Goal: Task Accomplishment & Management: Use online tool/utility

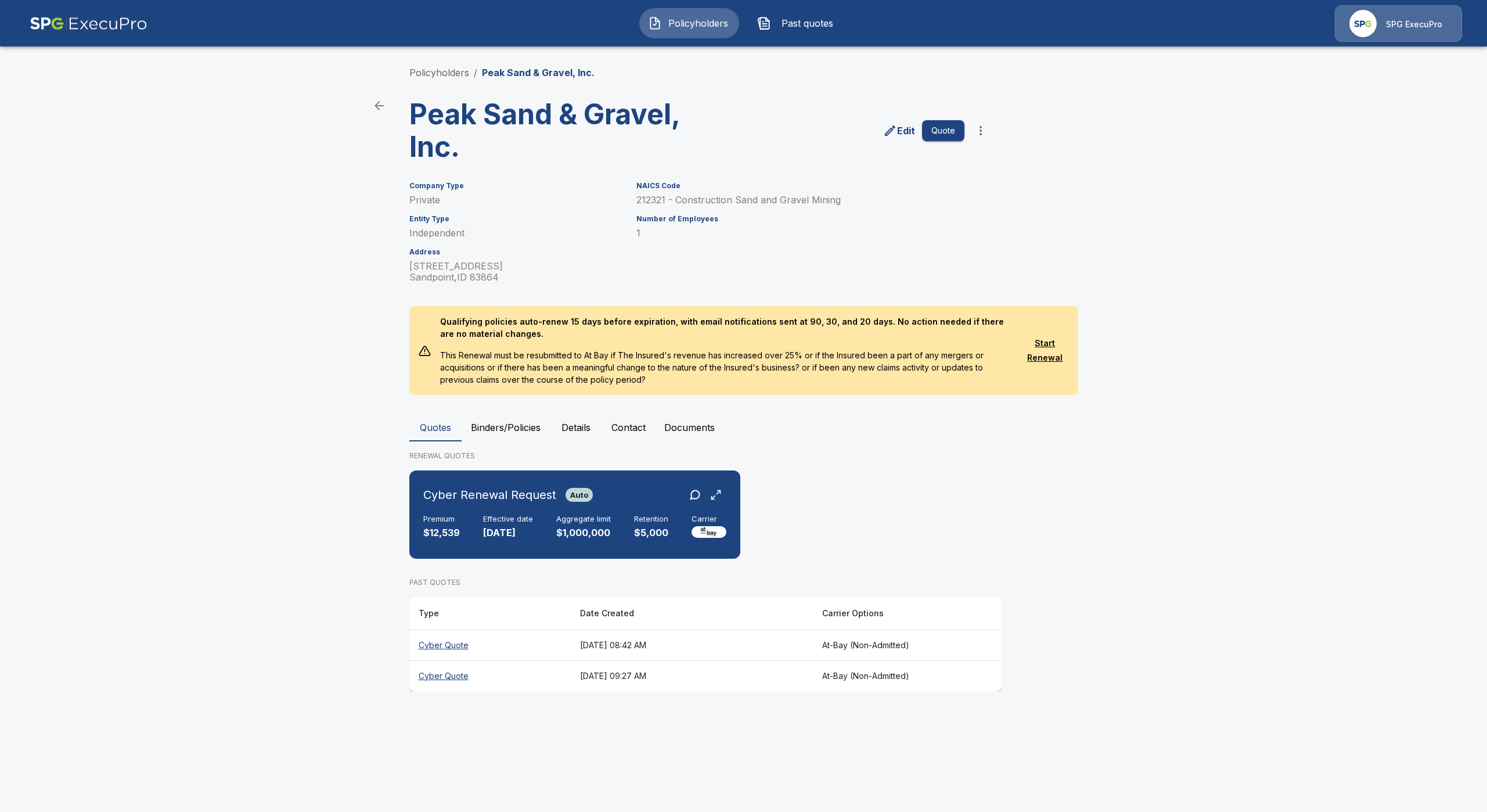
click at [649, 29] on img "button" at bounding box center [655, 23] width 14 height 14
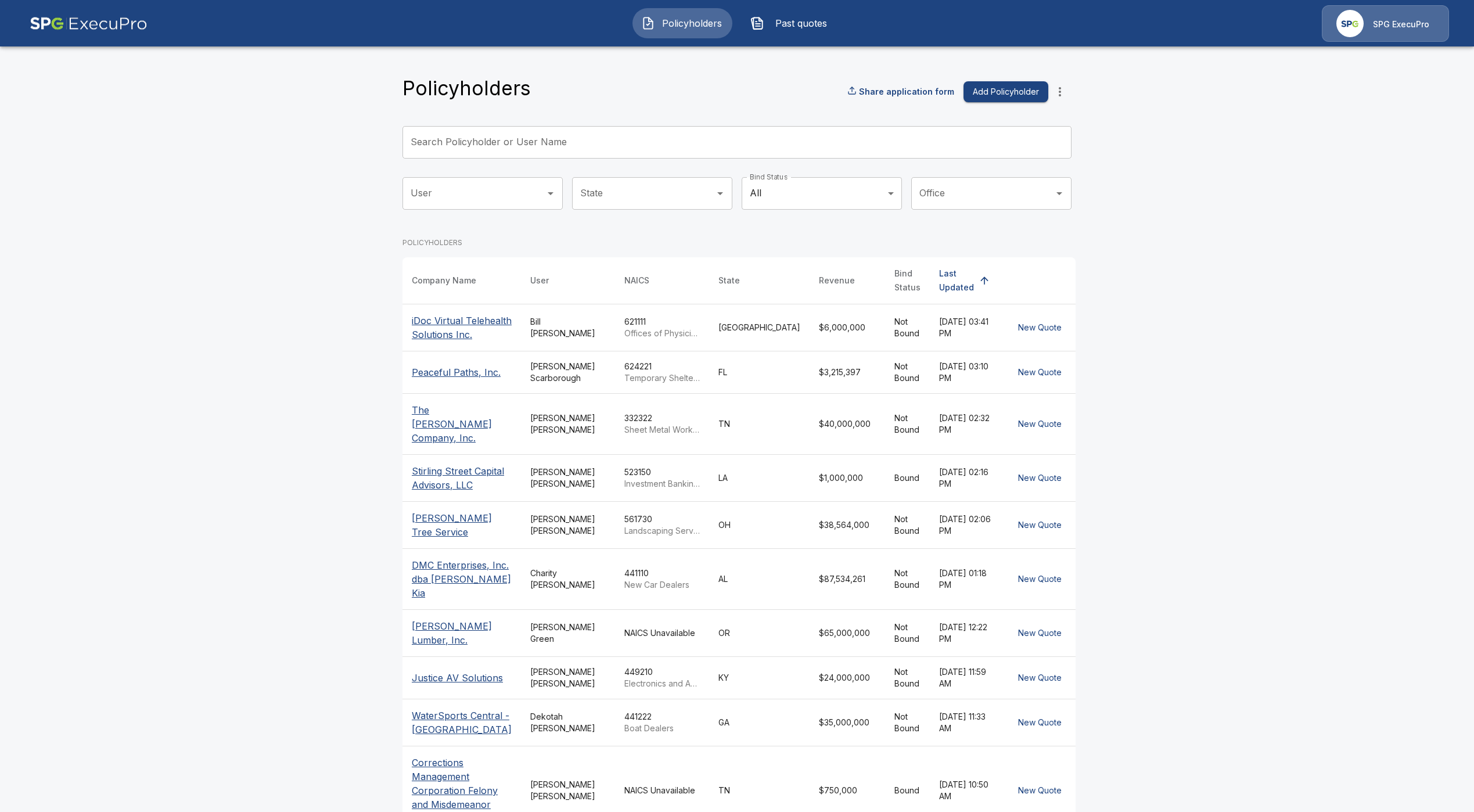
click at [571, 152] on input "Search Policyholder or User Name" at bounding box center [730, 142] width 656 height 32
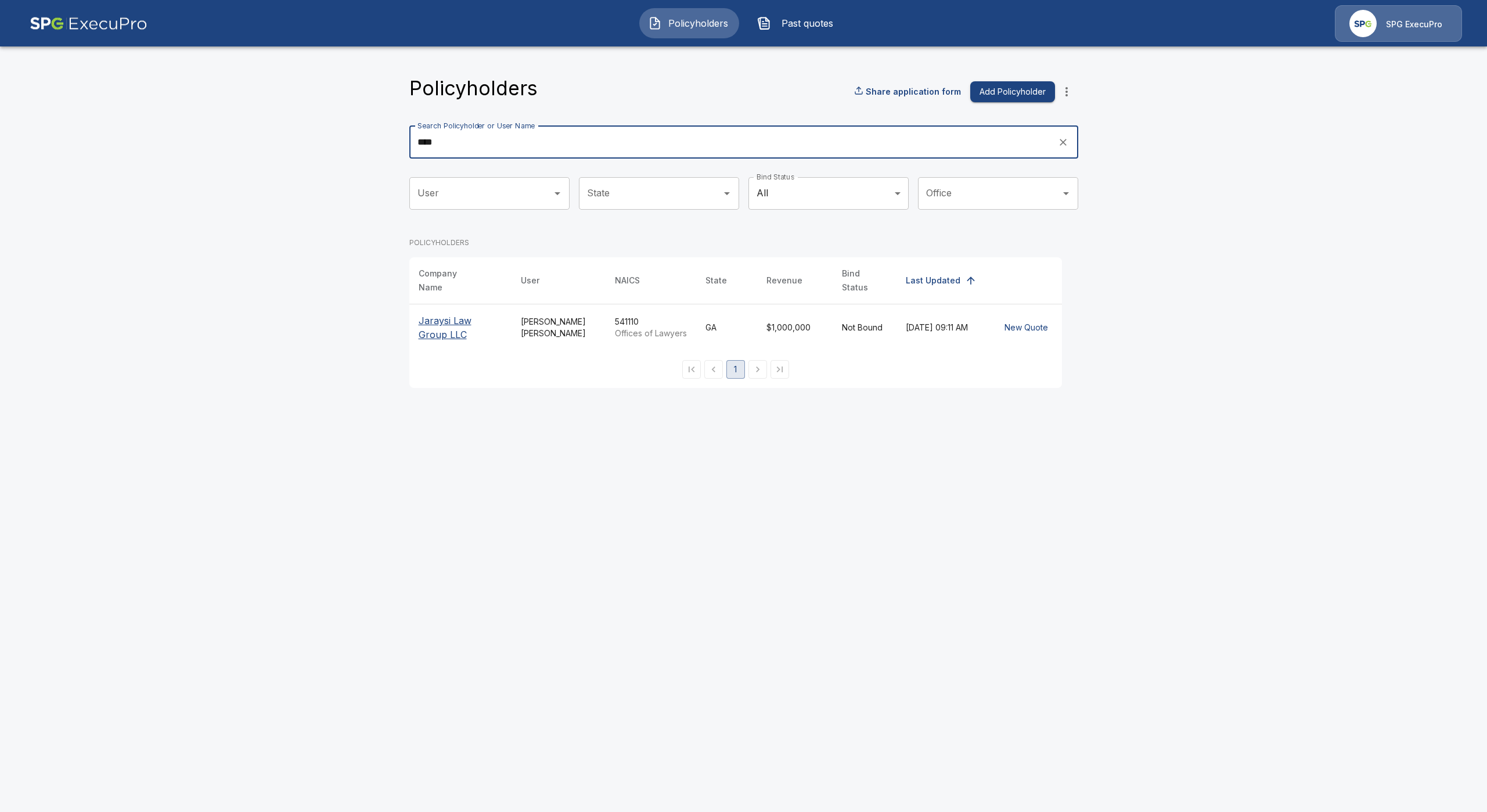
type input "****"
drag, startPoint x: 454, startPoint y: 333, endPoint x: 456, endPoint y: 323, distance: 10.2
click at [454, 333] on p "Jaraysi Law Group LLC" at bounding box center [460, 328] width 83 height 28
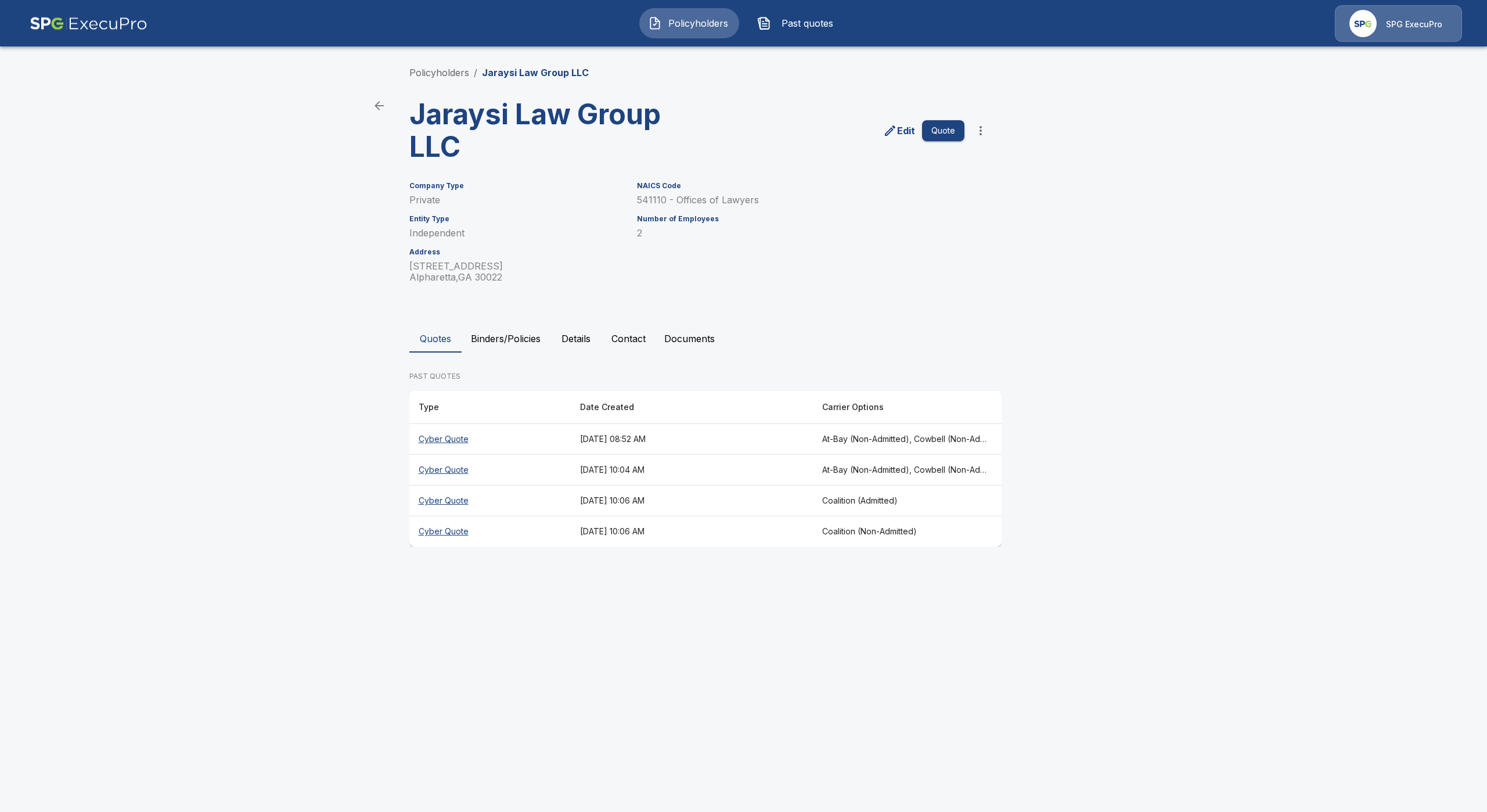
click at [435, 444] on th "Cyber Quote" at bounding box center [490, 440] width 162 height 31
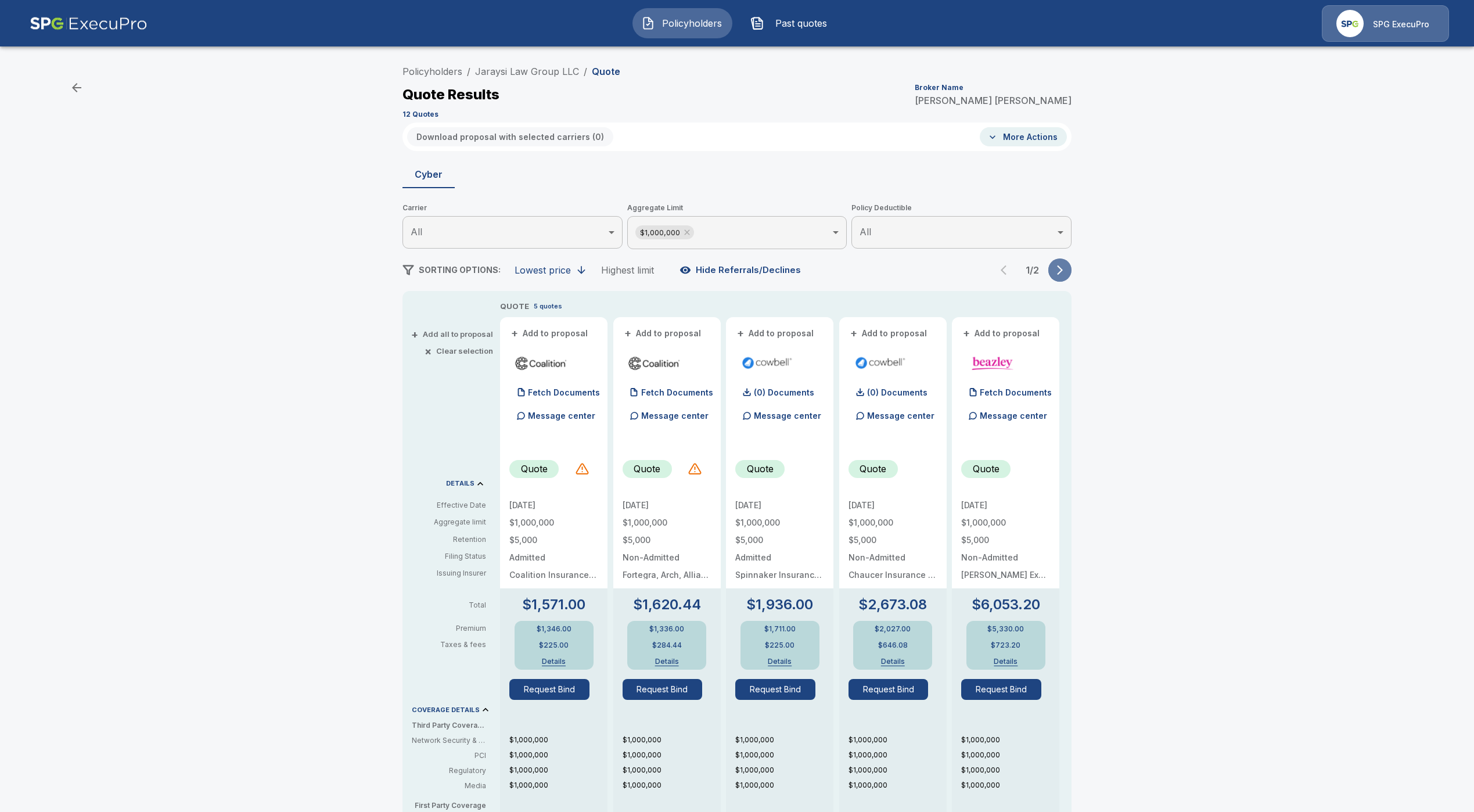
click at [1066, 265] on icon "button" at bounding box center [1060, 270] width 12 height 12
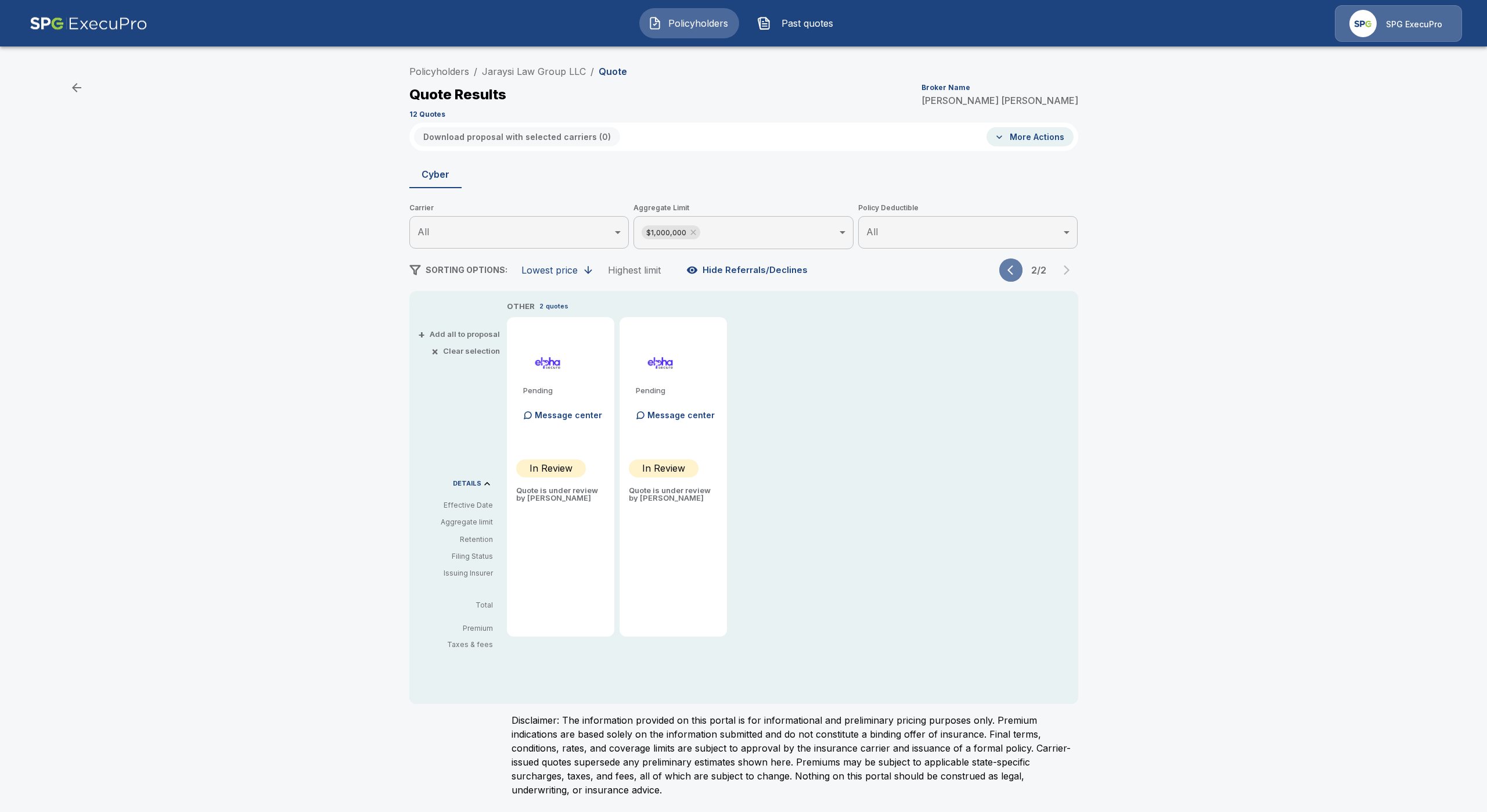
click at [1012, 274] on icon "button" at bounding box center [1010, 270] width 6 height 10
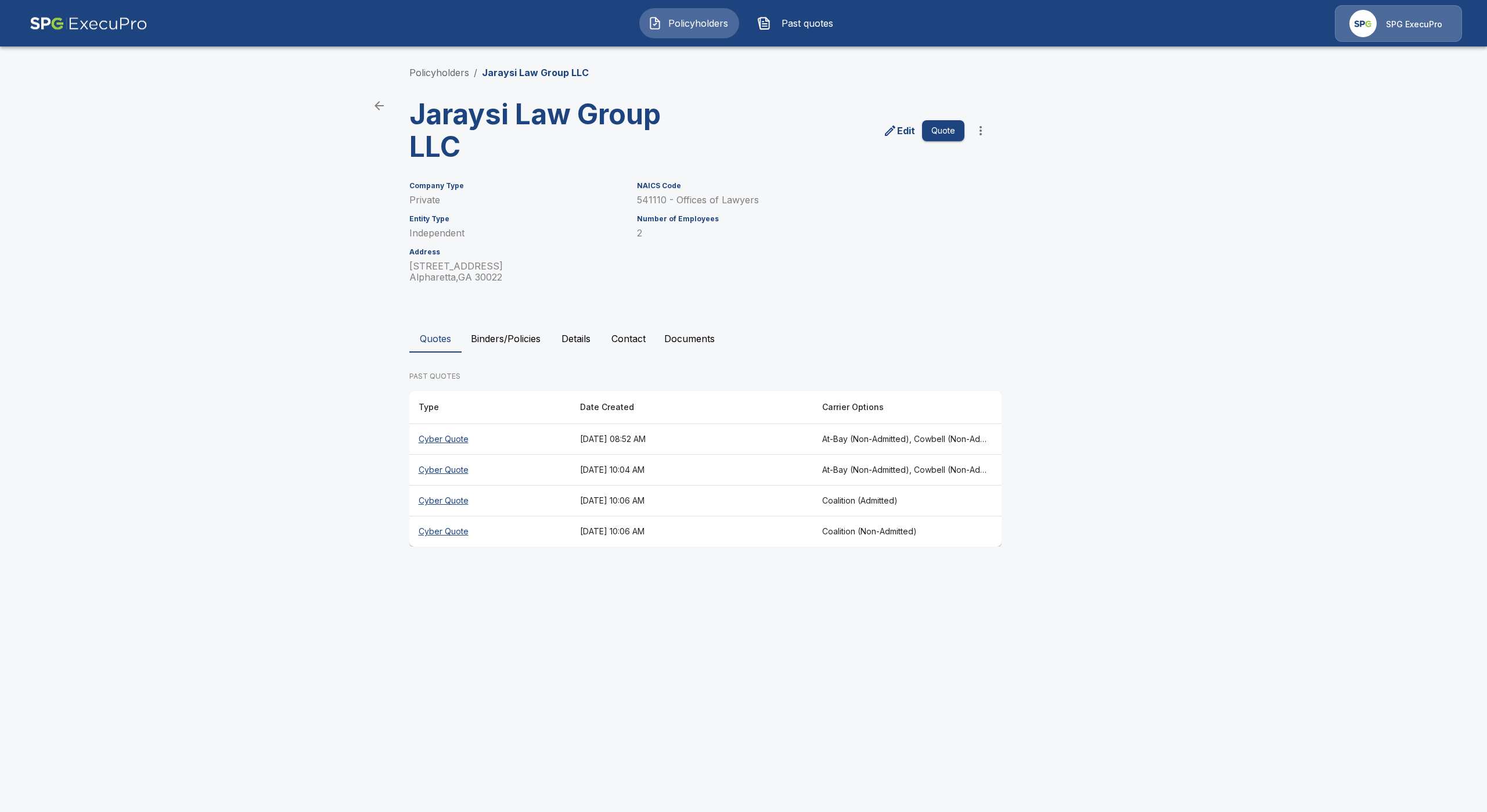
click at [571, 473] on th "August 14, 2025 at 10:04 AM" at bounding box center [692, 470] width 242 height 31
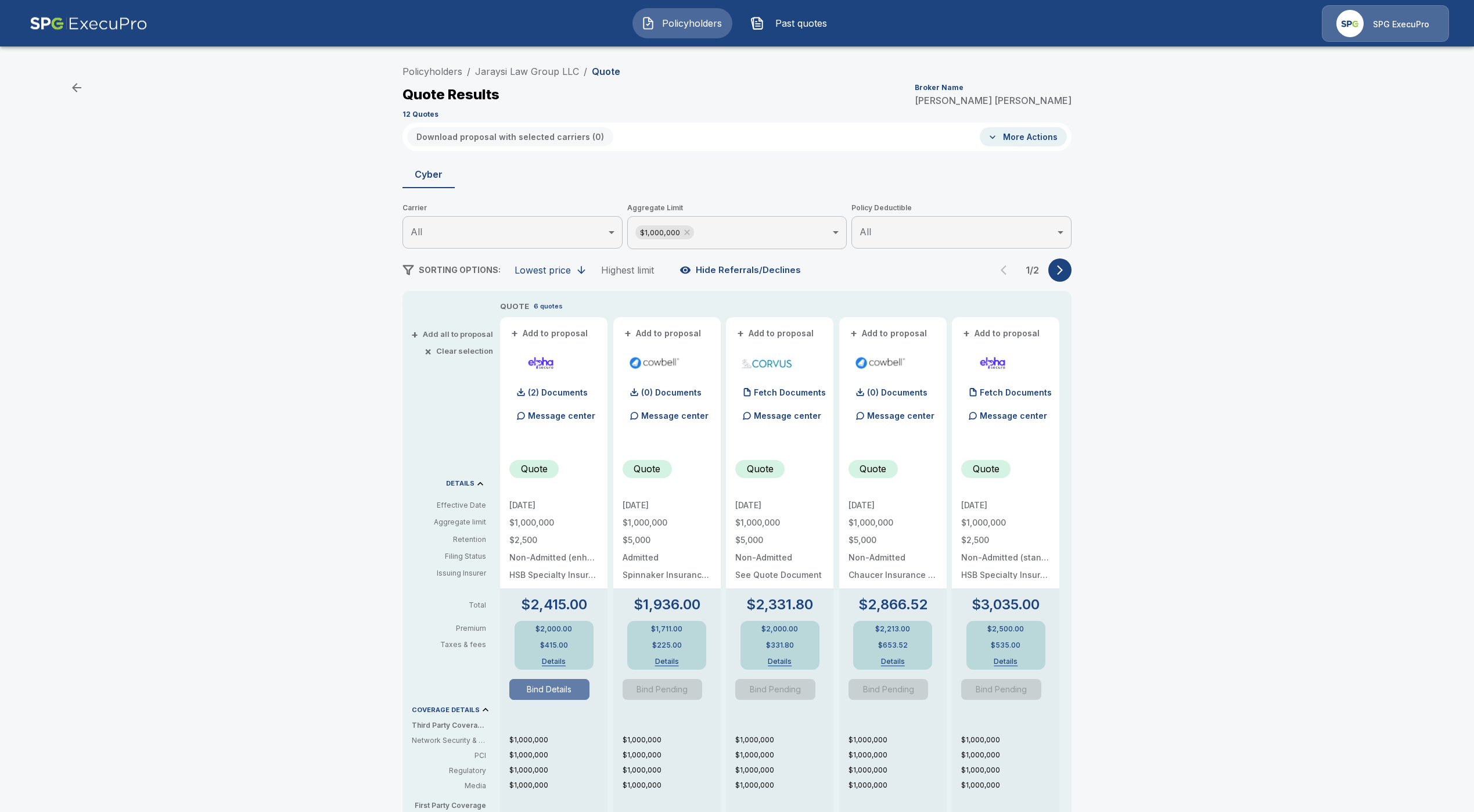
click at [574, 691] on button "Bind Details" at bounding box center [549, 690] width 80 height 21
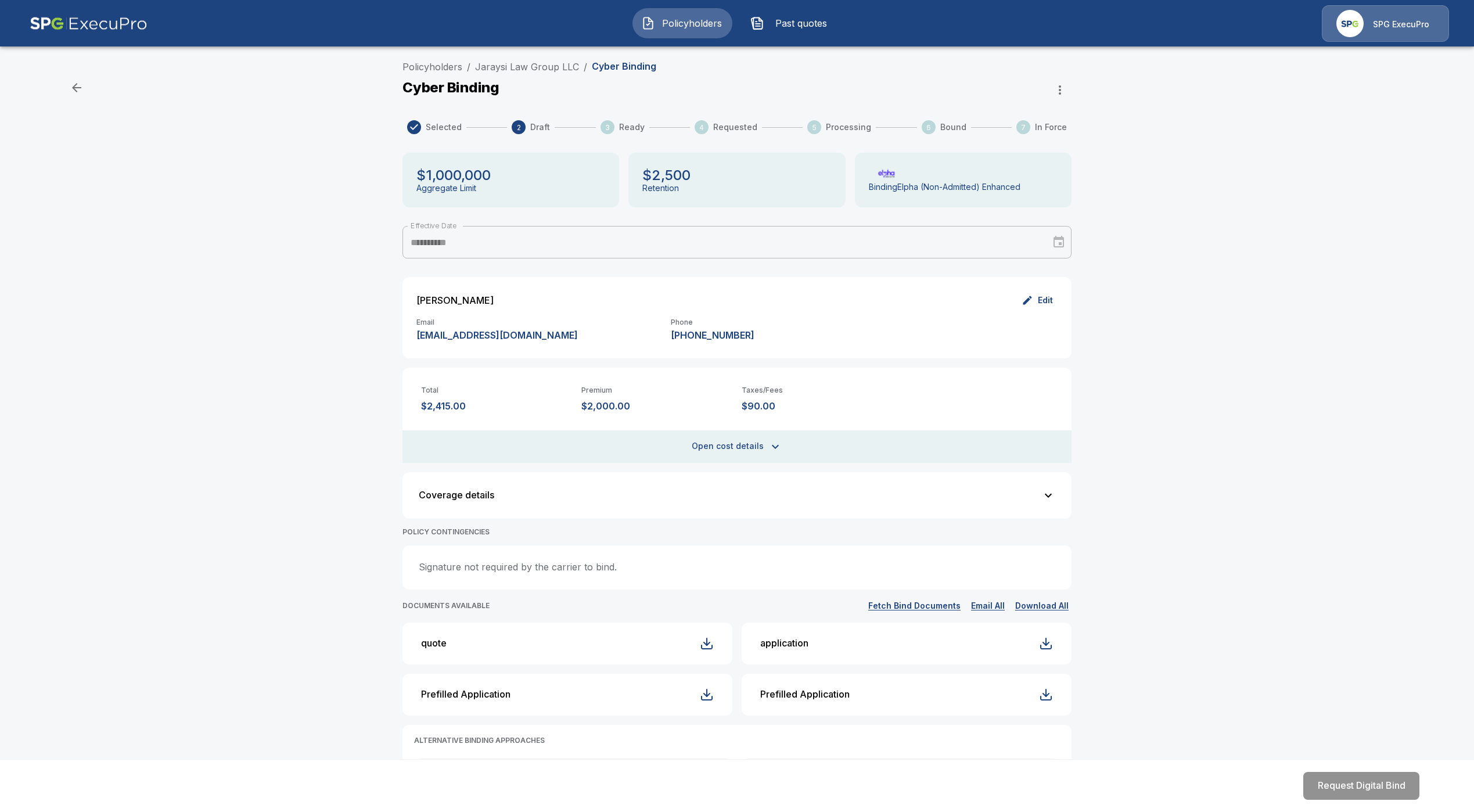
click at [1067, 87] on icon "button" at bounding box center [1060, 90] width 14 height 14
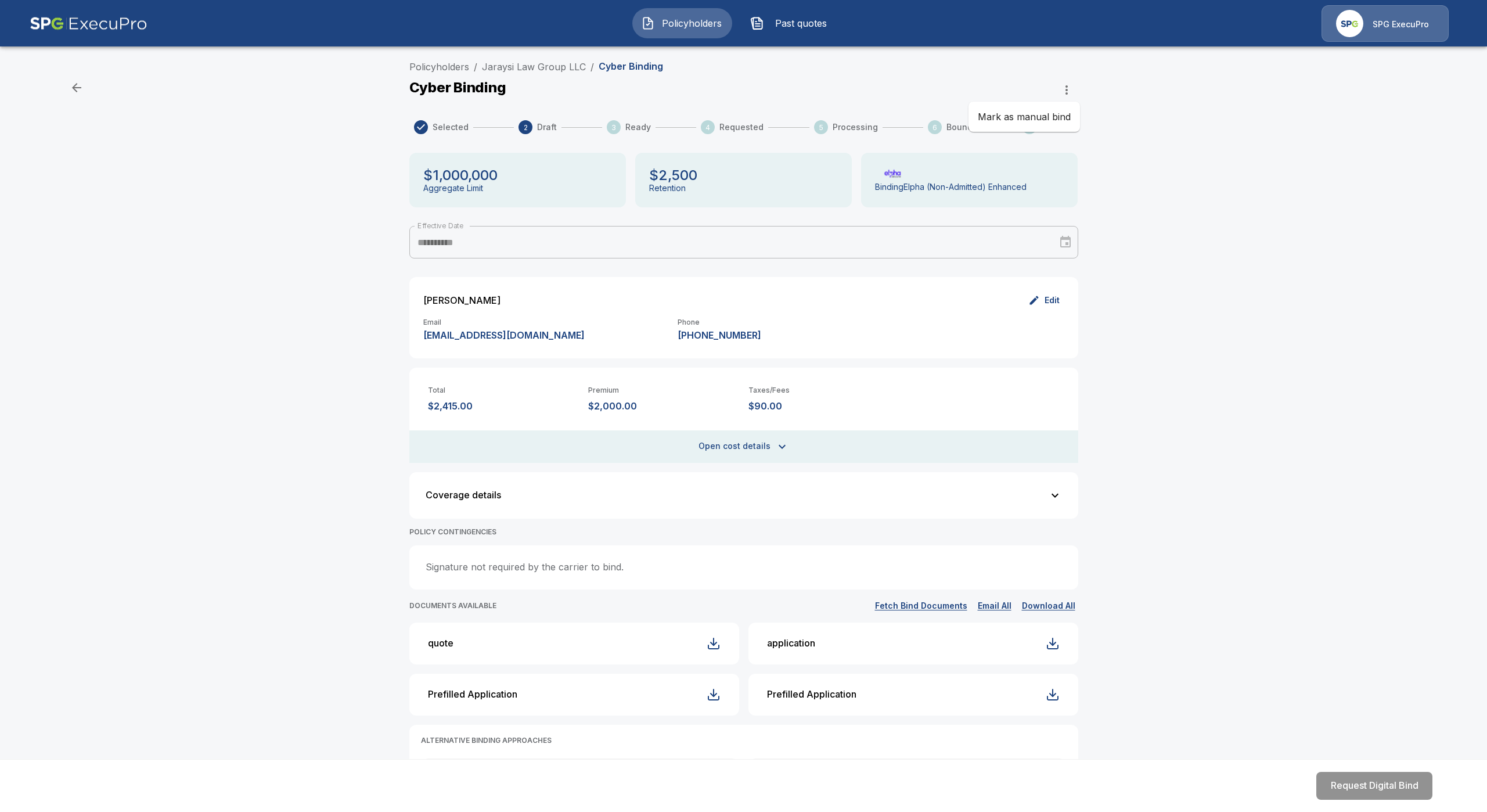
click at [1055, 118] on li "Mark as manual bind" at bounding box center [1024, 117] width 111 height 21
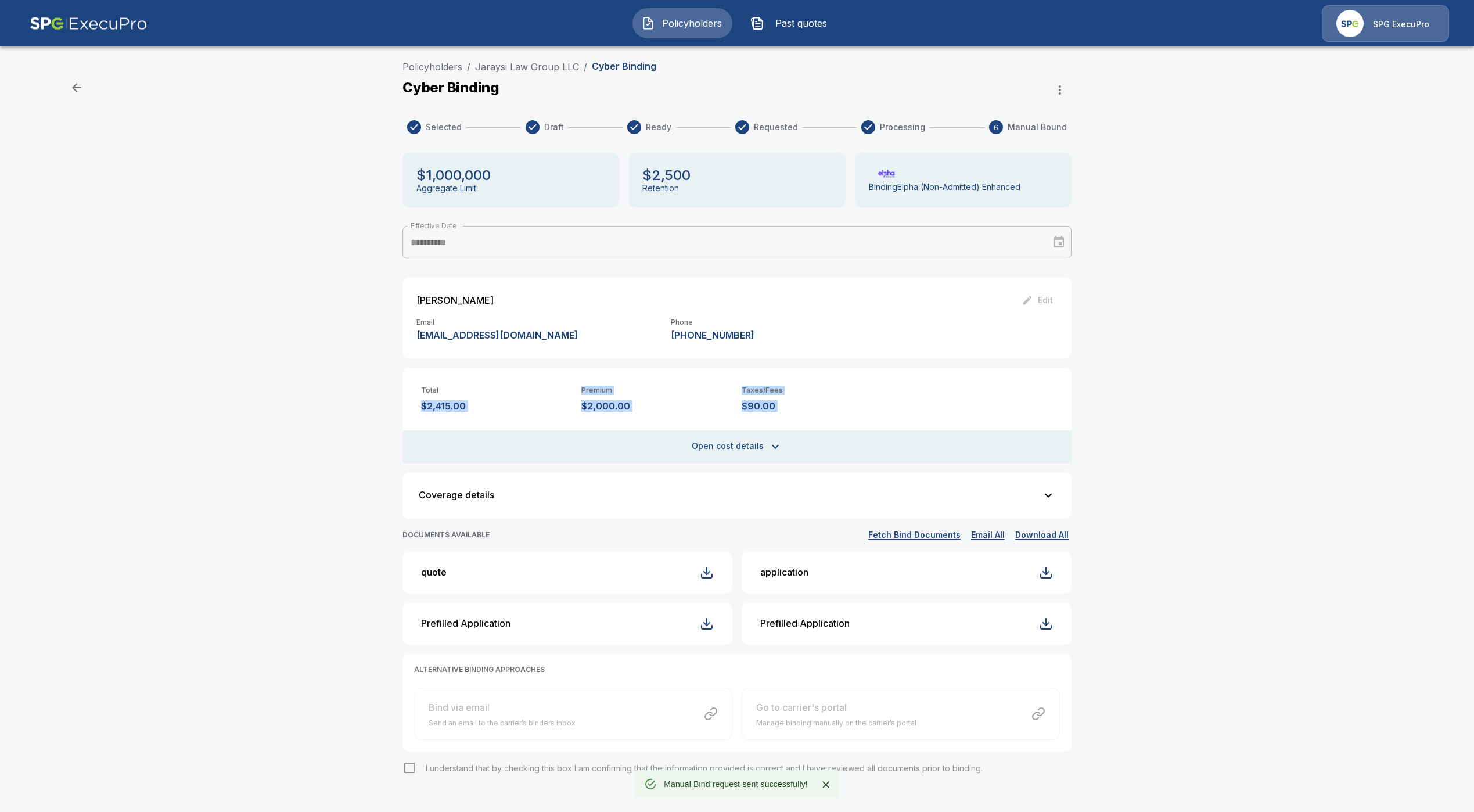
drag, startPoint x: 482, startPoint y: 412, endPoint x: 415, endPoint y: 400, distance: 68.1
click at [415, 400] on div "Total $2,415.00 Premium $2,000.00 Taxes/Fees $90.00 Carrier fee $100.00 Broker …" at bounding box center [737, 415] width 669 height 95
click at [480, 412] on div "Total $2,415.00 Premium $2,000.00 Taxes/Fees $90.00 Carrier fee $100.00 Broker …" at bounding box center [737, 415] width 669 height 95
click at [443, 407] on p "$2,415.00" at bounding box center [496, 406] width 151 height 11
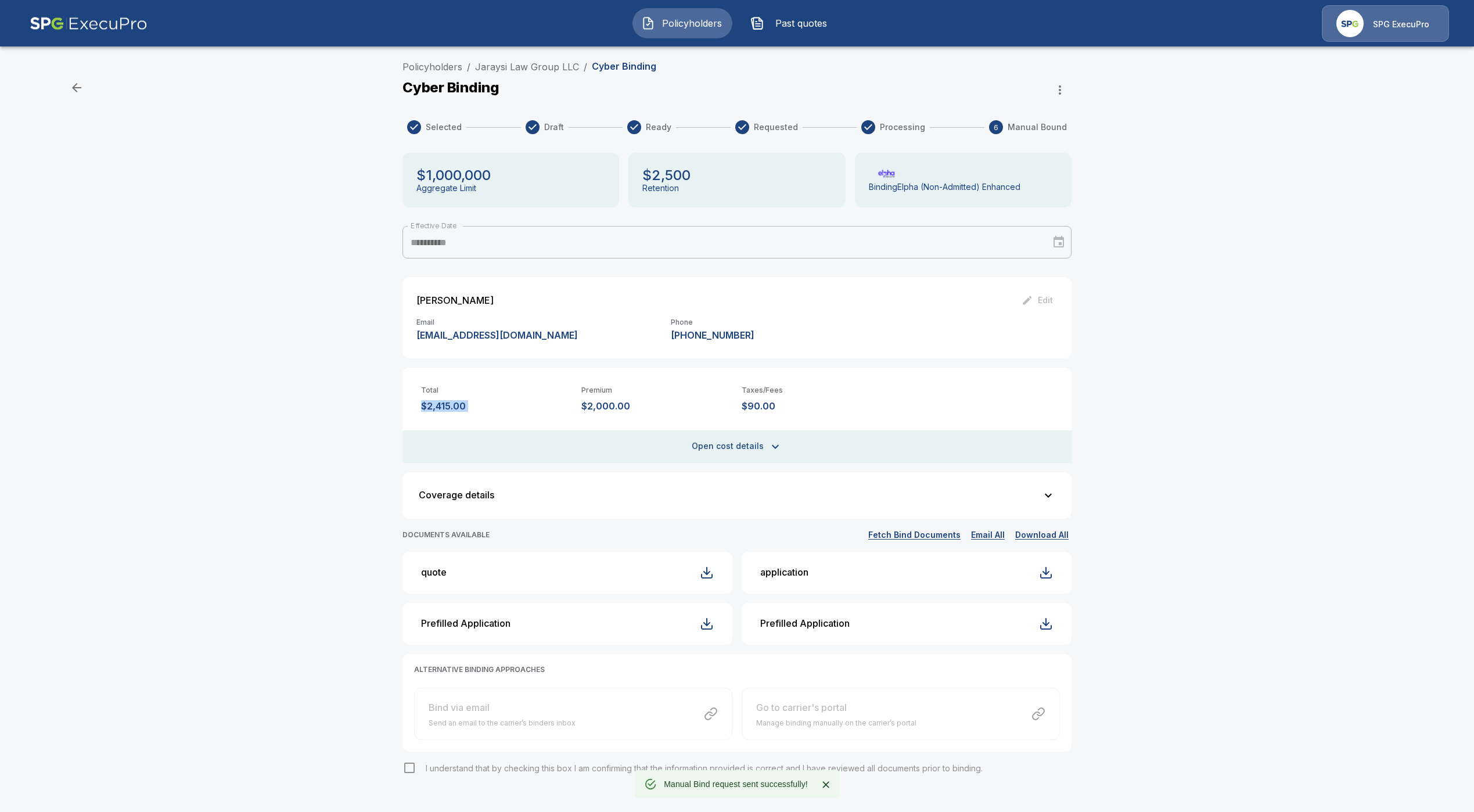
click at [443, 407] on p "$2,415.00" at bounding box center [496, 406] width 151 height 11
copy p "$2,415.00"
click at [756, 447] on button "Open cost details" at bounding box center [737, 447] width 669 height 32
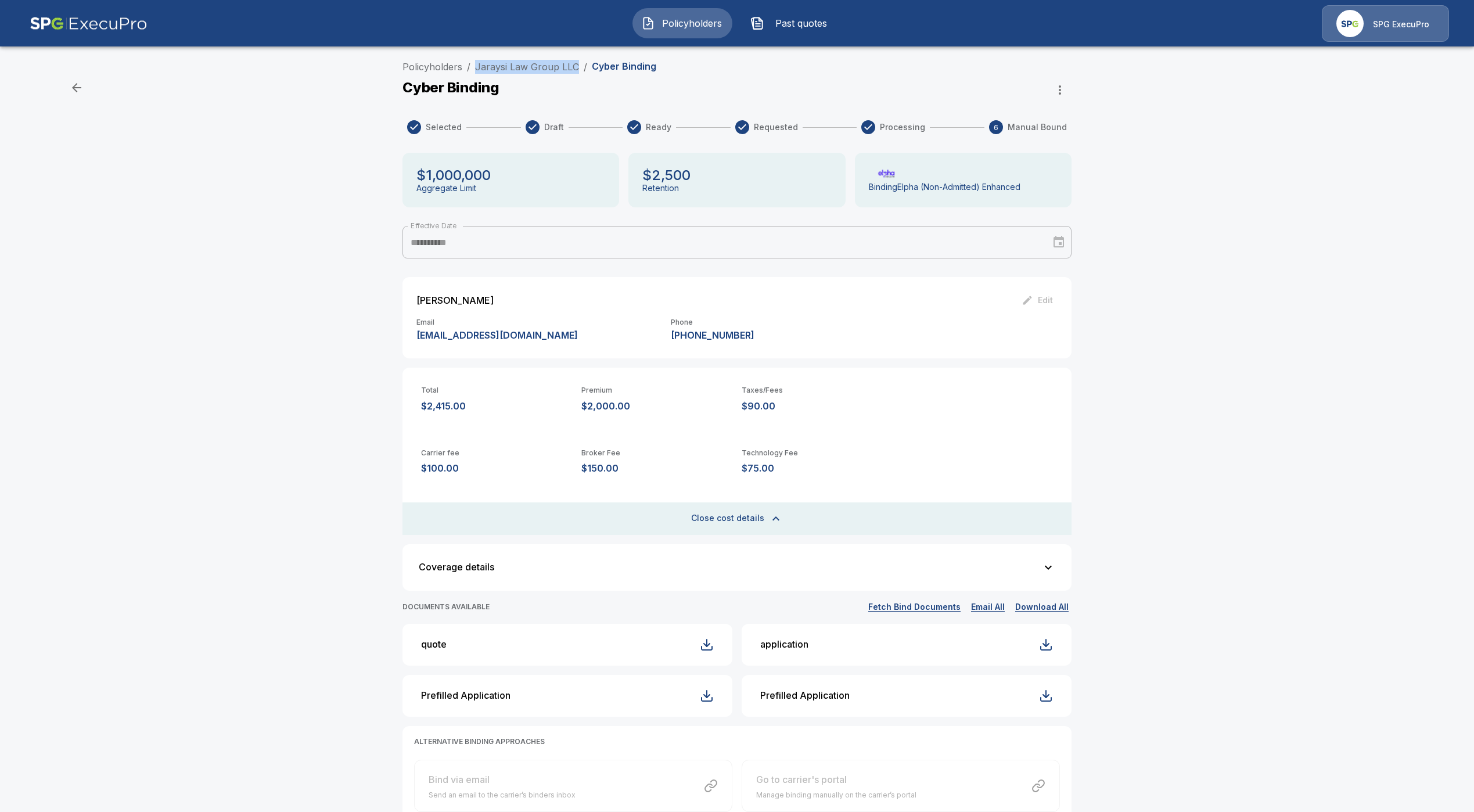
drag, startPoint x: 585, startPoint y: 67, endPoint x: 480, endPoint y: 74, distance: 105.2
click at [480, 74] on ol "Policyholders / Jaraysi Law Group LLC / Cyber Binding" at bounding box center [529, 66] width 254 height 14
copy link "Jaraysi Law Group LLC"
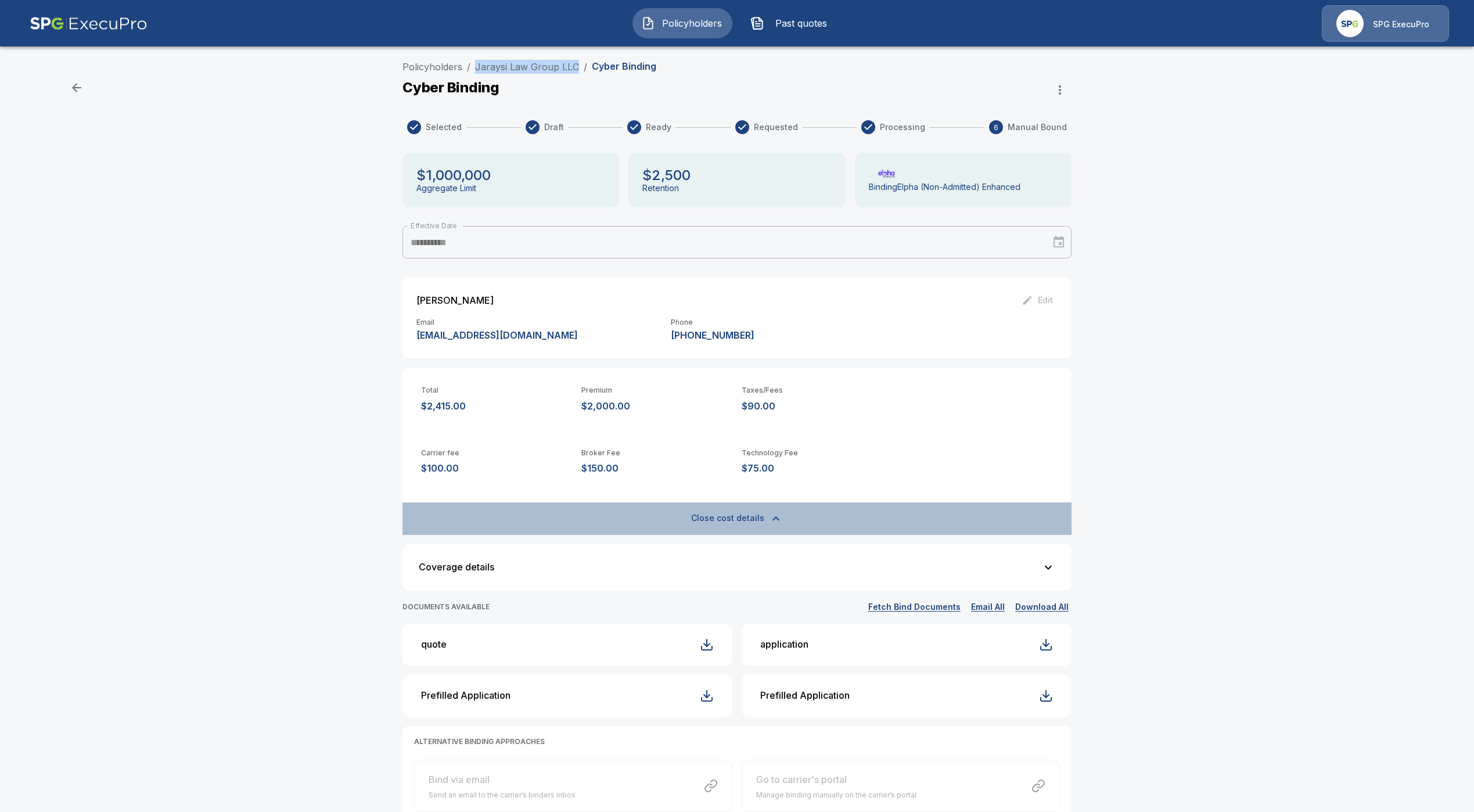
click at [734, 522] on button "Close cost details" at bounding box center [737, 519] width 669 height 32
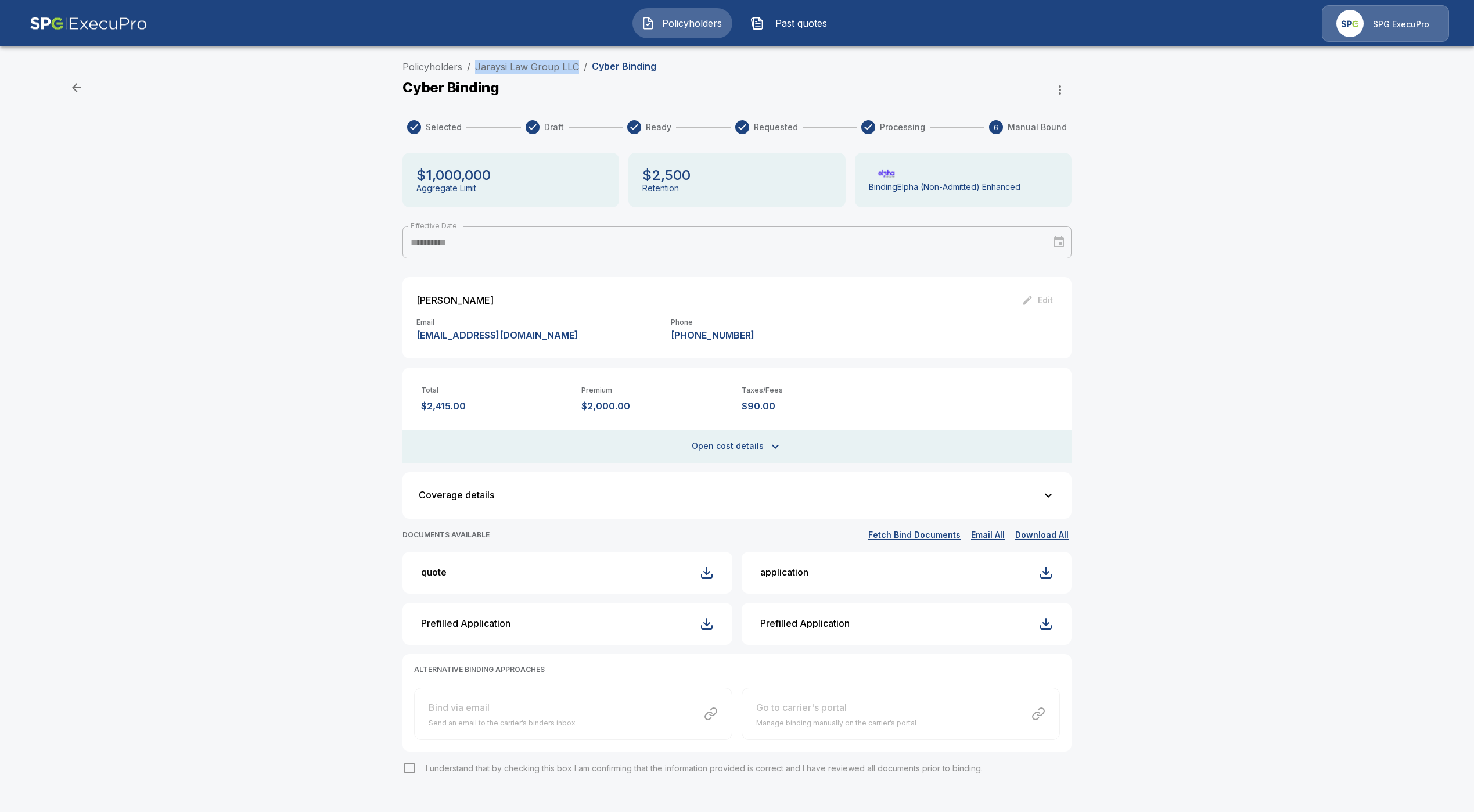
click at [751, 450] on button "Open cost details" at bounding box center [737, 447] width 669 height 32
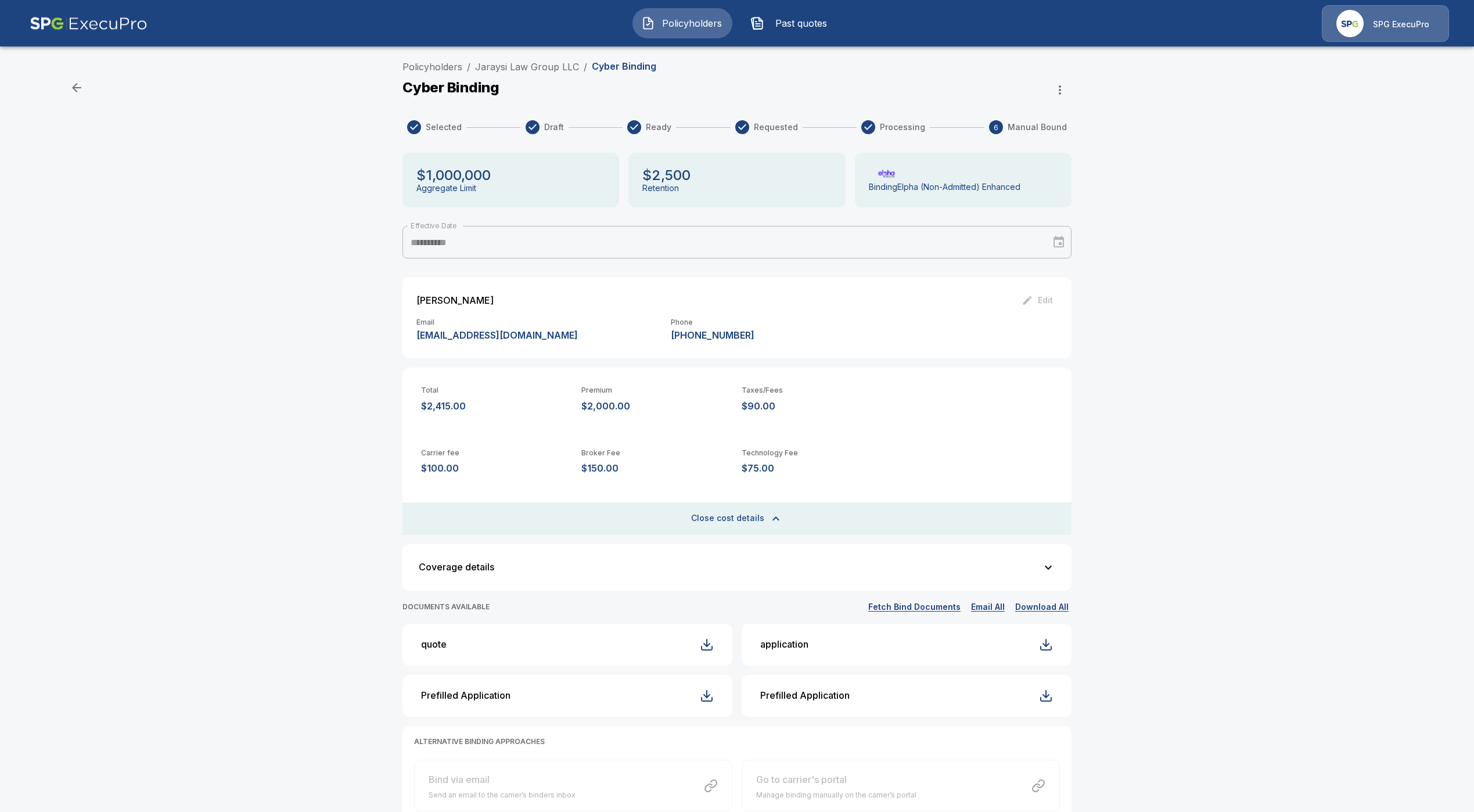
click at [324, 325] on div "**********" at bounding box center [737, 481] width 1474 height 852
click at [438, 71] on link "Policyholders" at bounding box center [432, 66] width 60 height 12
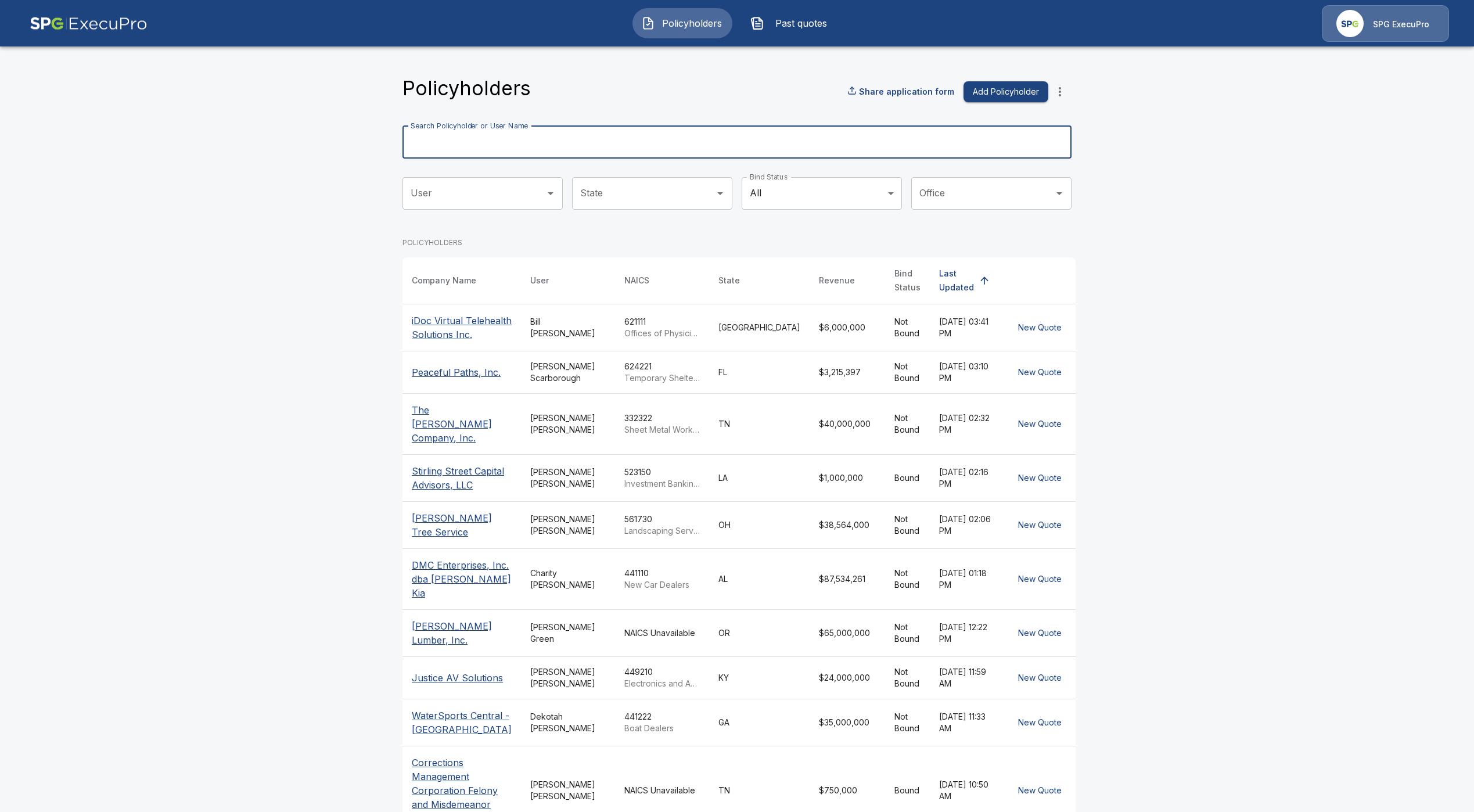
click at [595, 148] on input "Search Policyholder or User Name" at bounding box center [730, 142] width 656 height 32
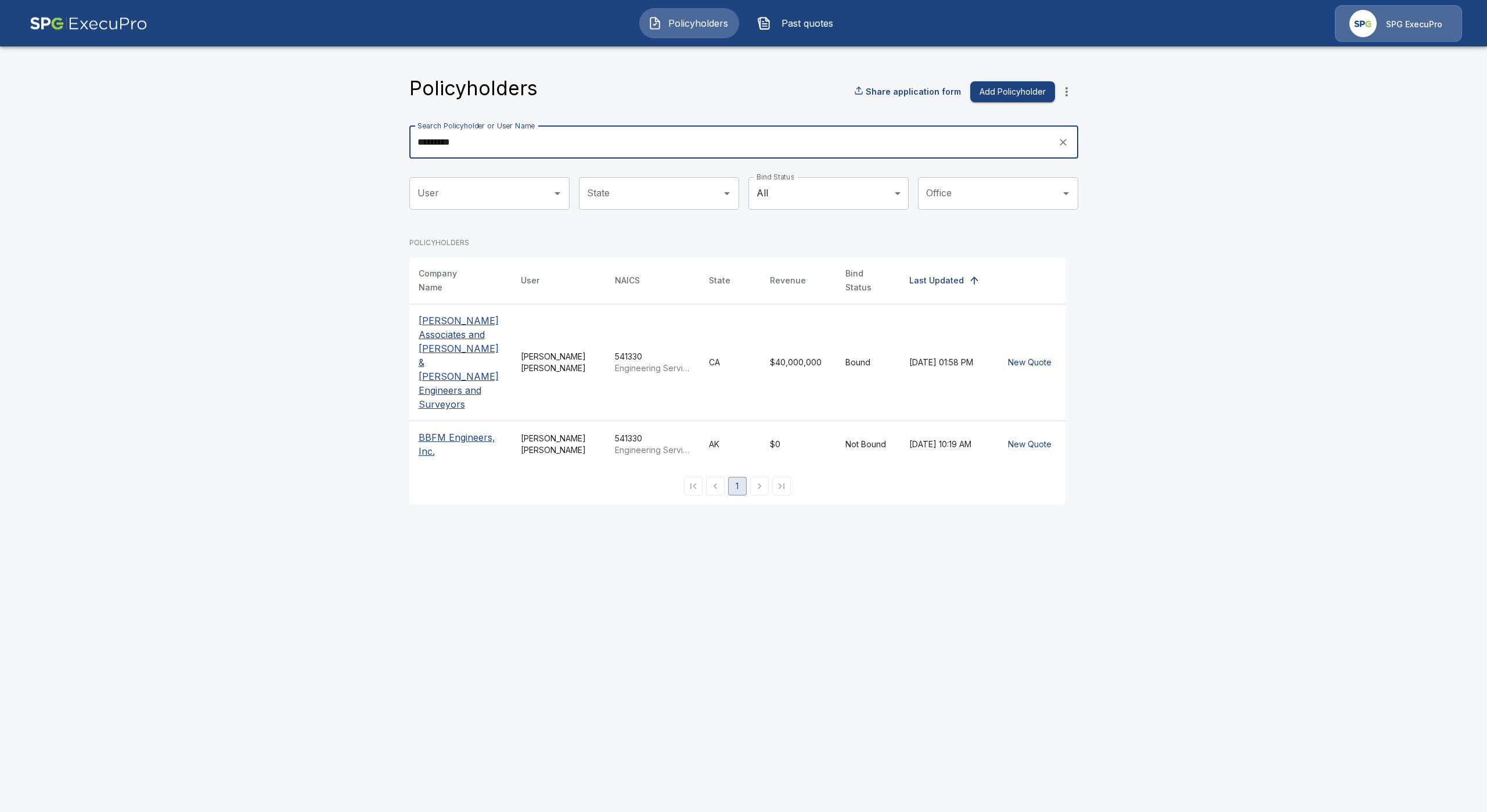
type input "*********"
click at [442, 348] on p "Albert A. Webb Associates and Webb & Carroll Engineers and Surveyors" at bounding box center [460, 362] width 83 height 97
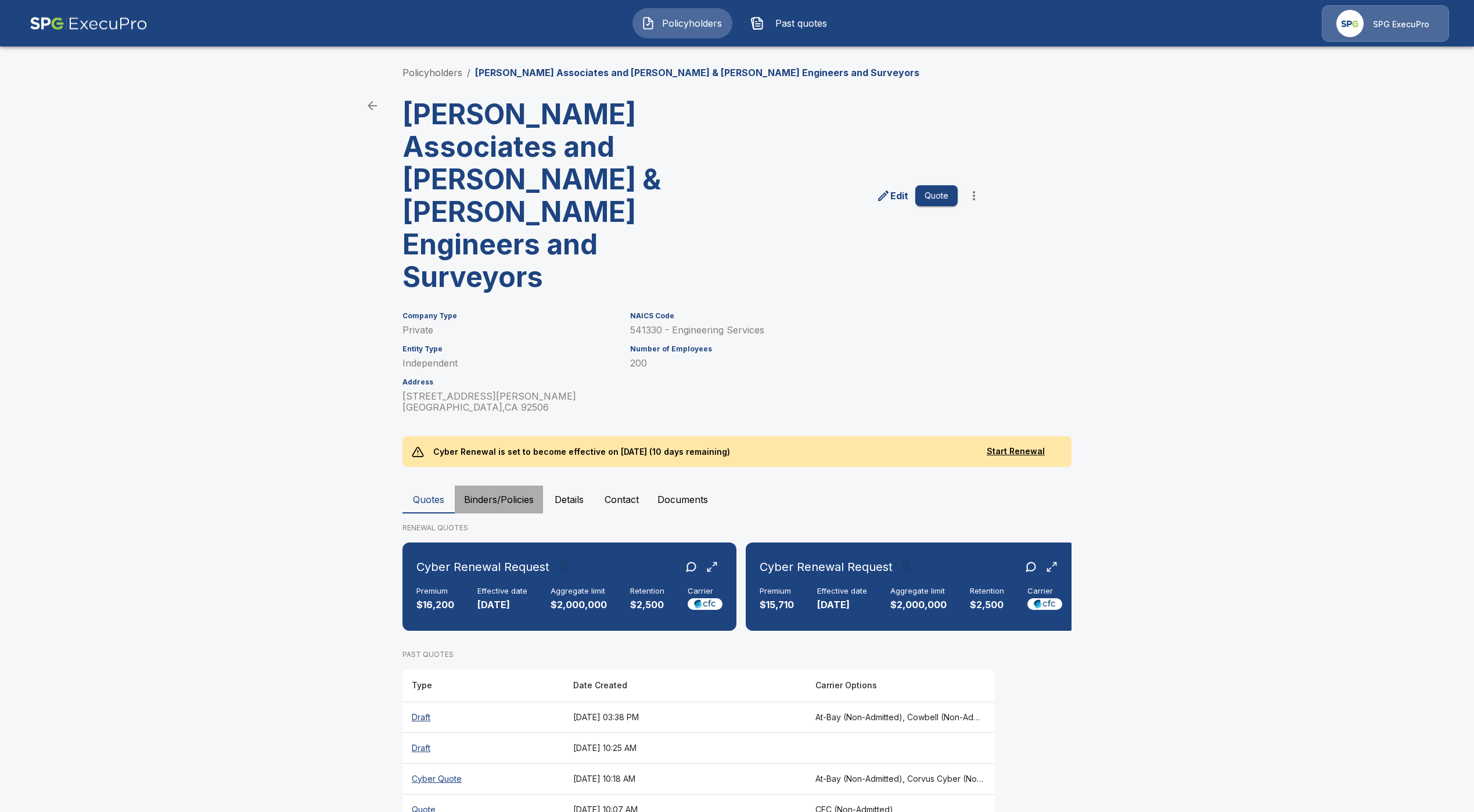
click at [519, 485] on button "Binders/Policies" at bounding box center [499, 499] width 88 height 28
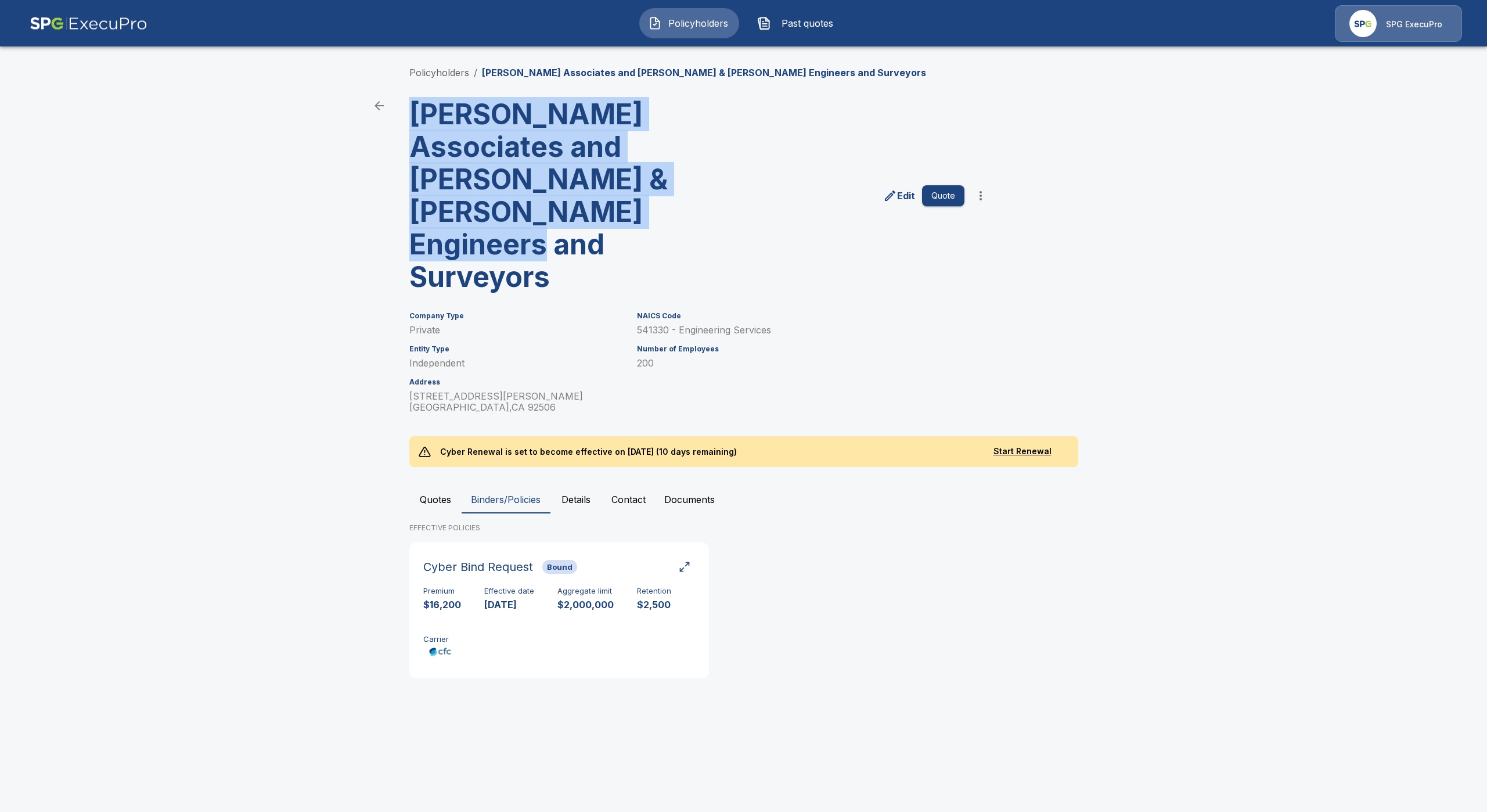
drag, startPoint x: 584, startPoint y: 251, endPoint x: 416, endPoint y: 116, distance: 215.5
click at [416, 116] on h3 "Albert A. Webb Associates and Webb & Carroll Engineers and Surveyors" at bounding box center [553, 195] width 287 height 195
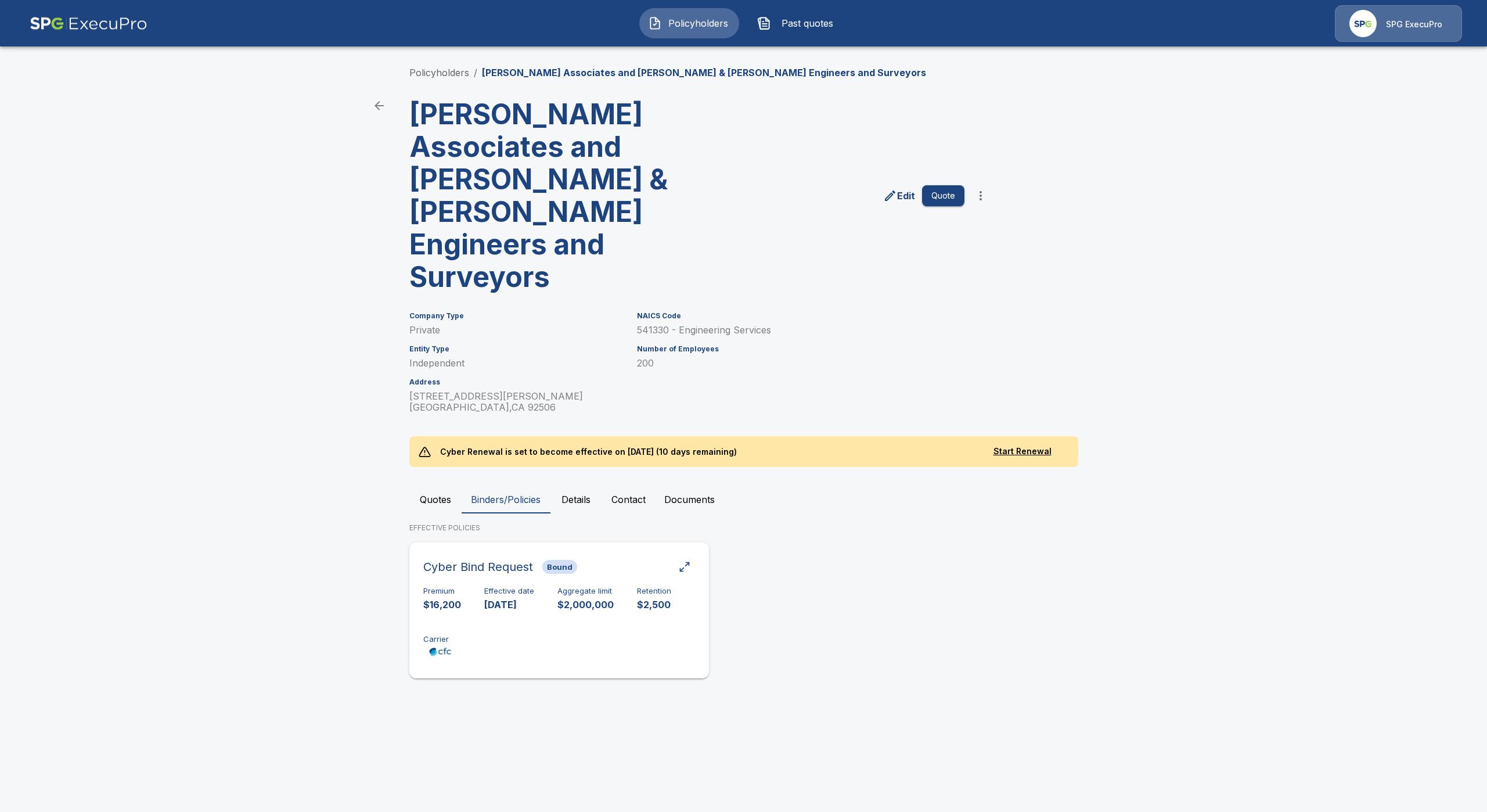
click at [491, 594] on div "Premium $16,200 Effective date 9/1/2025 Aggregate limit $2,000,000 Retention $2…" at bounding box center [559, 623] width 272 height 74
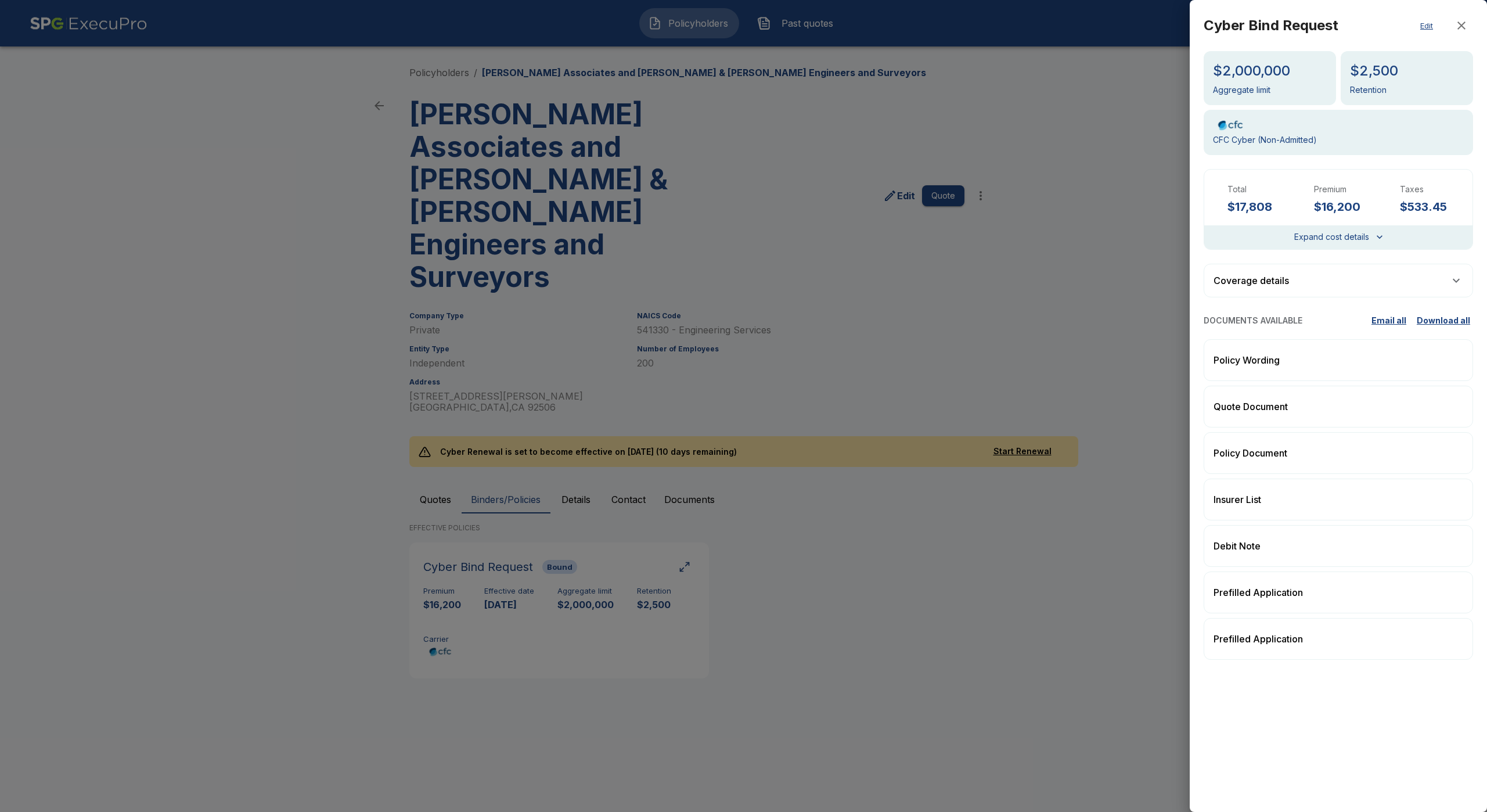
drag, startPoint x: 933, startPoint y: 598, endPoint x: 571, endPoint y: 589, distance: 362.1
click at [931, 596] on div at bounding box center [744, 406] width 1487 height 812
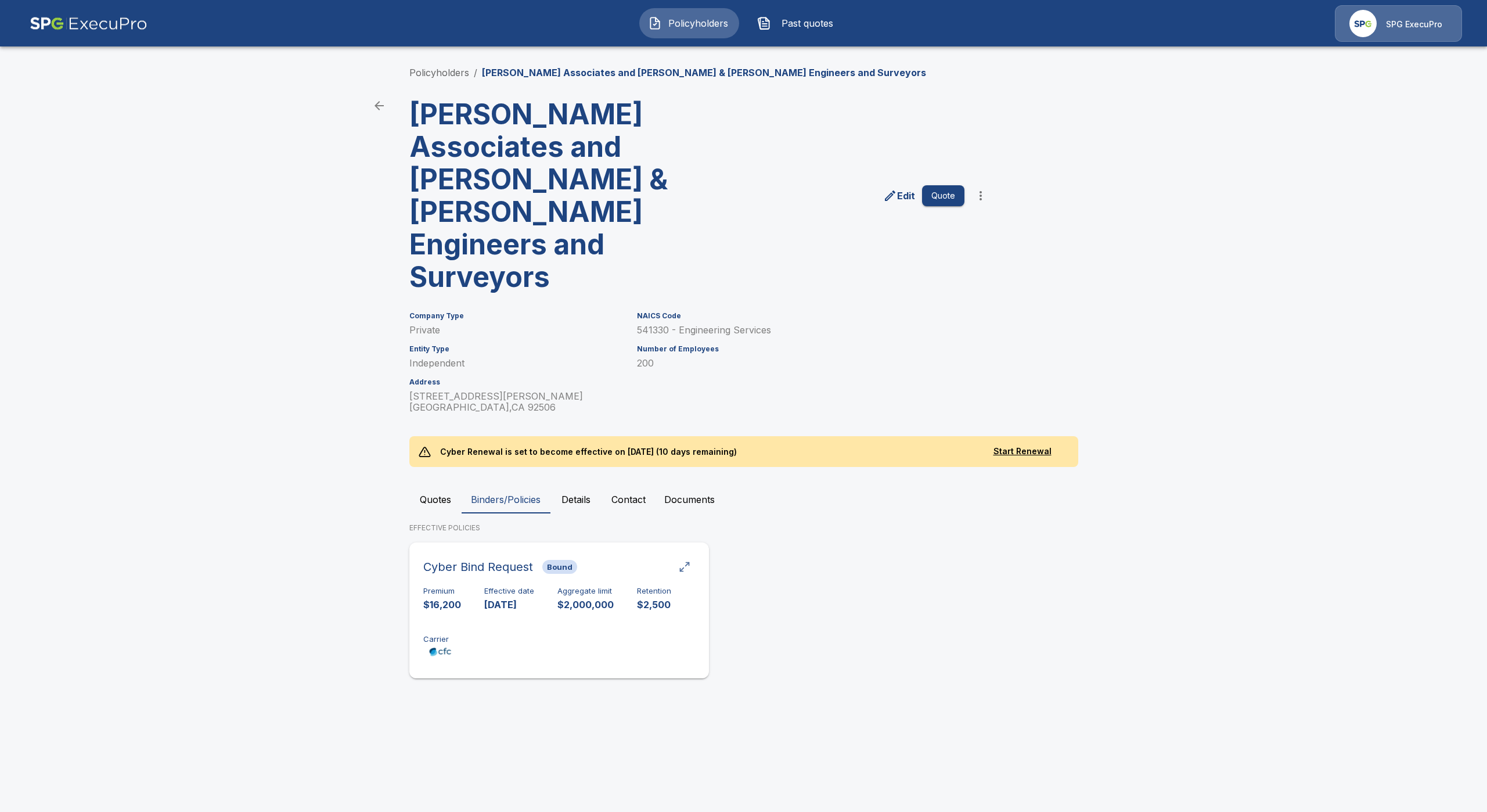
click at [688, 561] on div "button" at bounding box center [685, 566] width 12 height 12
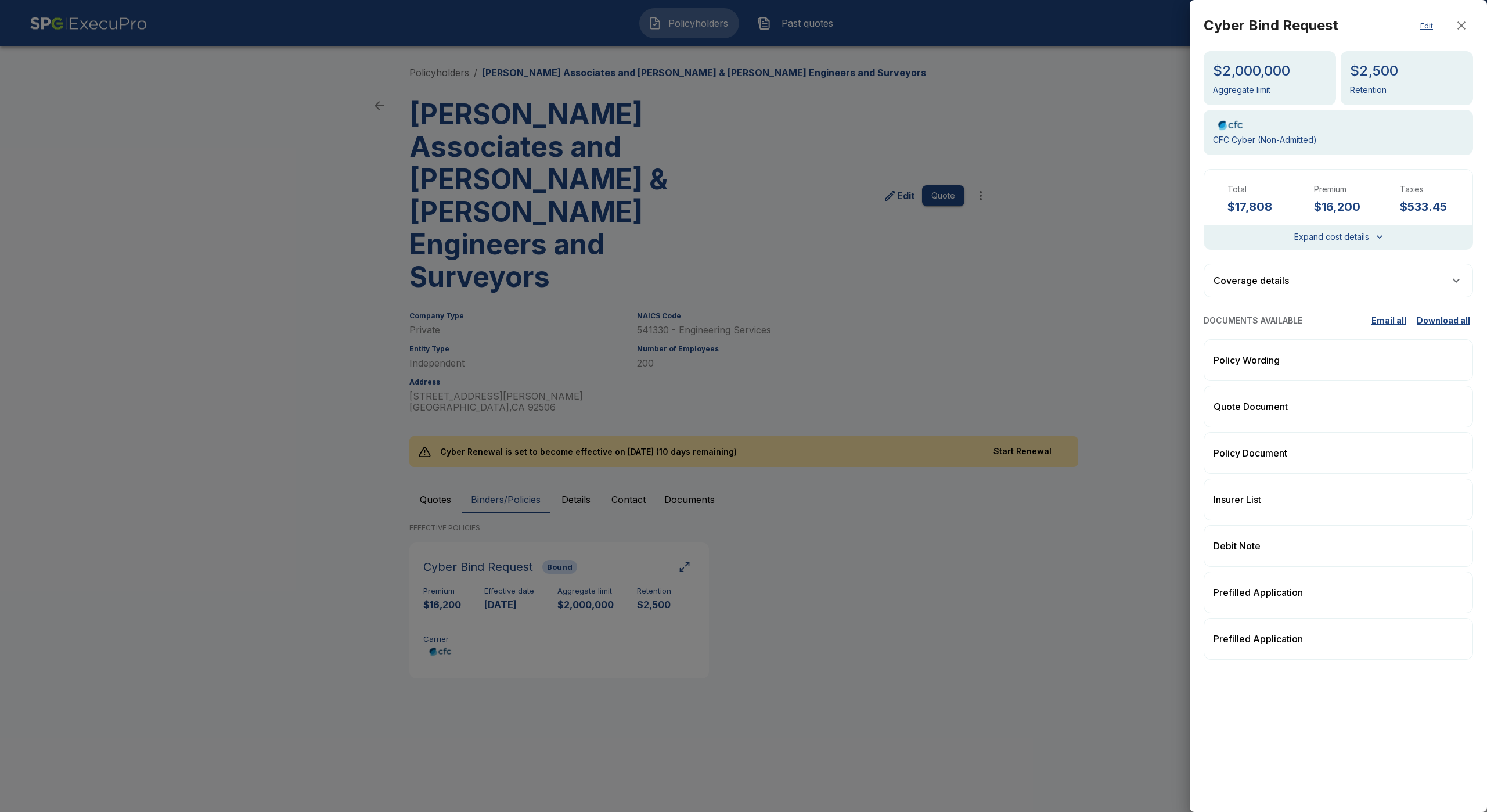
drag, startPoint x: 786, startPoint y: 595, endPoint x: 722, endPoint y: 580, distance: 65.7
click at [782, 590] on div at bounding box center [744, 406] width 1487 height 812
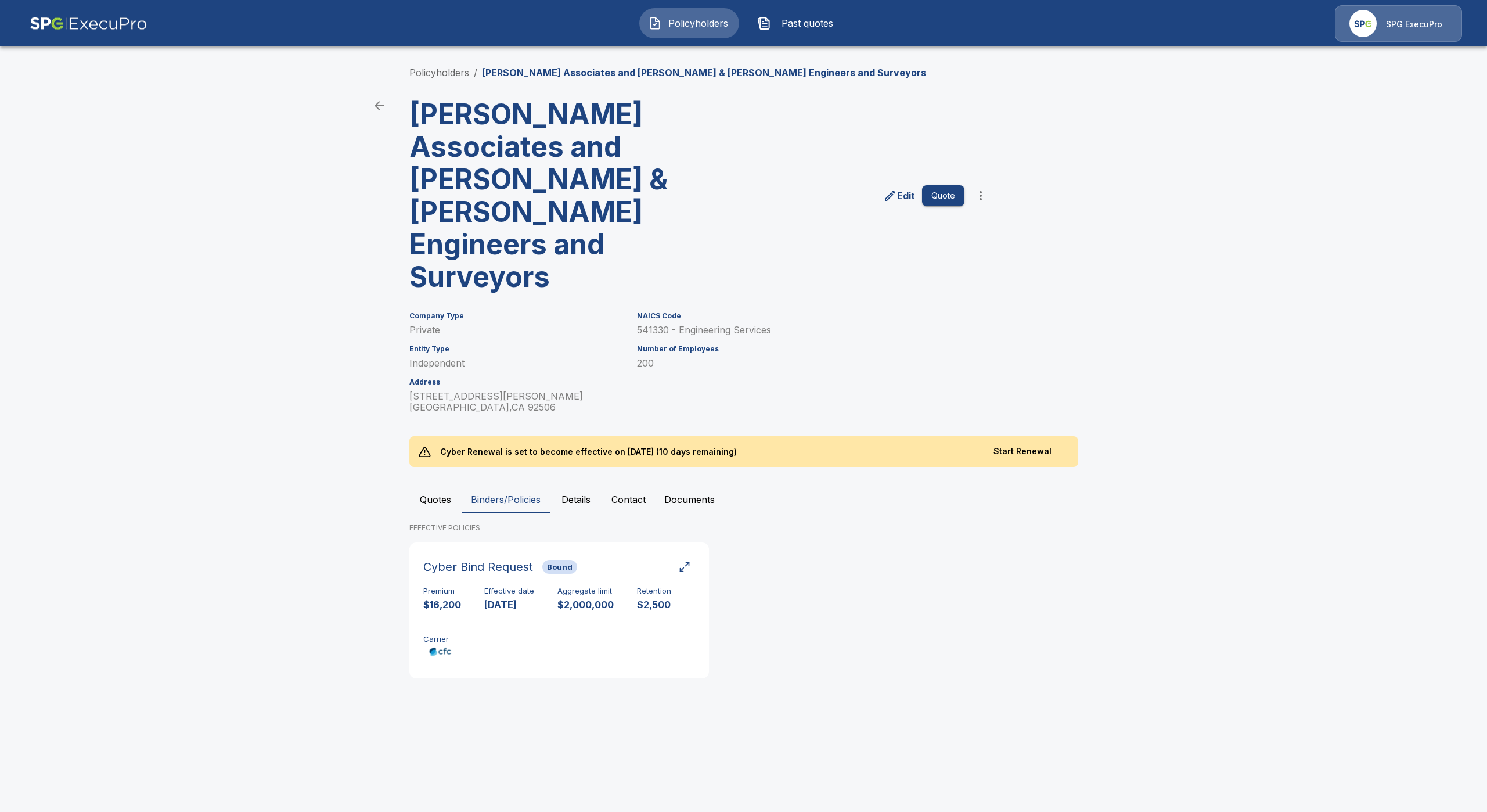
click at [430, 485] on button "Quotes" at bounding box center [435, 499] width 53 height 28
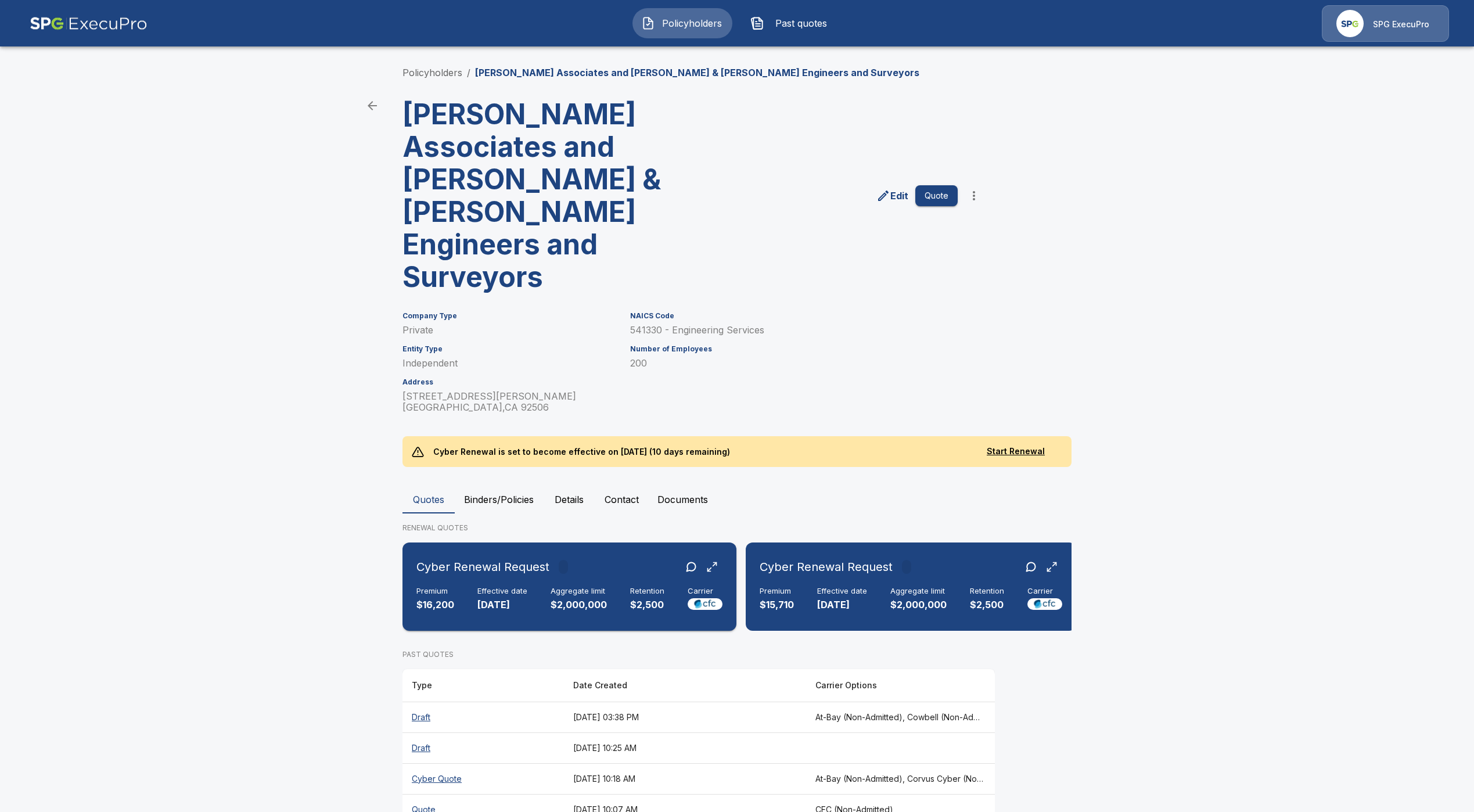
click at [638, 598] on p "$2,500" at bounding box center [647, 604] width 34 height 13
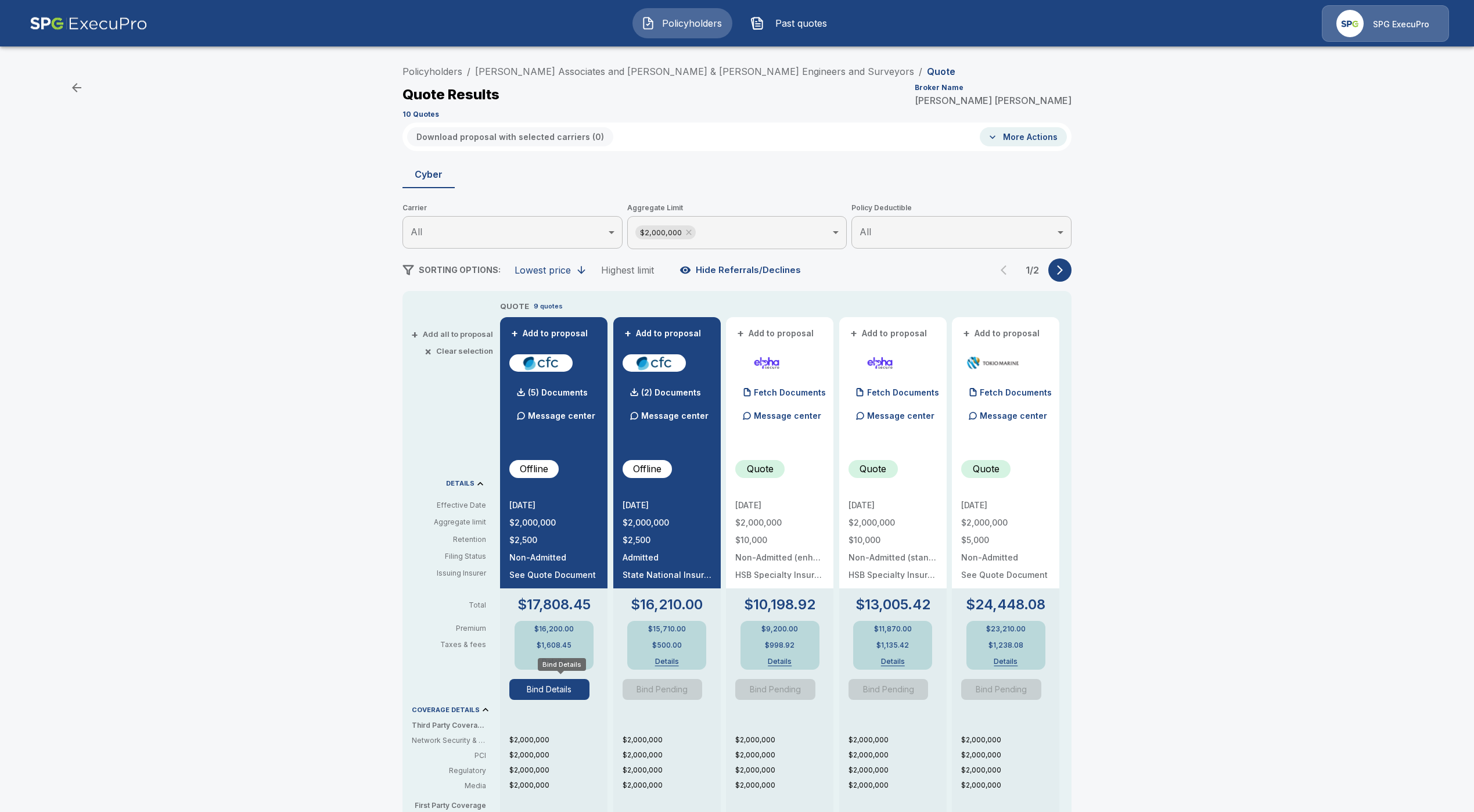
click at [576, 690] on button "Bind Details" at bounding box center [549, 690] width 80 height 21
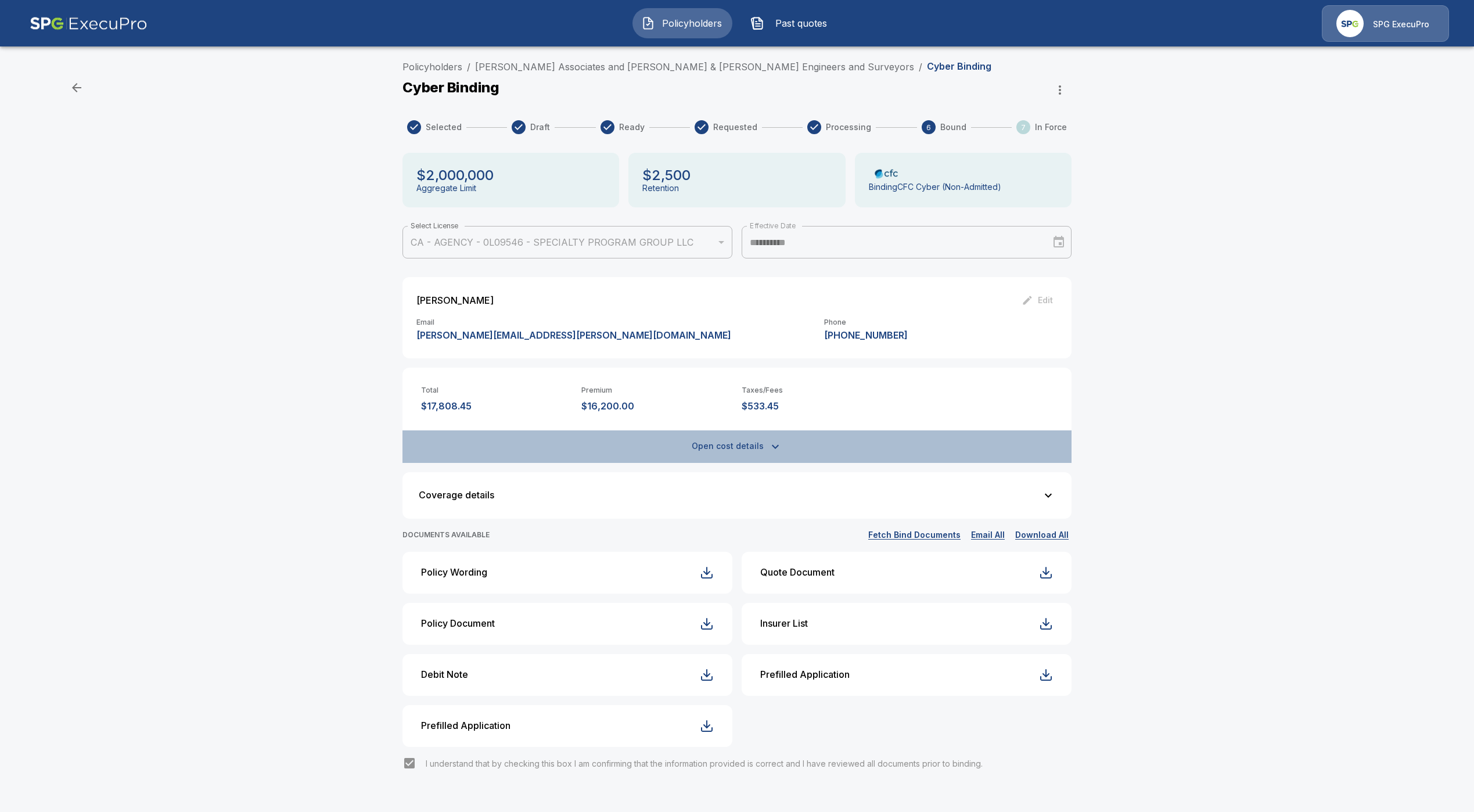
click at [739, 449] on button "Open cost details" at bounding box center [737, 447] width 669 height 32
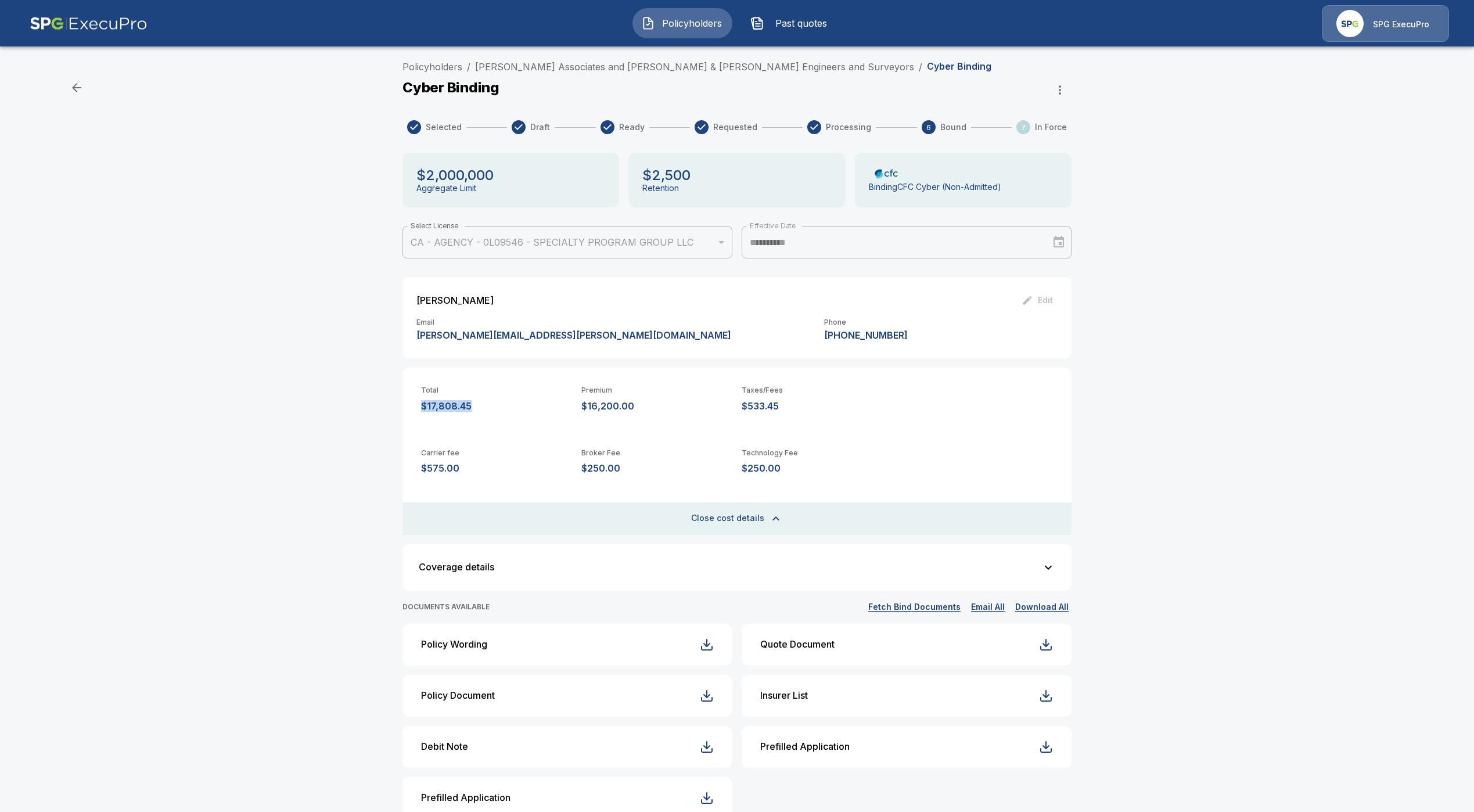
drag, startPoint x: 472, startPoint y: 408, endPoint x: 431, endPoint y: 407, distance: 41.0
click at [431, 407] on p "$17,808.45" at bounding box center [496, 406] width 151 height 11
drag, startPoint x: 667, startPoint y: 403, endPoint x: 589, endPoint y: 409, distance: 78.2
click at [589, 409] on p "$16,200.00" at bounding box center [657, 406] width 151 height 11
copy p "$16,200.00"
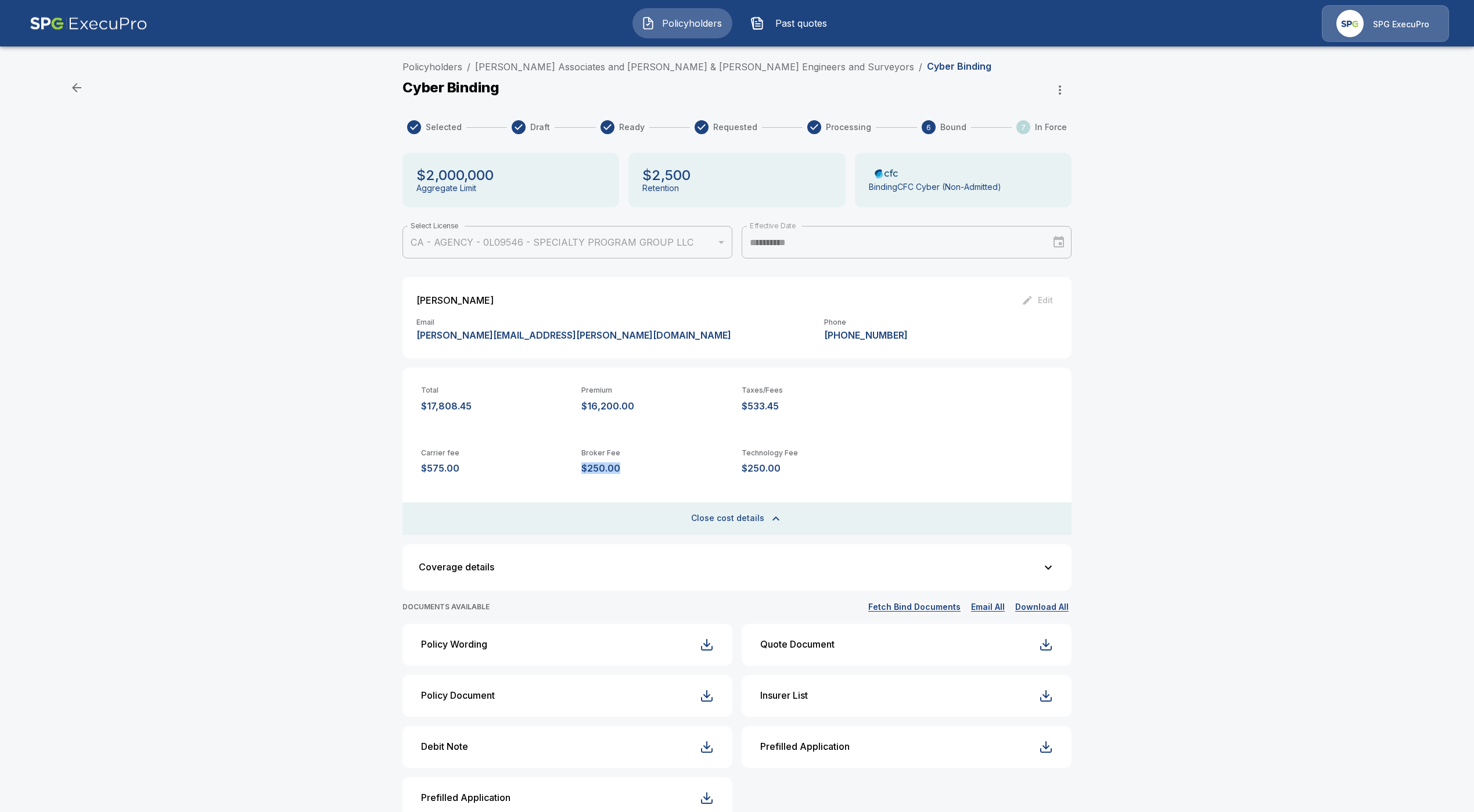
drag, startPoint x: 665, startPoint y: 472, endPoint x: 587, endPoint y: 468, distance: 78.1
click at [587, 468] on div "Carrier fee $575.00 Broker Fee $250.00 Technology Fee $250.00" at bounding box center [737, 462] width 669 height 63
drag, startPoint x: 791, startPoint y: 467, endPoint x: 749, endPoint y: 472, distance: 42.3
click at [749, 472] on p "$250.00" at bounding box center [817, 468] width 151 height 11
copy p "$250.00"
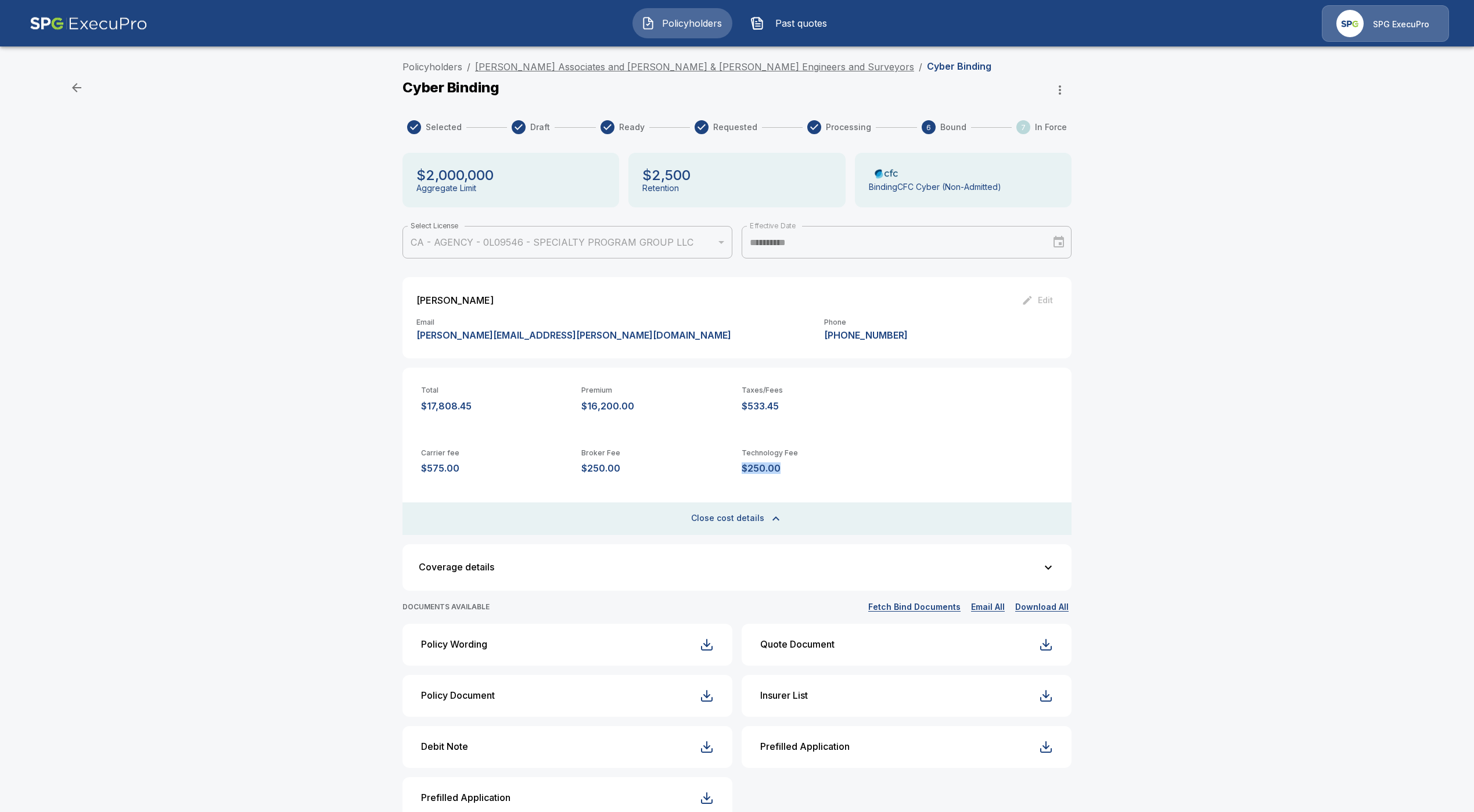
click at [662, 67] on link "Albert A. Webb Associates and Webb & Carroll Engineers and Surveyors" at bounding box center [695, 66] width 439 height 12
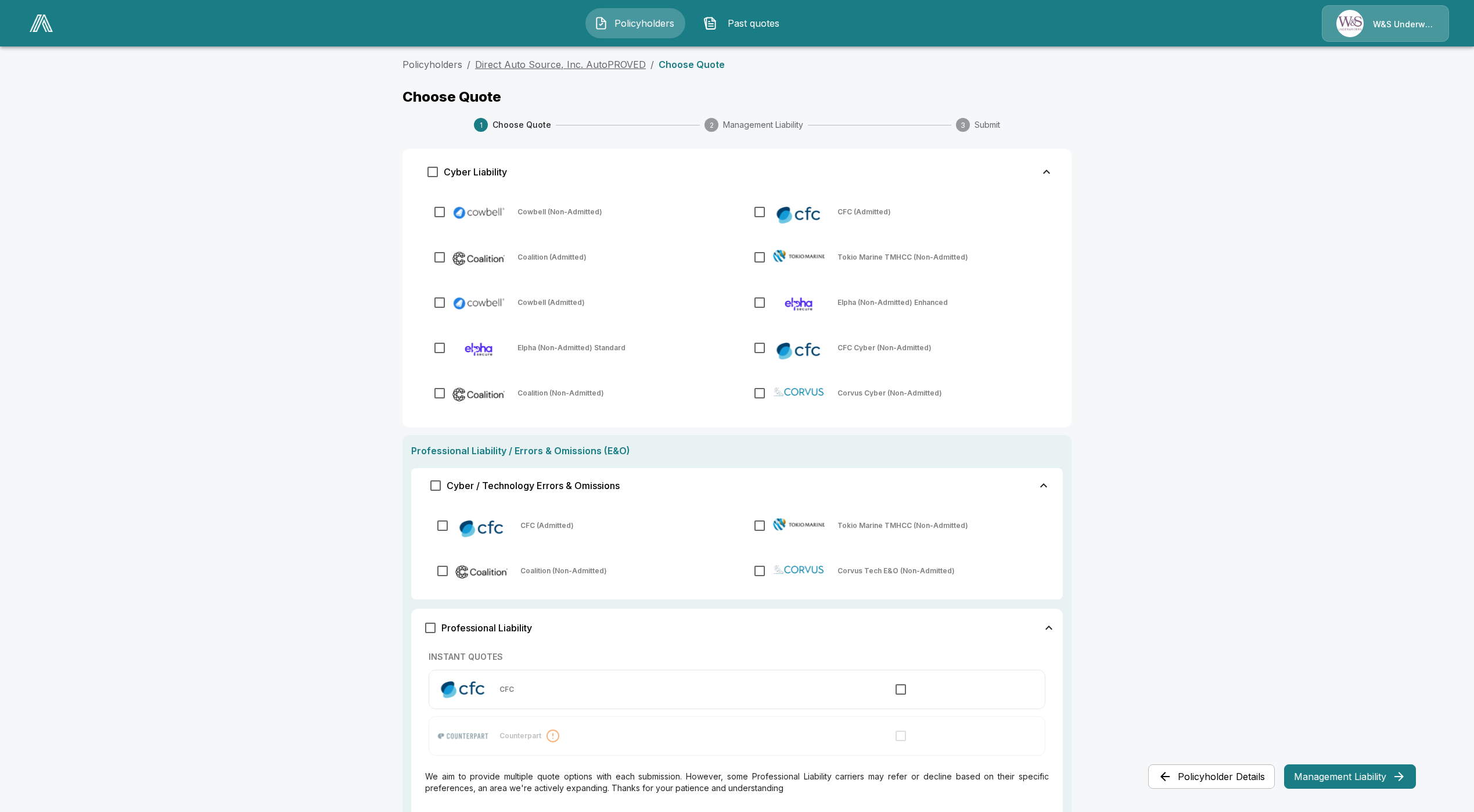
click at [568, 65] on link "Direct Auto Source, Inc. AutoPROVED" at bounding box center [561, 64] width 171 height 12
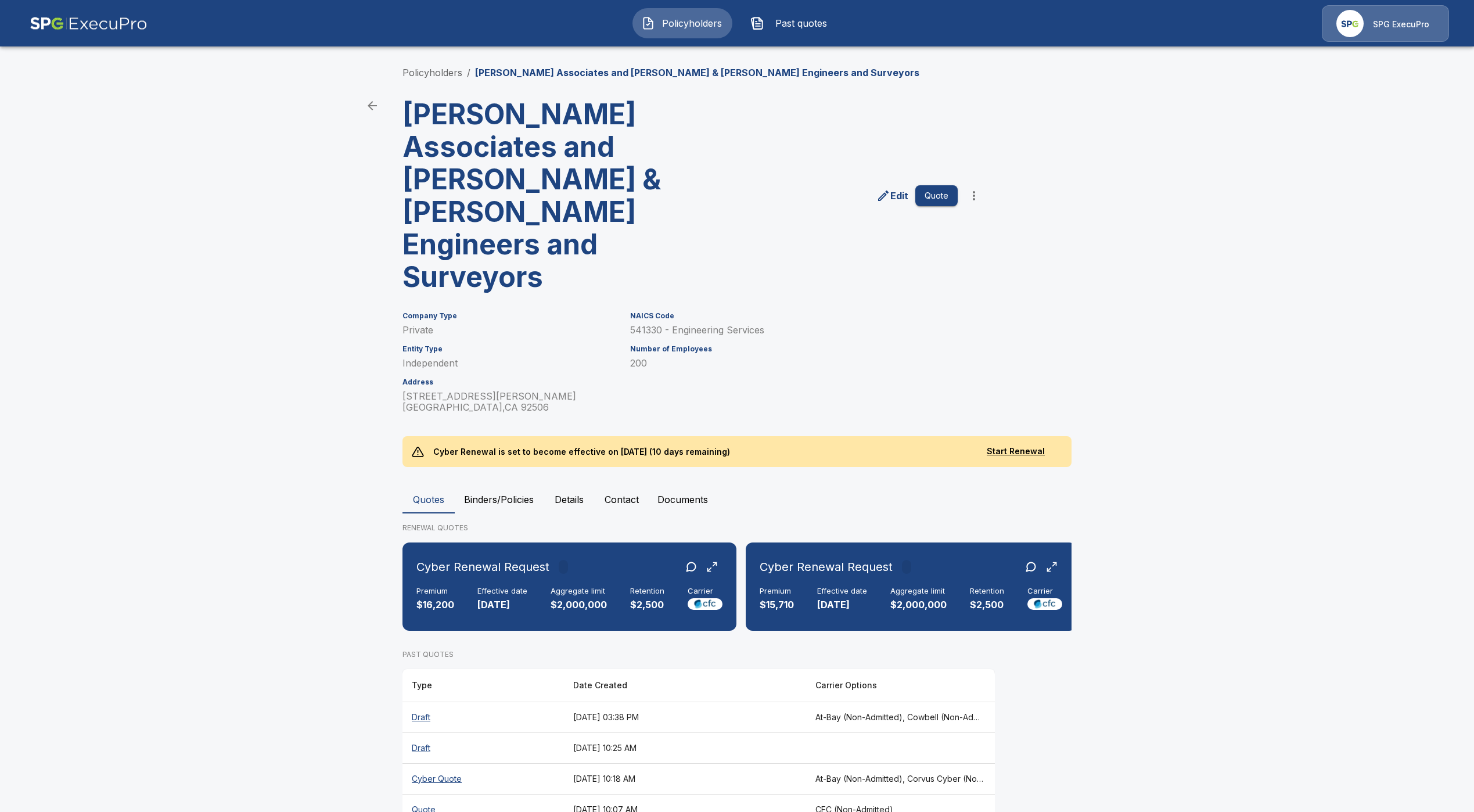
click at [609, 485] on button "Contact" at bounding box center [621, 499] width 53 height 28
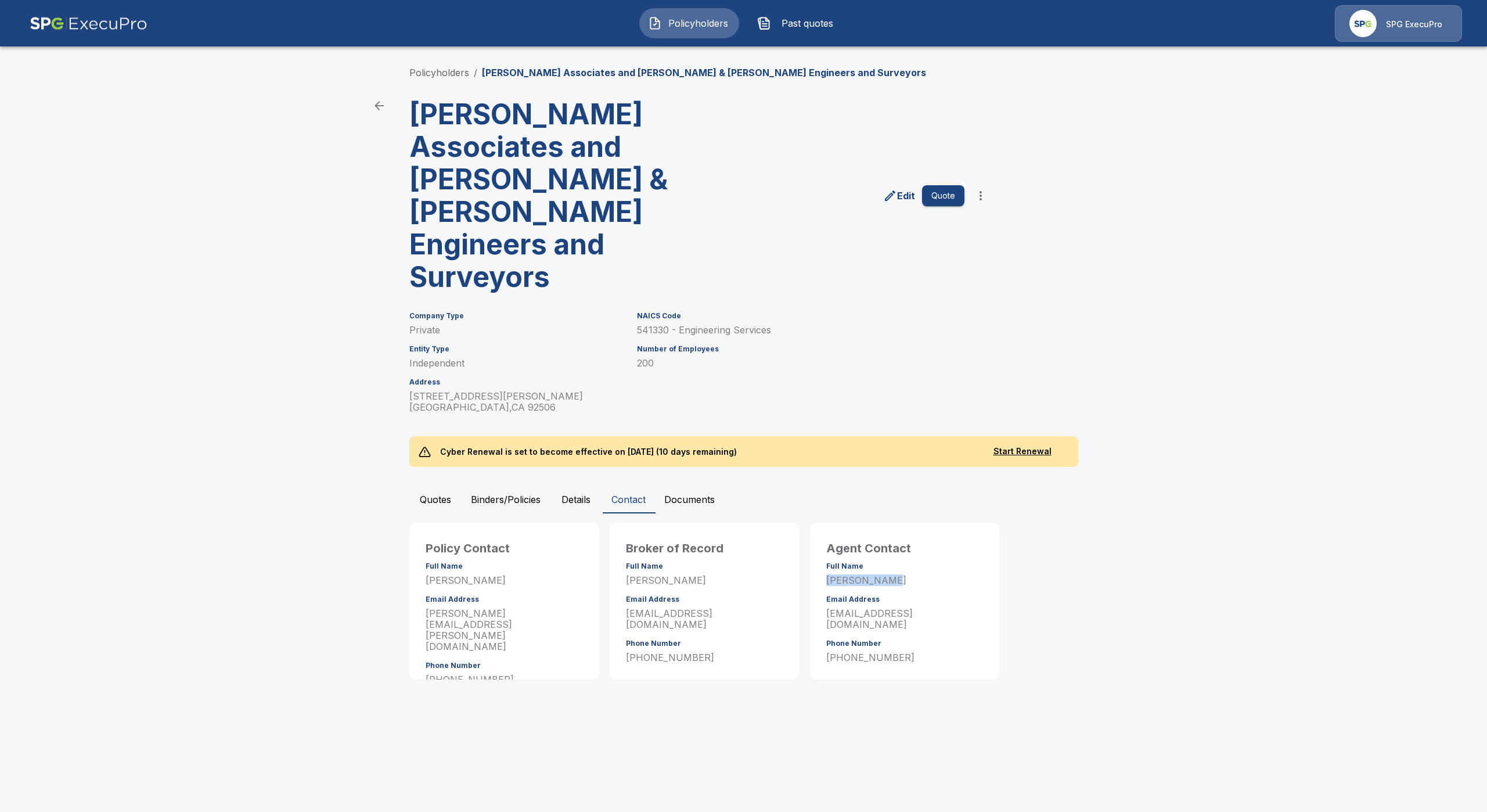
drag, startPoint x: 880, startPoint y: 547, endPoint x: 820, endPoint y: 547, distance: 60.0
click at [820, 547] on div "Agent Contact Full Name [PERSON_NAME] Email Address [EMAIL_ADDRESS][DOMAIN_NAME…" at bounding box center [905, 603] width 176 height 148
copy p "[PERSON_NAME]"
click at [417, 485] on button "Quotes" at bounding box center [435, 499] width 53 height 28
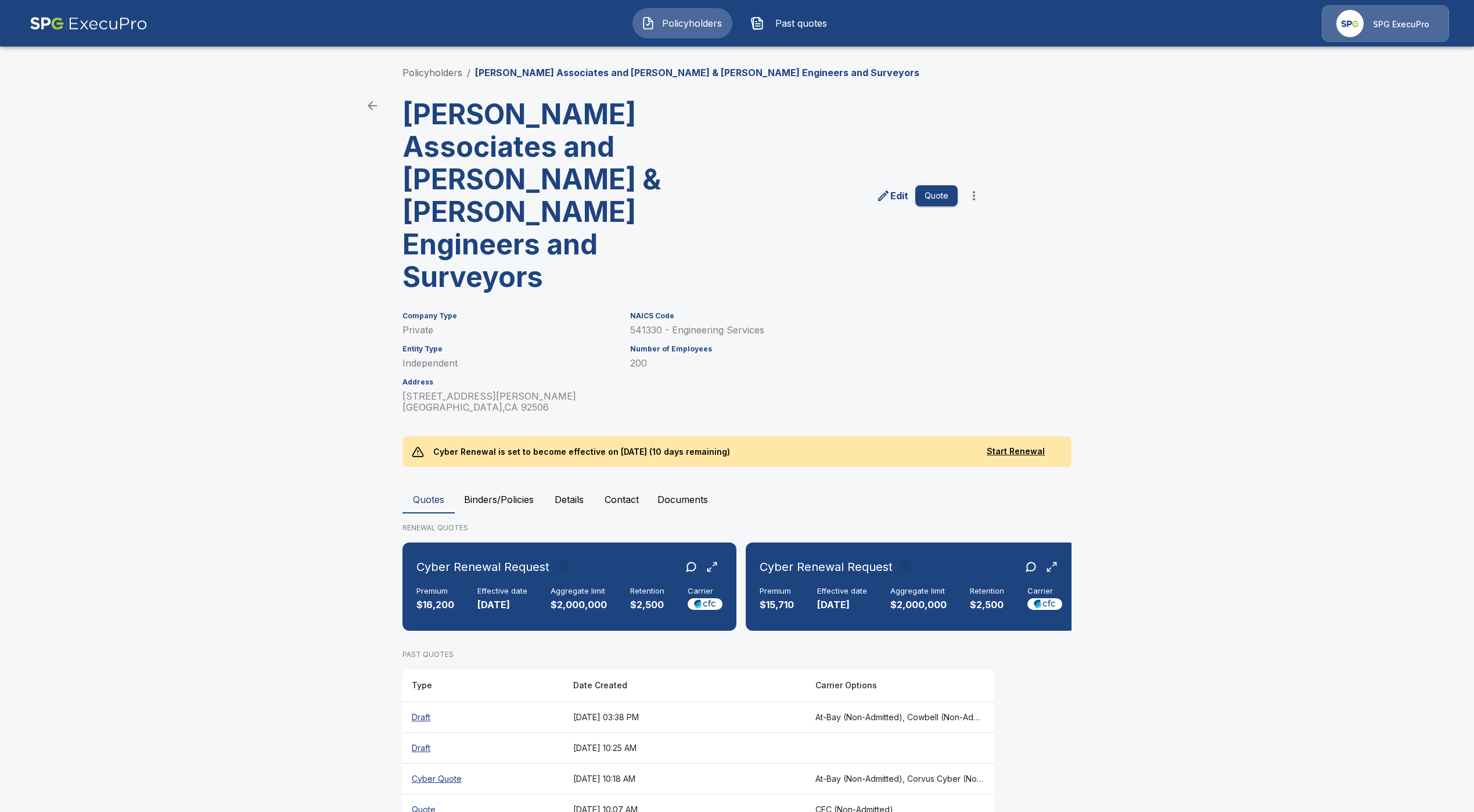
click at [675, 19] on span "Policyholders" at bounding box center [691, 23] width 64 height 14
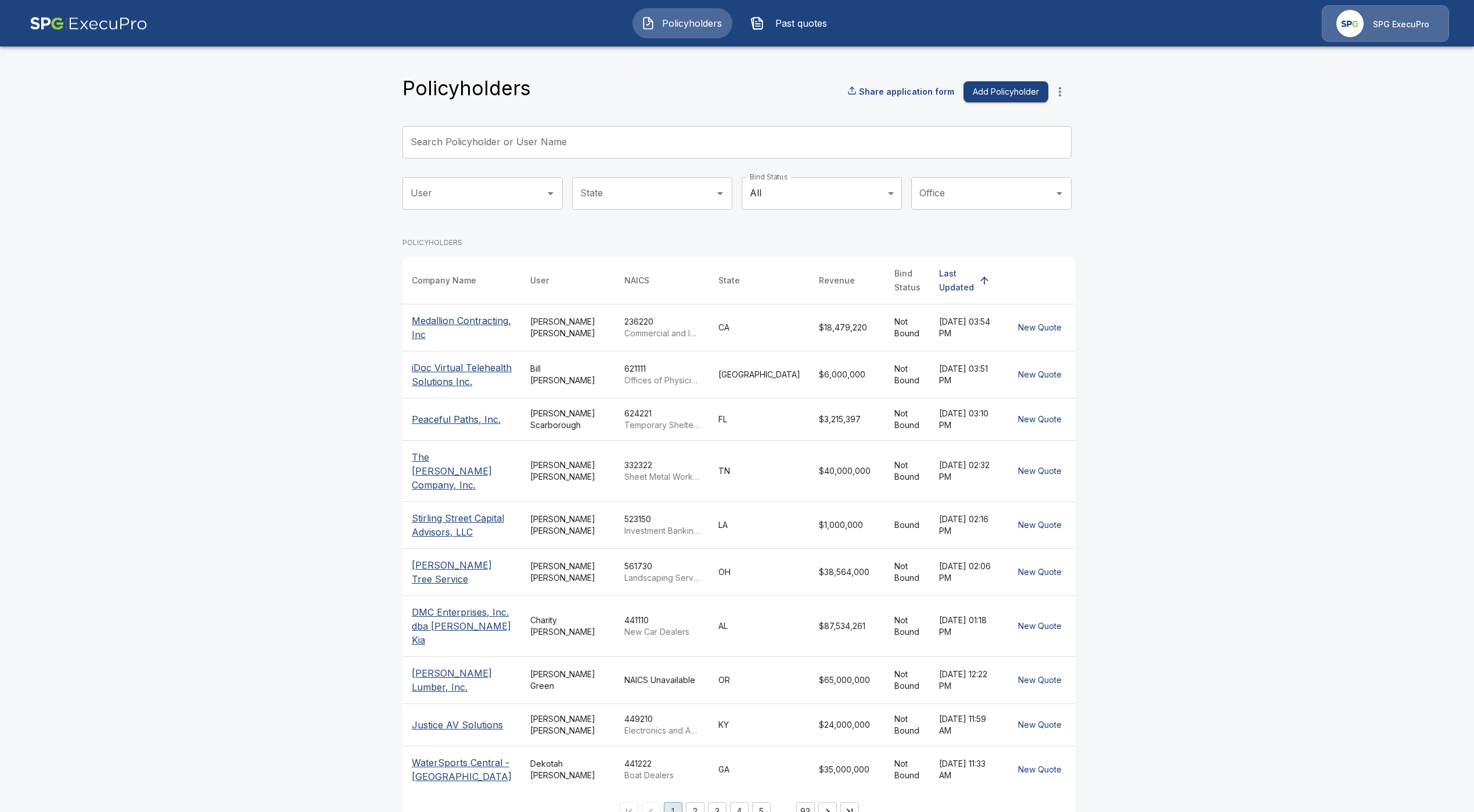
click at [499, 162] on div "Search Policyholder or User Name Search Policyholder or User Name" at bounding box center [737, 147] width 669 height 42
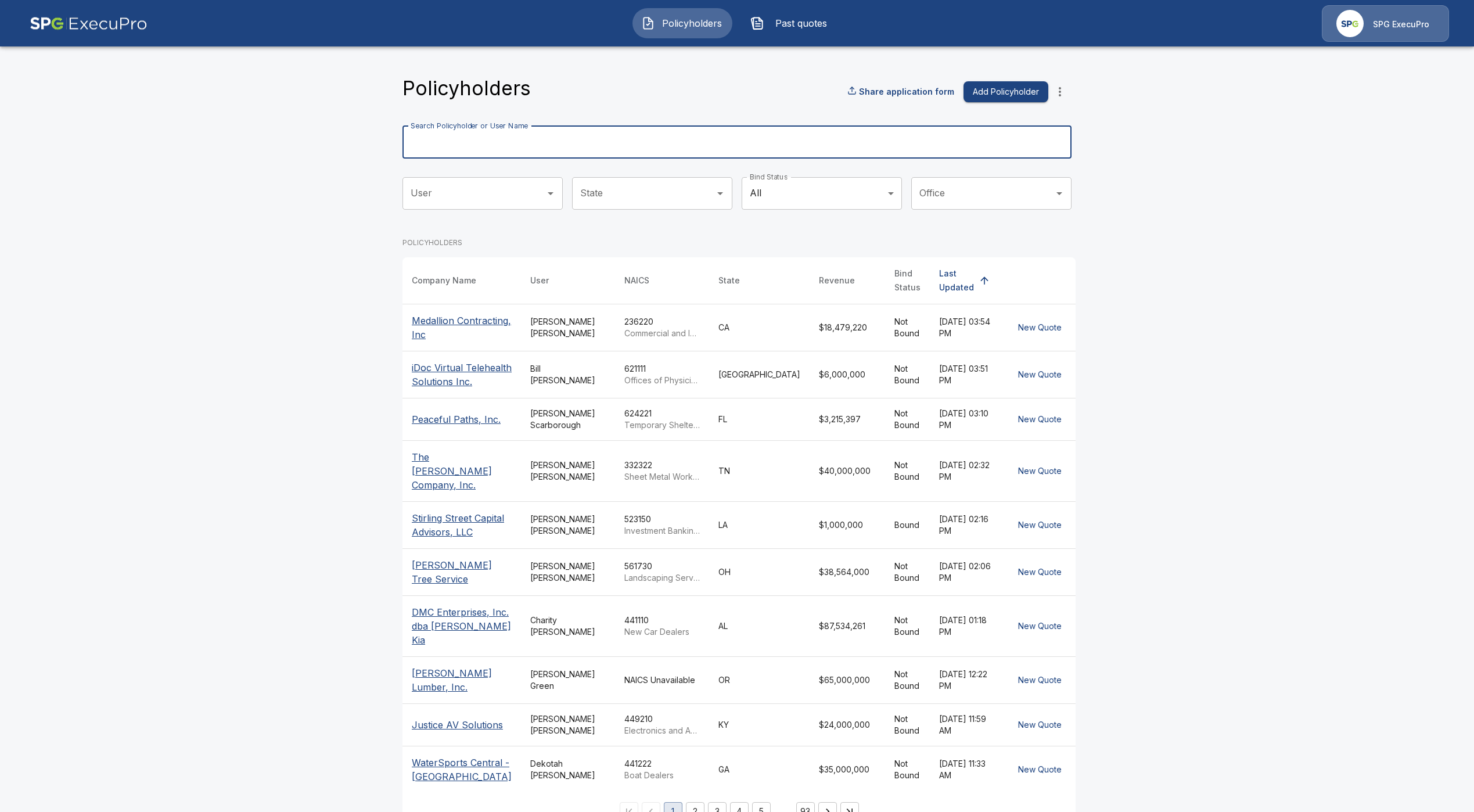
click at [503, 133] on div "Search Policyholder or User Name Search Policyholder or User Name" at bounding box center [737, 142] width 669 height 32
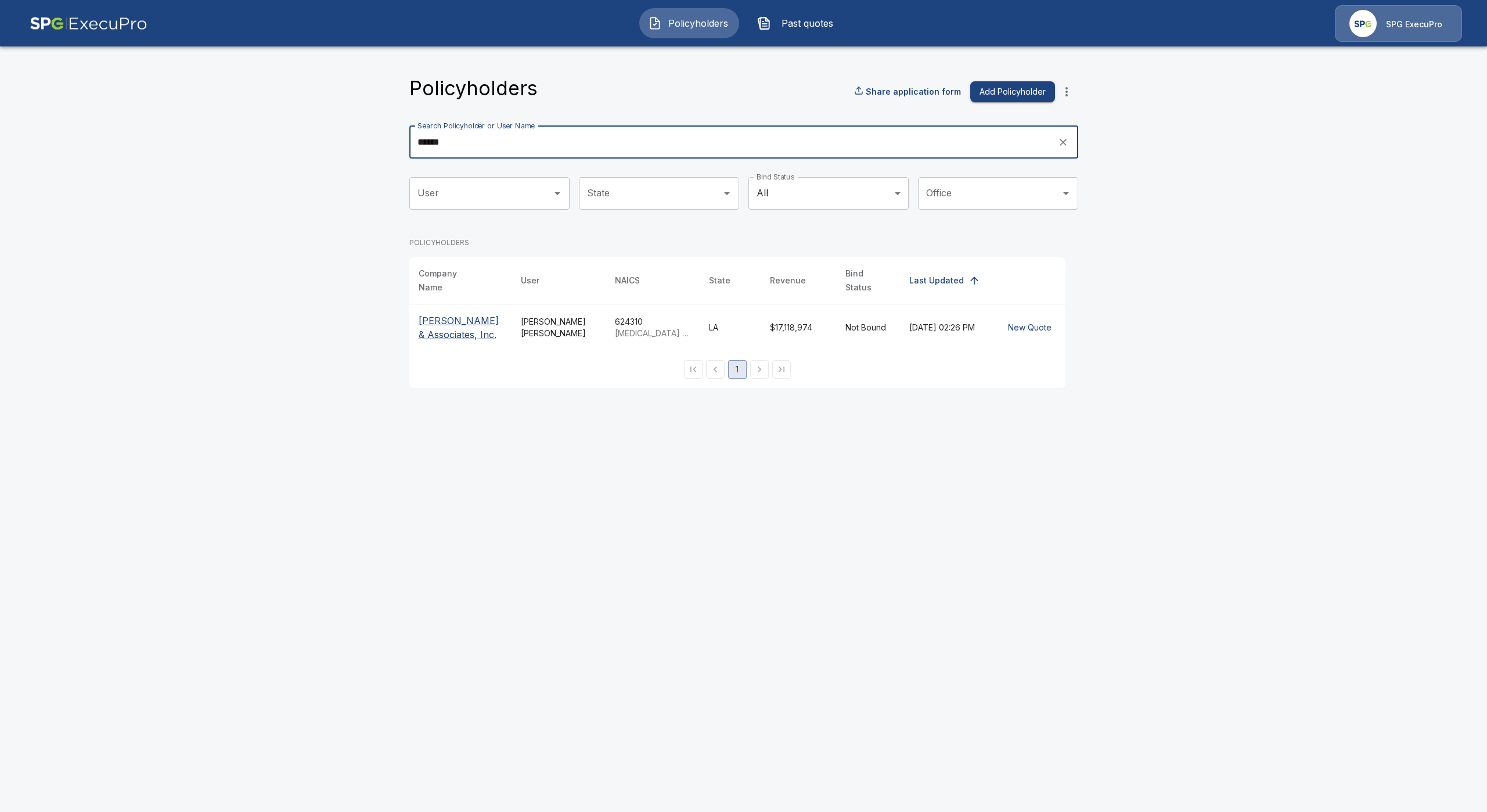
type input "******"
click at [445, 325] on p "[PERSON_NAME] & Associates, Inc." at bounding box center [460, 328] width 83 height 28
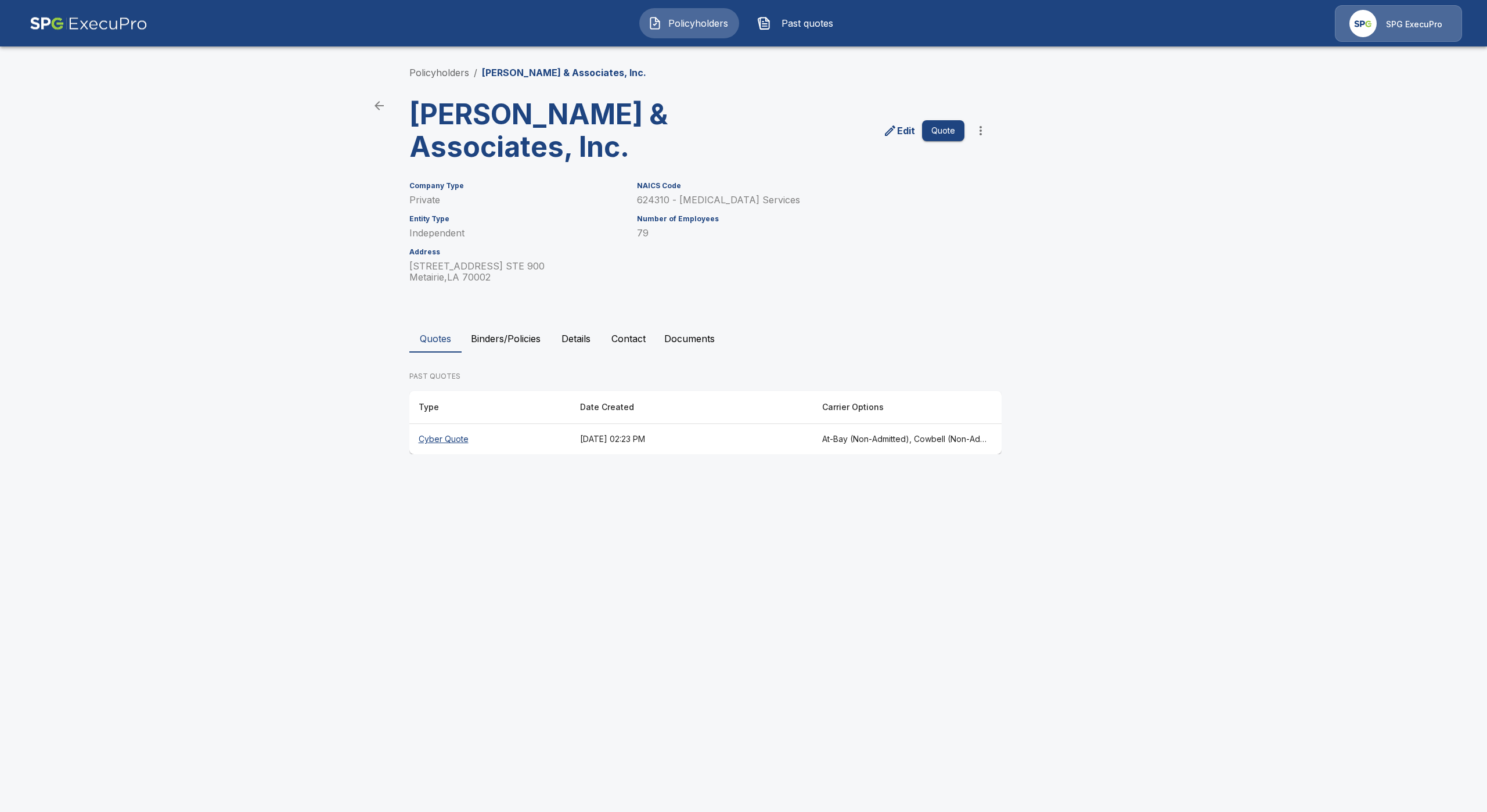
click at [450, 428] on th "Cyber Quote" at bounding box center [490, 440] width 162 height 31
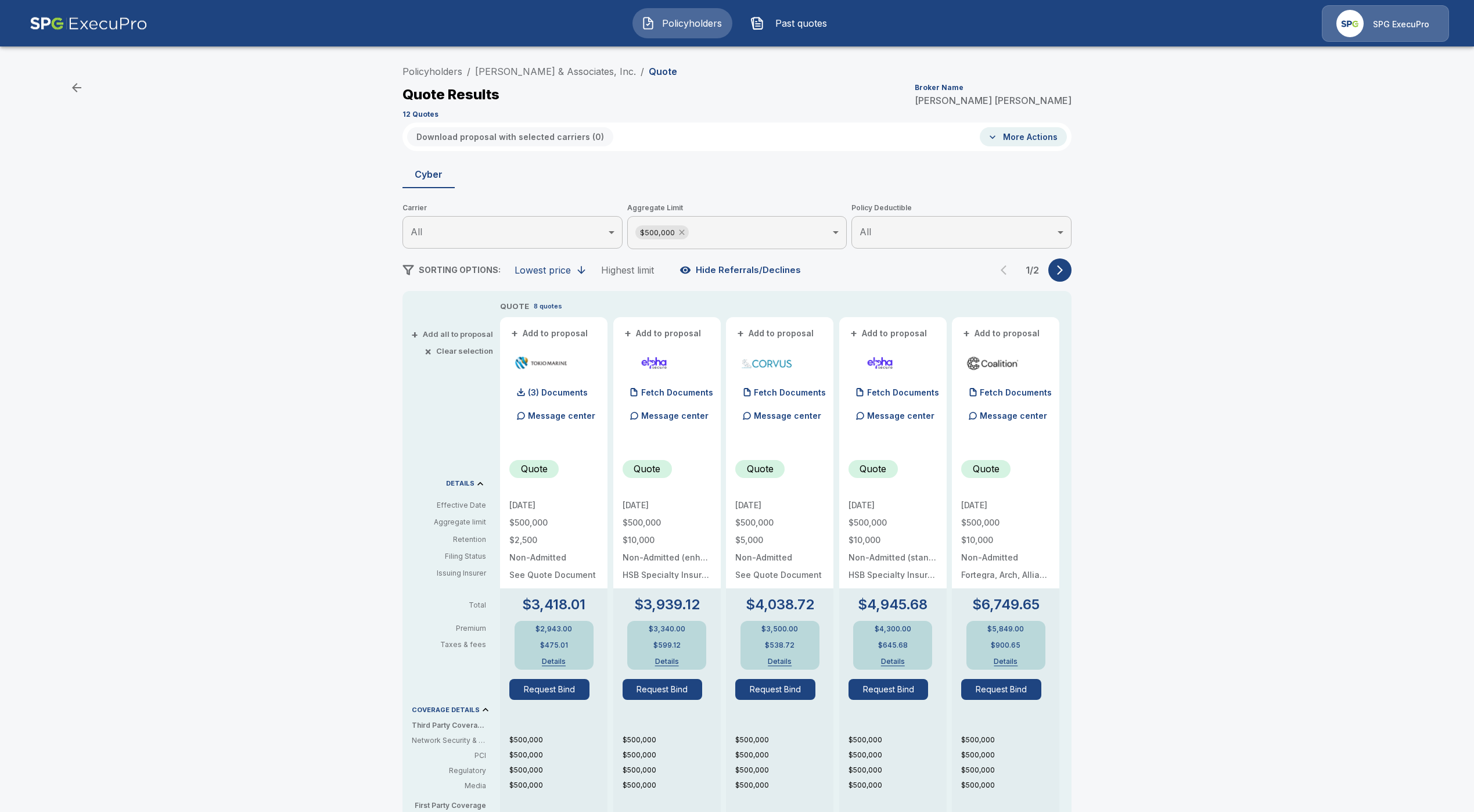
click at [687, 232] on icon at bounding box center [681, 232] width 9 height 9
click at [672, 690] on button "Request Bind" at bounding box center [662, 689] width 80 height 21
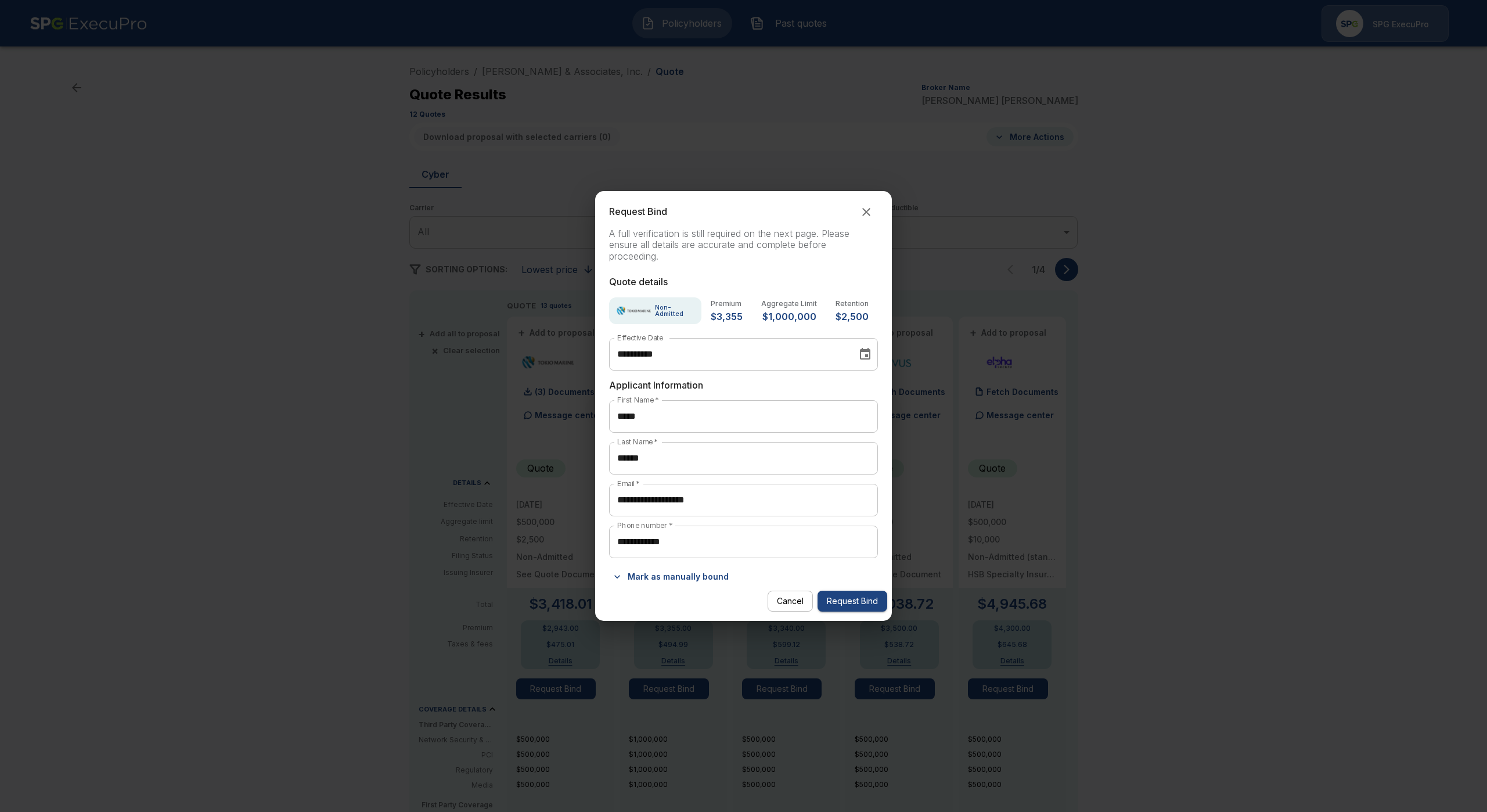
click at [679, 573] on button "Mark as manually bound" at bounding box center [671, 576] width 125 height 19
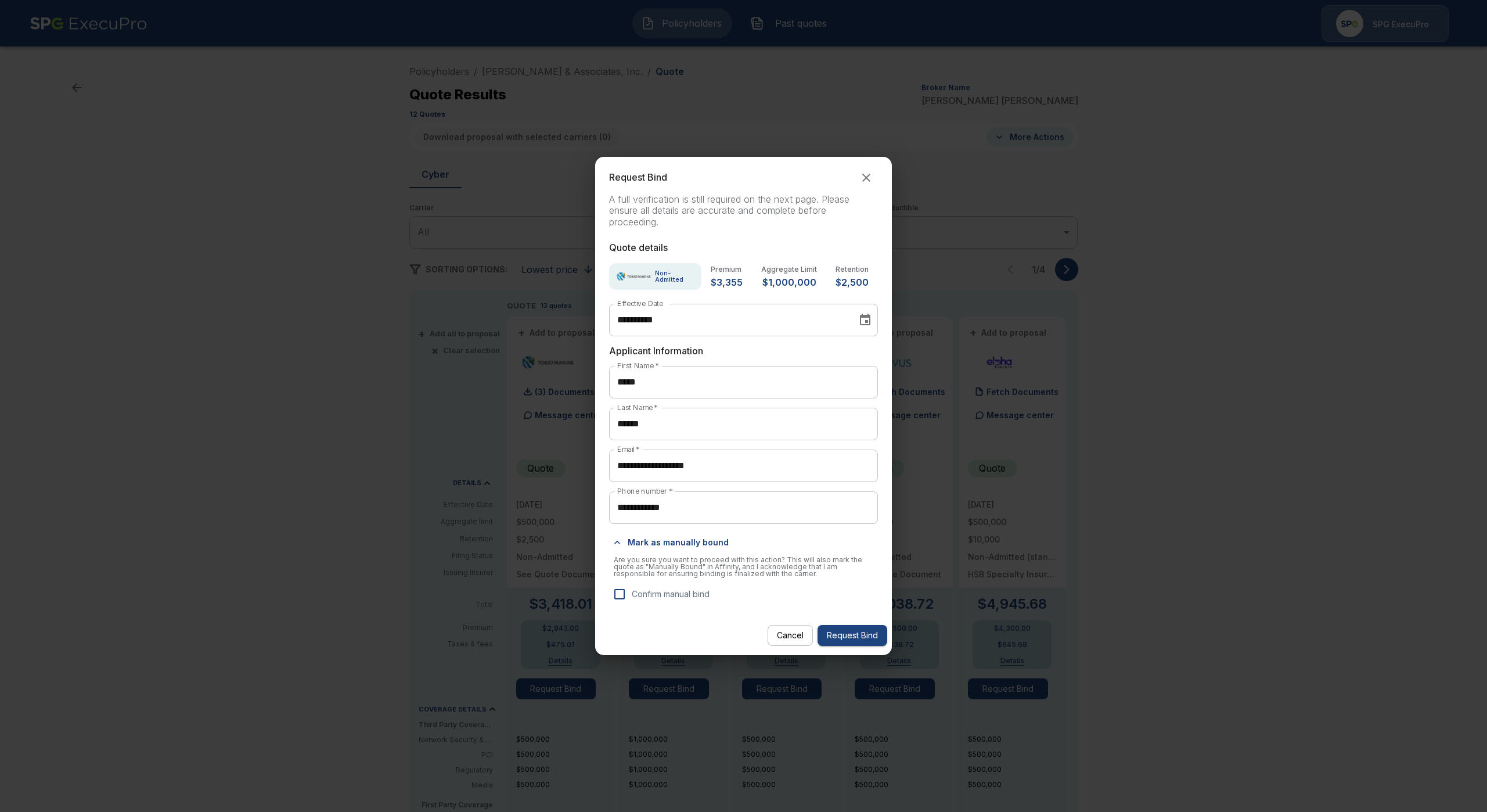
click at [660, 591] on p "Confirm manual bind" at bounding box center [671, 593] width 78 height 12
click at [865, 643] on button "Request Bind" at bounding box center [853, 636] width 70 height 22
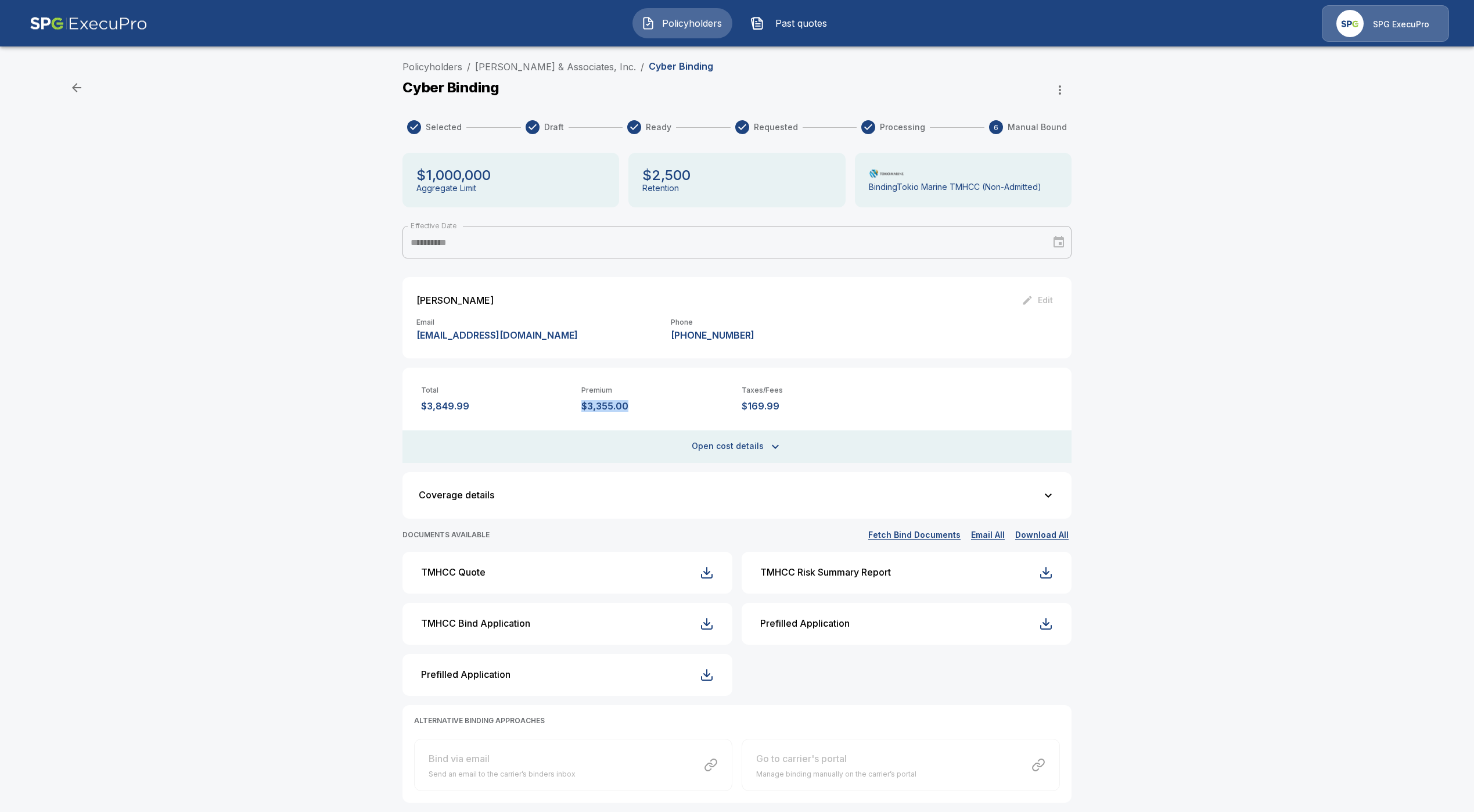
drag, startPoint x: 630, startPoint y: 404, endPoint x: 587, endPoint y: 407, distance: 43.1
click at [587, 407] on div "Total $3,849.99 Premium $3,355.00 Taxes/Fees $169.99" at bounding box center [737, 389] width 669 height 44
copy p "$3,355.00"
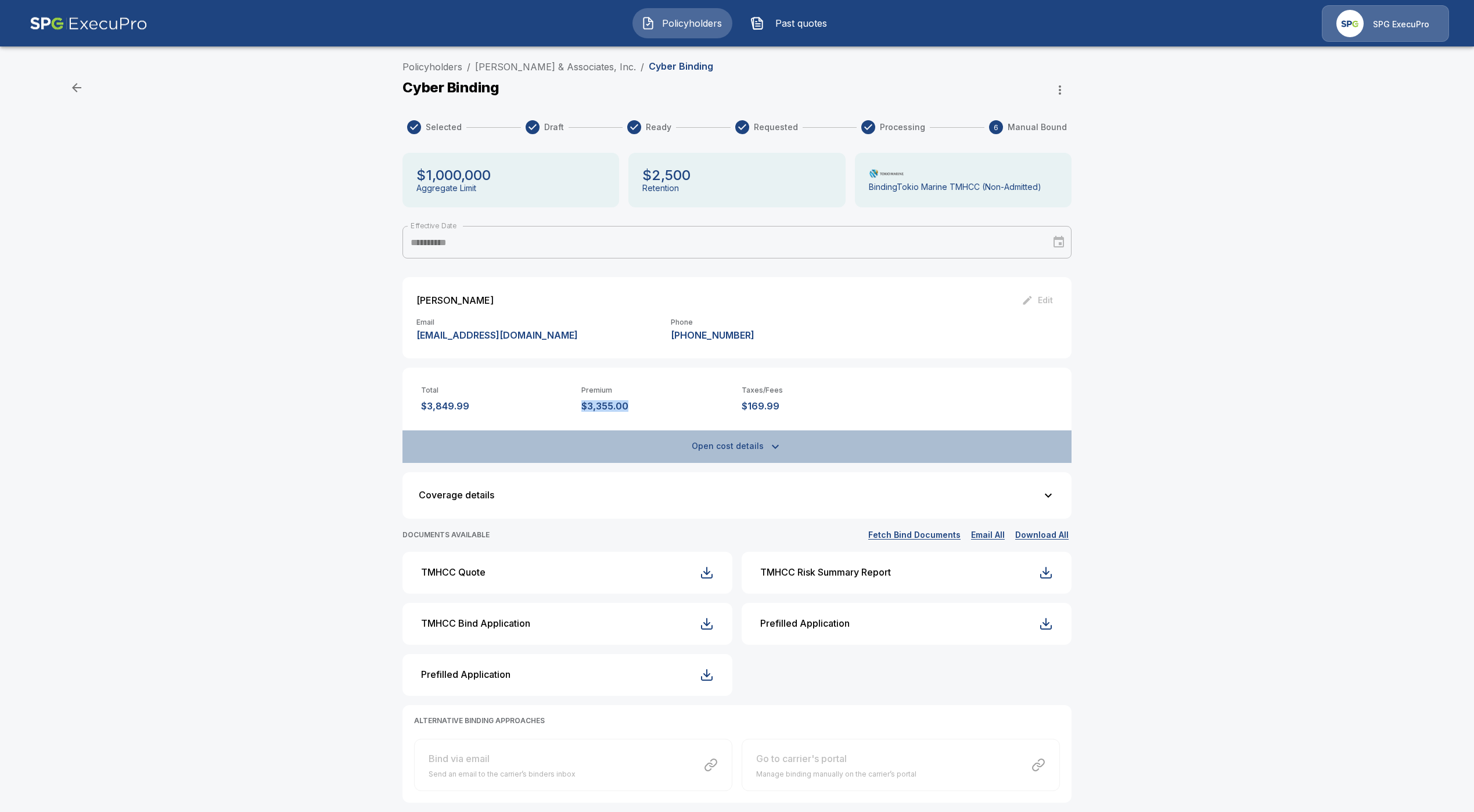
click at [791, 433] on button "Open cost details" at bounding box center [737, 447] width 669 height 32
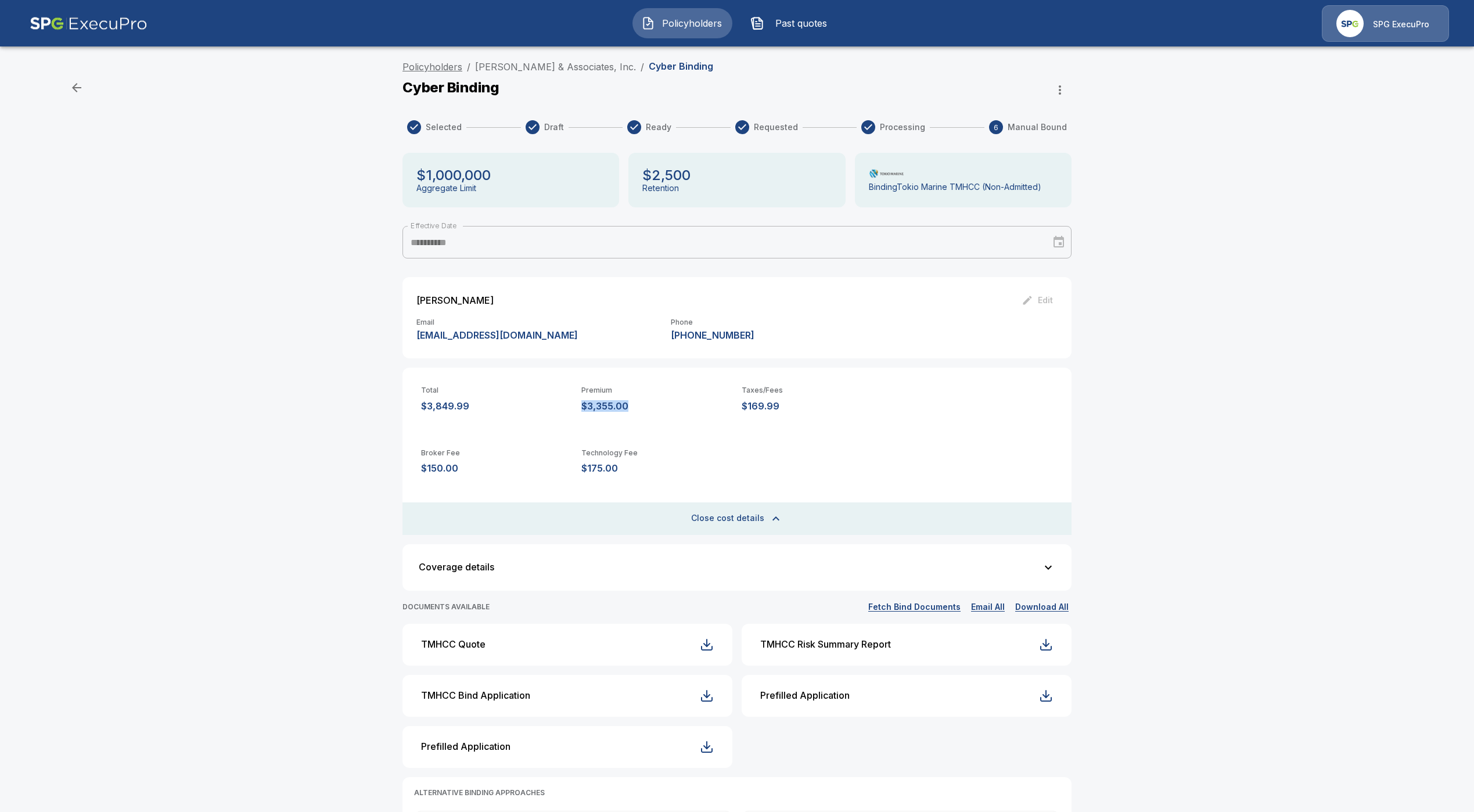
click at [431, 63] on link "Policyholders" at bounding box center [432, 66] width 60 height 12
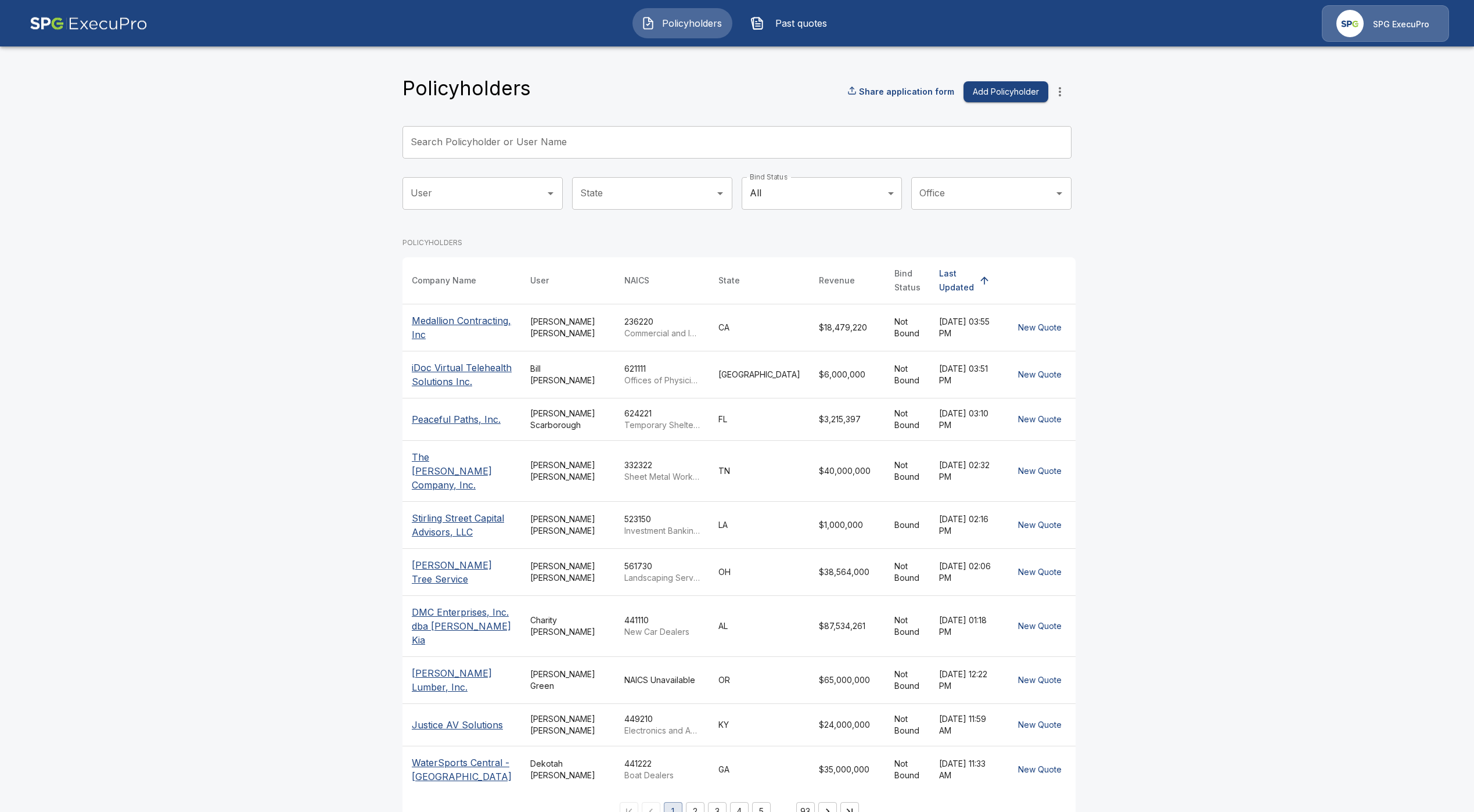
click at [569, 149] on input "Search Policyholder or User Name" at bounding box center [730, 142] width 656 height 32
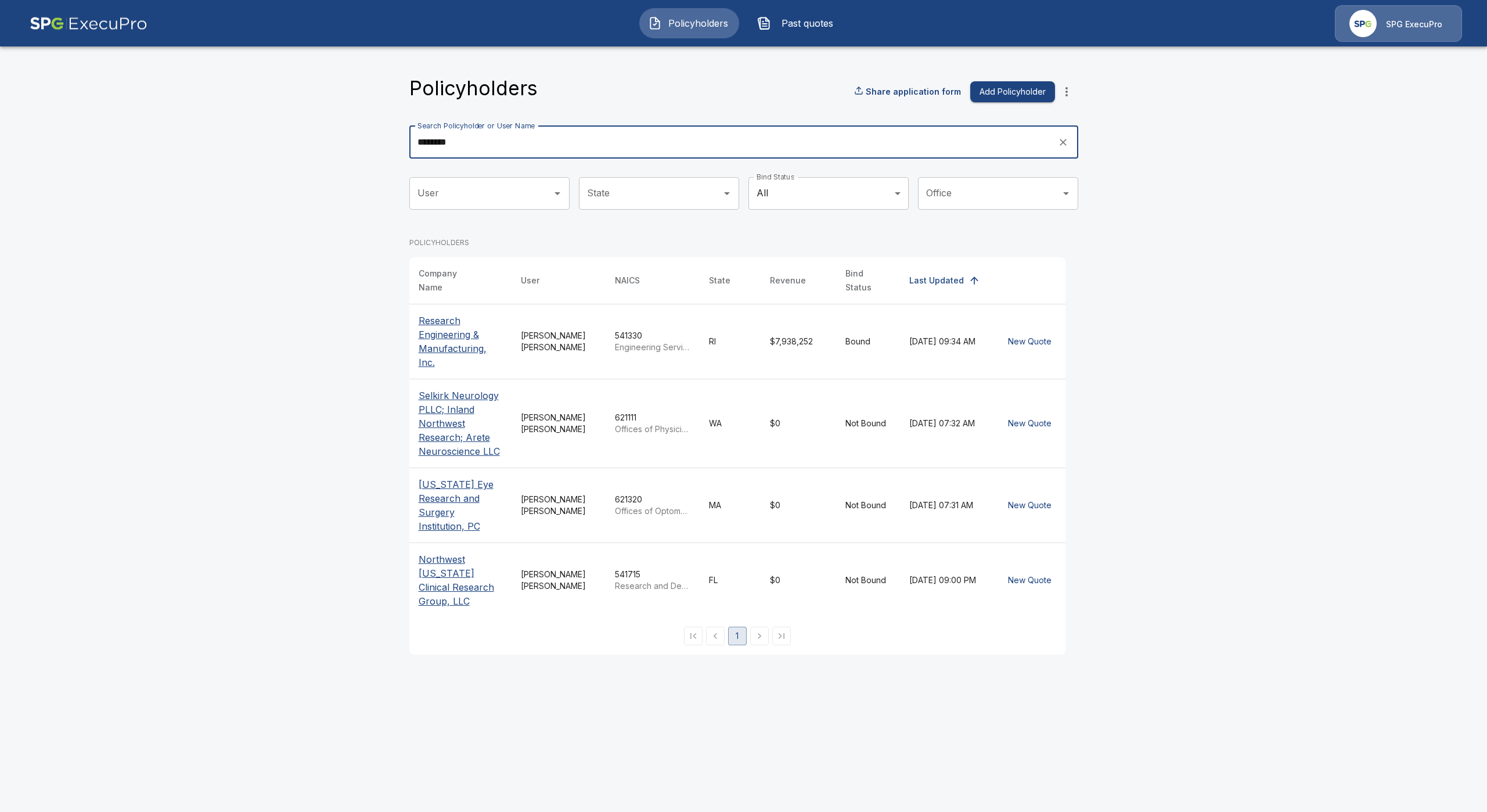
type input "********"
click at [459, 337] on p "Research Engineering & Manufacturing, Inc." at bounding box center [460, 342] width 83 height 56
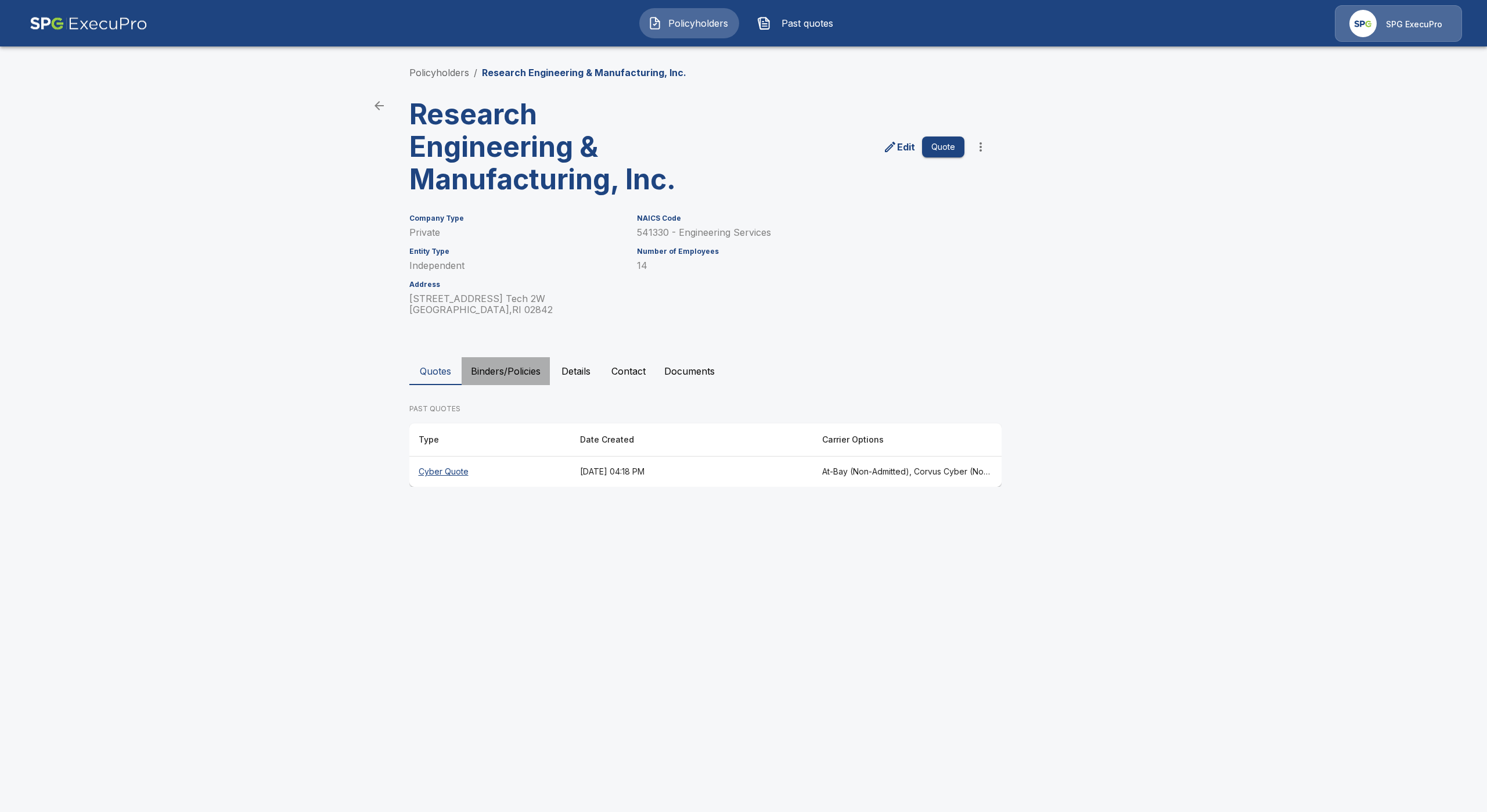
click at [501, 379] on button "Binders/Policies" at bounding box center [505, 371] width 88 height 28
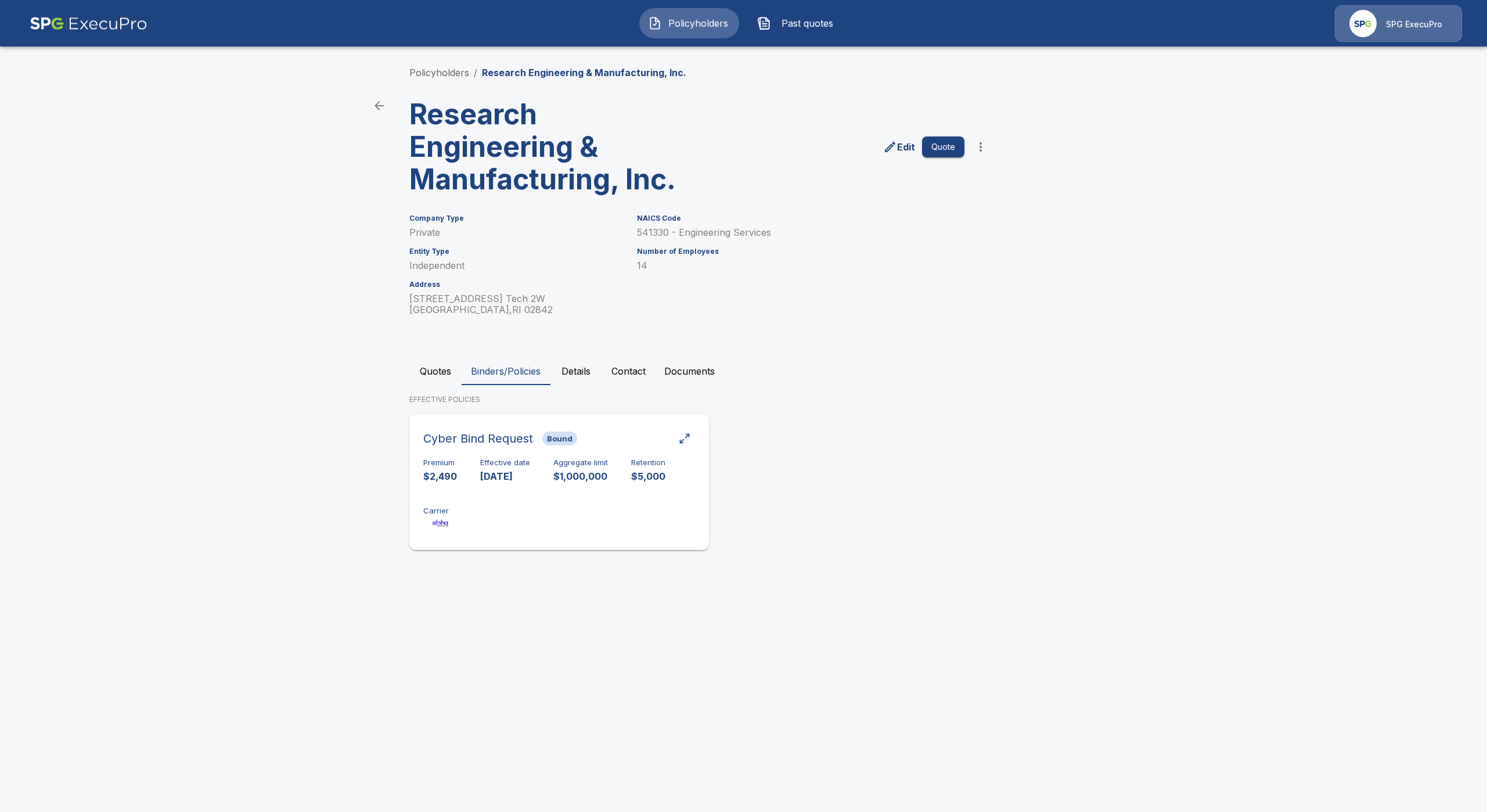
click at [529, 508] on div "Premium $2,490 Effective date [DATE] Aggregate limit $1,000,000 Retention $5,00…" at bounding box center [559, 495] width 272 height 74
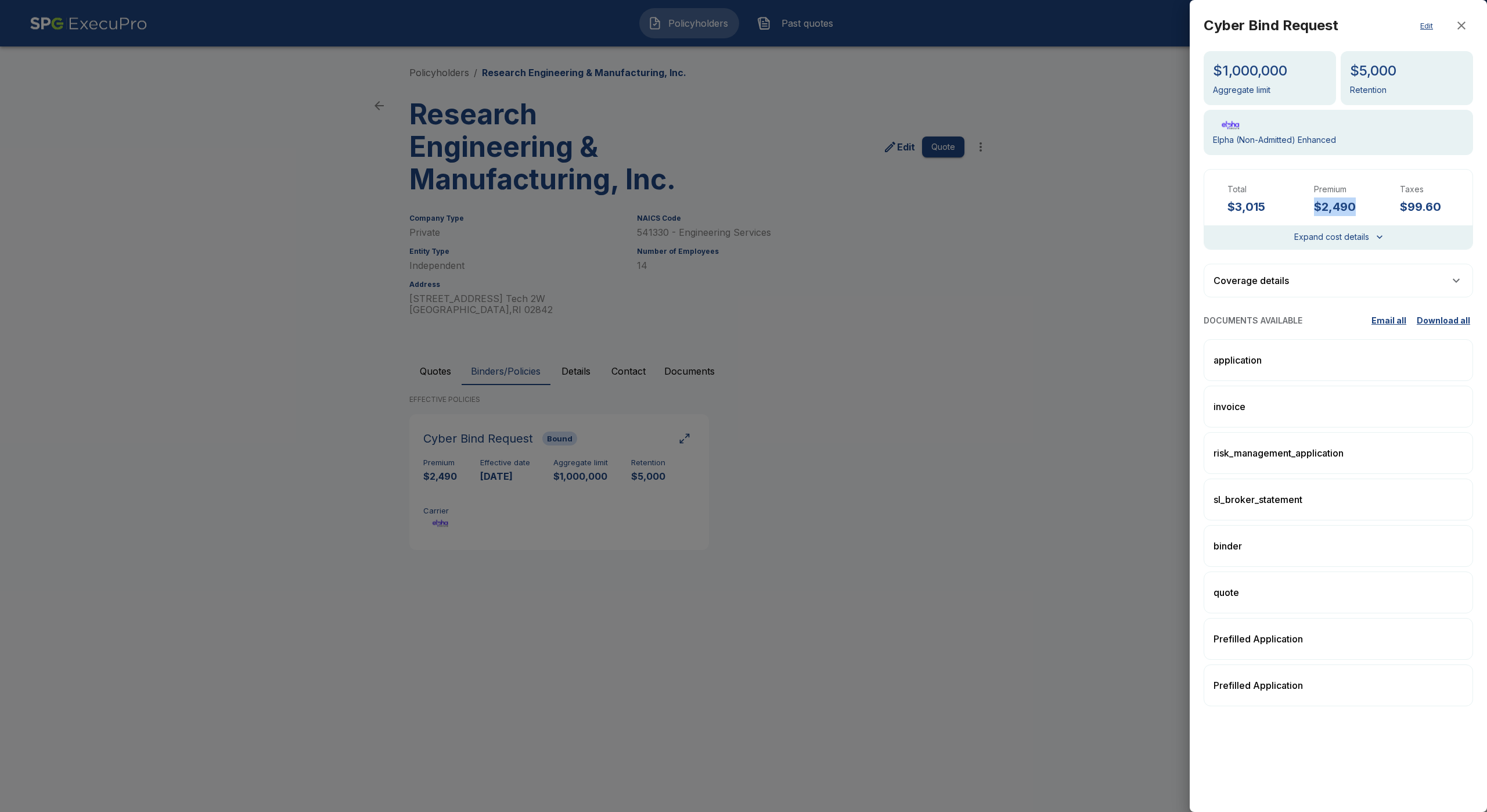
drag, startPoint x: 1367, startPoint y: 204, endPoint x: 1314, endPoint y: 208, distance: 53.2
click at [1314, 208] on div "Premium $2,490" at bounding box center [1339, 200] width 68 height 32
copy h6 "$2,490"
click at [1354, 237] on button "Expand cost details" at bounding box center [1339, 237] width 89 height 15
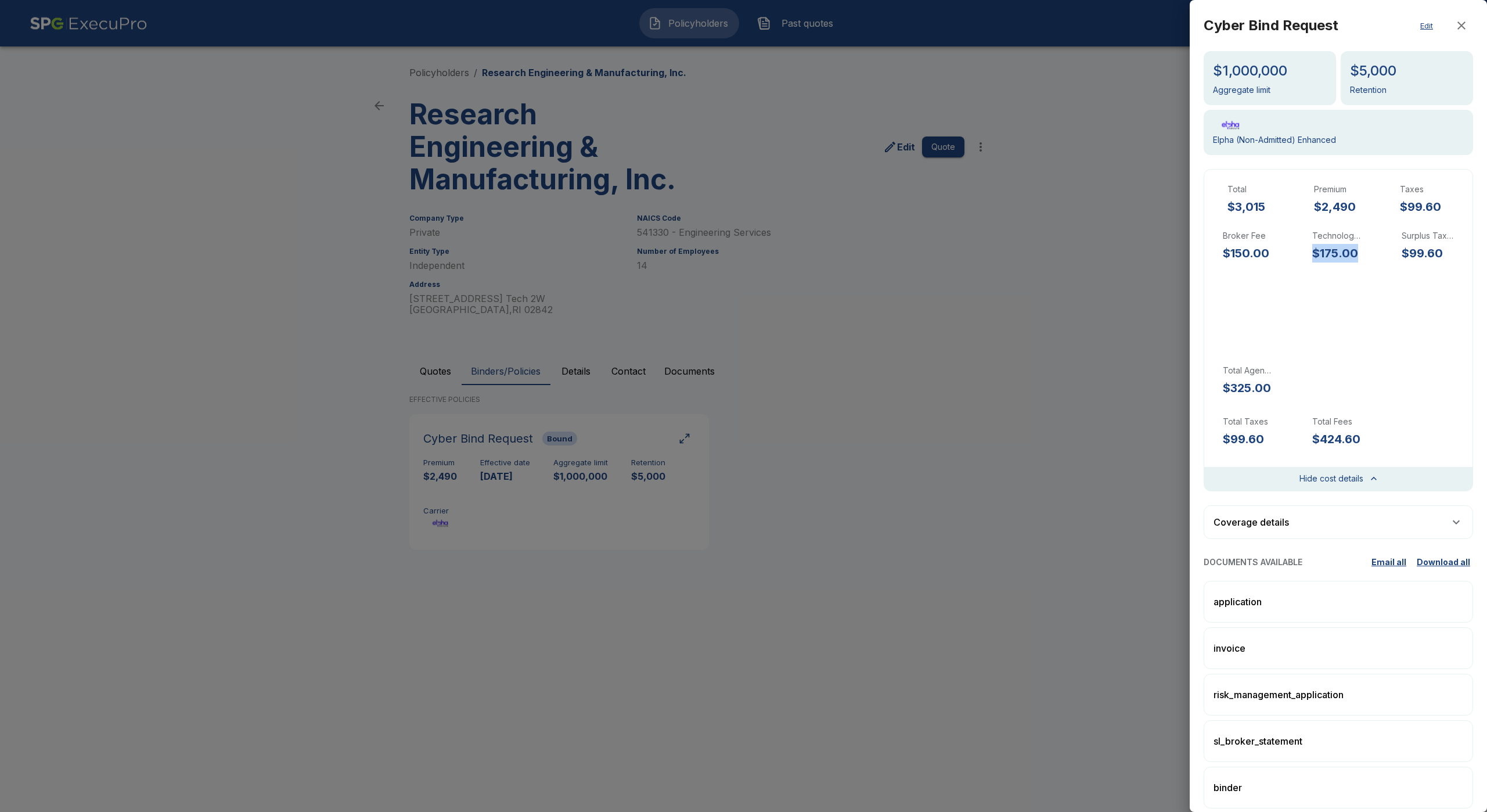
drag, startPoint x: 1358, startPoint y: 252, endPoint x: 1303, endPoint y: 252, distance: 55.0
click at [1303, 252] on div "Technology Fee $175.00" at bounding box center [1338, 246] width 71 height 32
copy h6 "$175.00"
click at [819, 210] on div at bounding box center [744, 406] width 1487 height 812
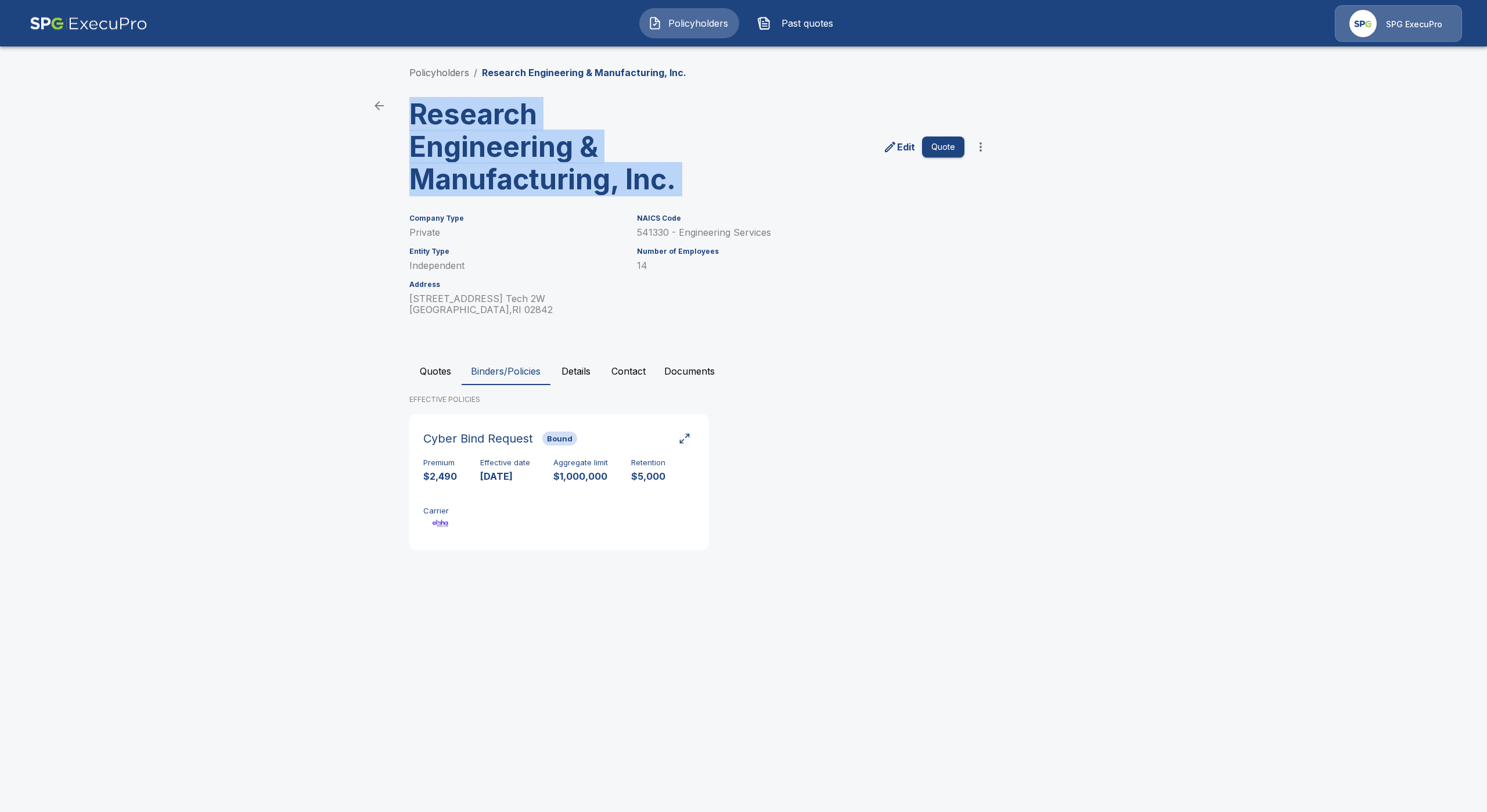
drag, startPoint x: 699, startPoint y: 185, endPoint x: 404, endPoint y: 122, distance: 301.7
click at [404, 122] on div "Research Engineering & Manufacturing, Inc. Edit Quote" at bounding box center [697, 142] width 592 height 107
copy div "Research Engineering & Manufacturing, Inc. Edit Quote"
click at [636, 371] on button "Contact" at bounding box center [628, 371] width 53 height 28
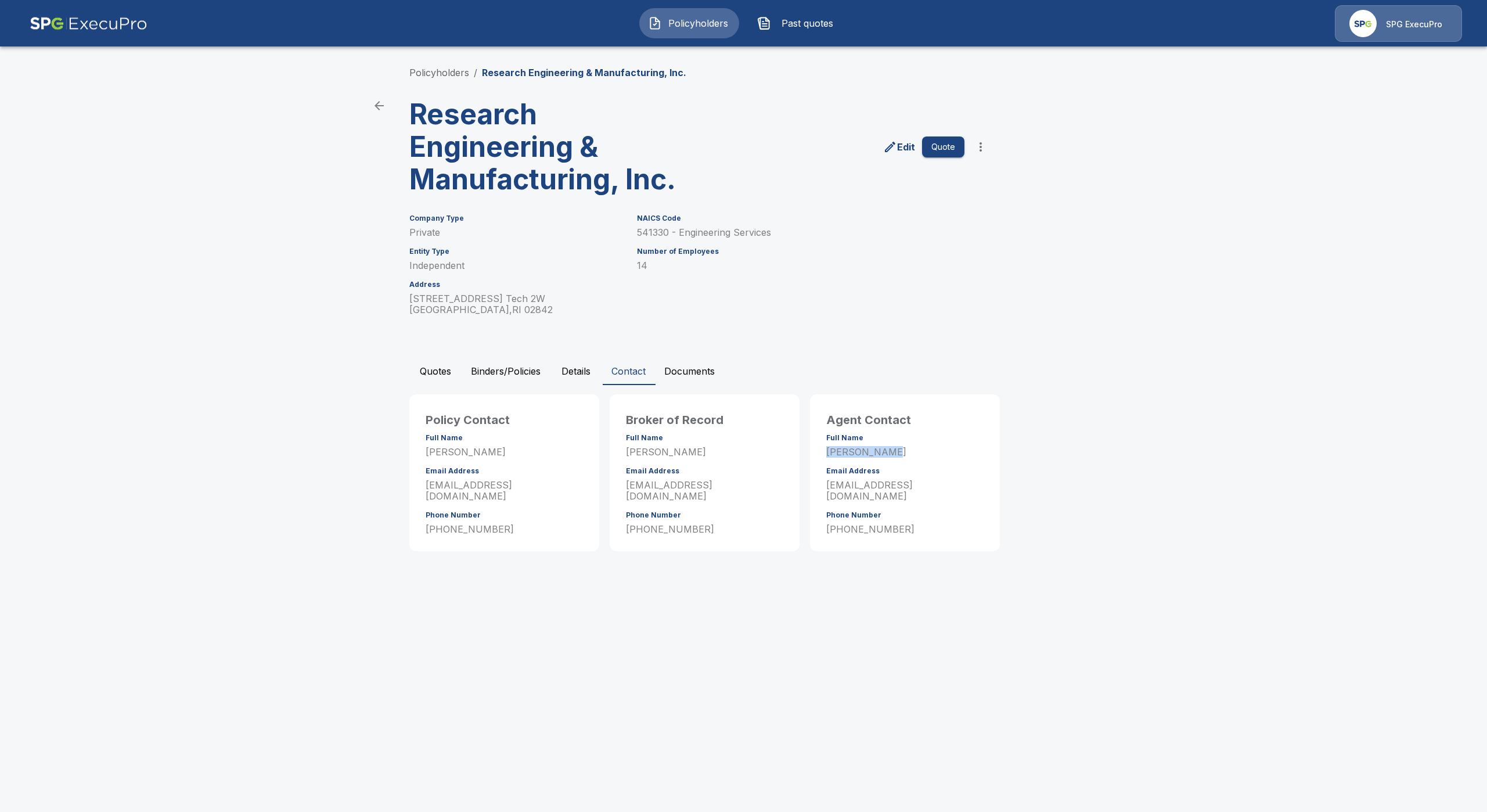
drag, startPoint x: 825, startPoint y: 451, endPoint x: 881, endPoint y: 454, distance: 56.1
click at [881, 454] on div "Agent Contact Full Name [PERSON_NAME] Email Address [EMAIL_ADDRESS][DOMAIN_NAME…" at bounding box center [905, 475] width 176 height 148
copy p "[PERSON_NAME]"
click at [452, 371] on button "Quotes" at bounding box center [435, 371] width 53 height 28
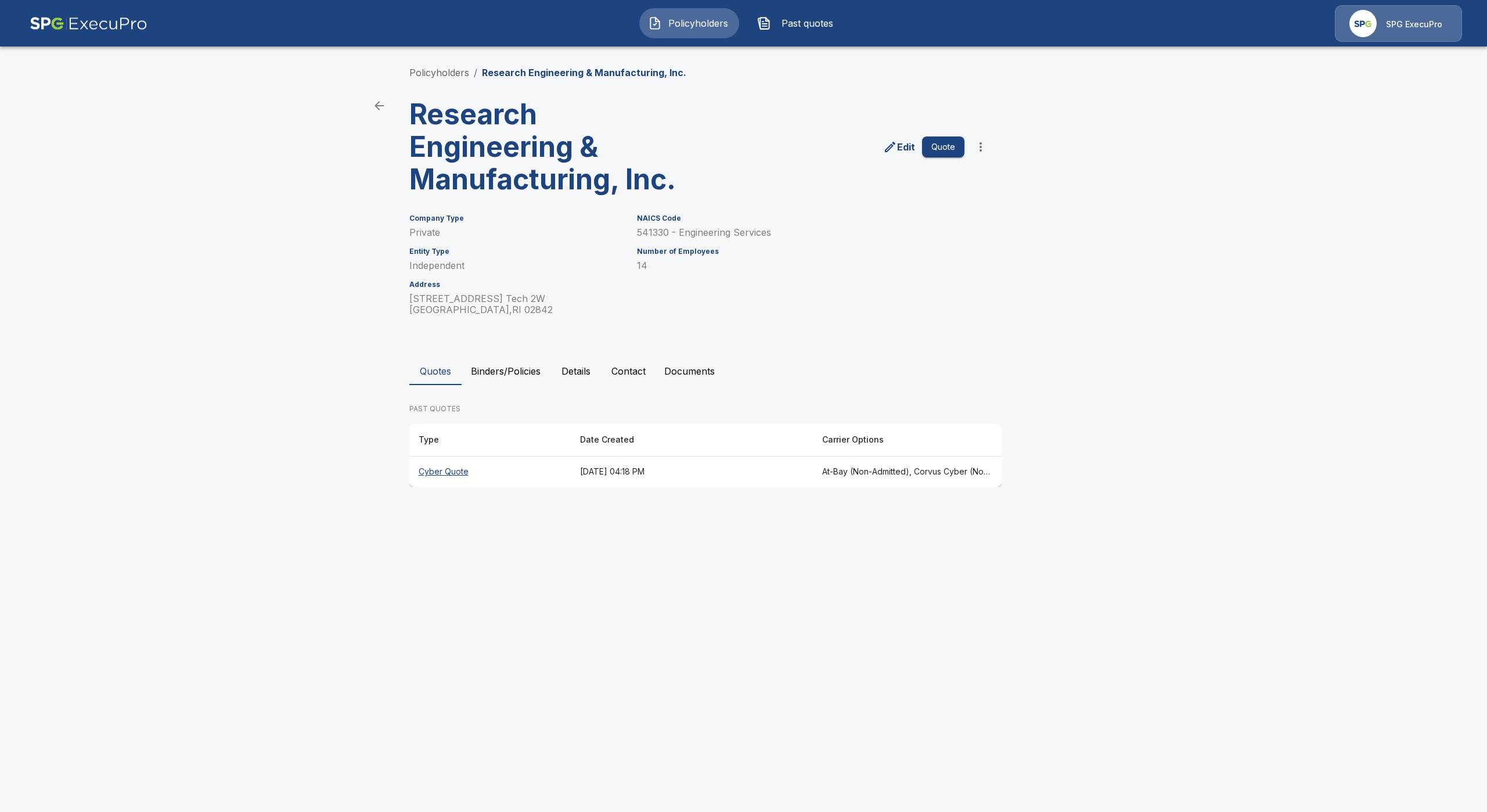
click at [455, 468] on th "Cyber Quote" at bounding box center [490, 472] width 162 height 31
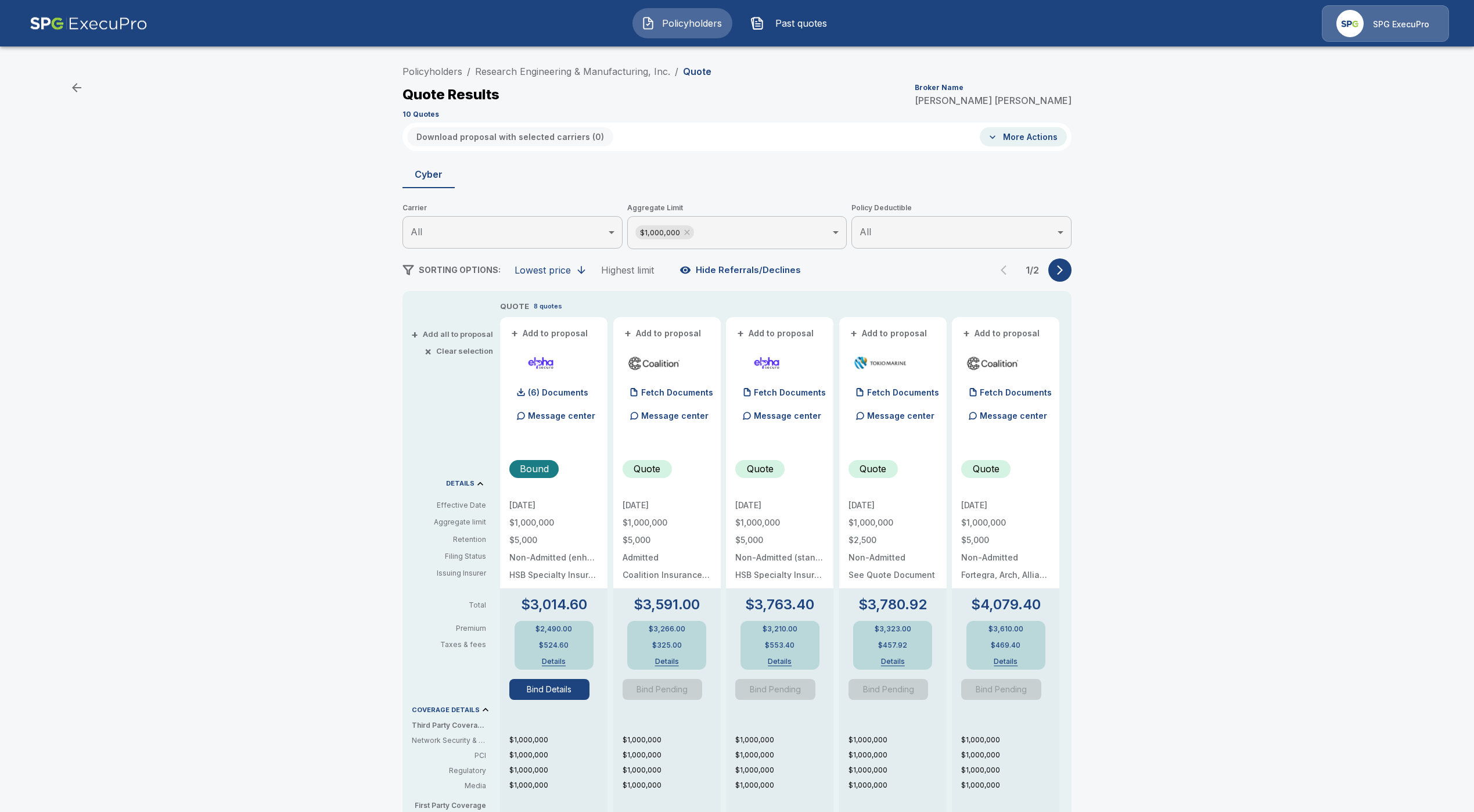
click at [536, 697] on button "Bind Details" at bounding box center [549, 690] width 80 height 21
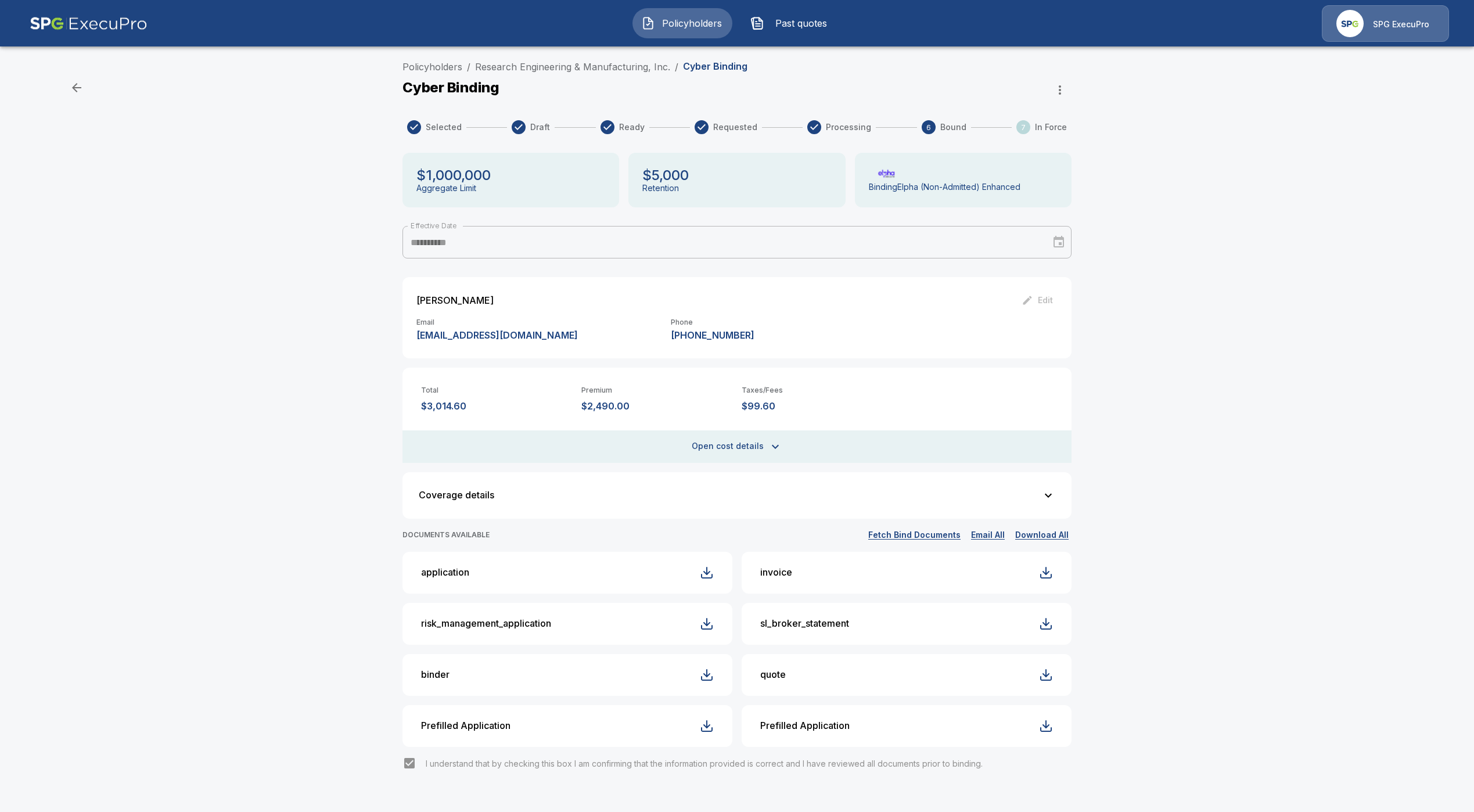
click at [685, 20] on span "Policyholders" at bounding box center [691, 23] width 64 height 14
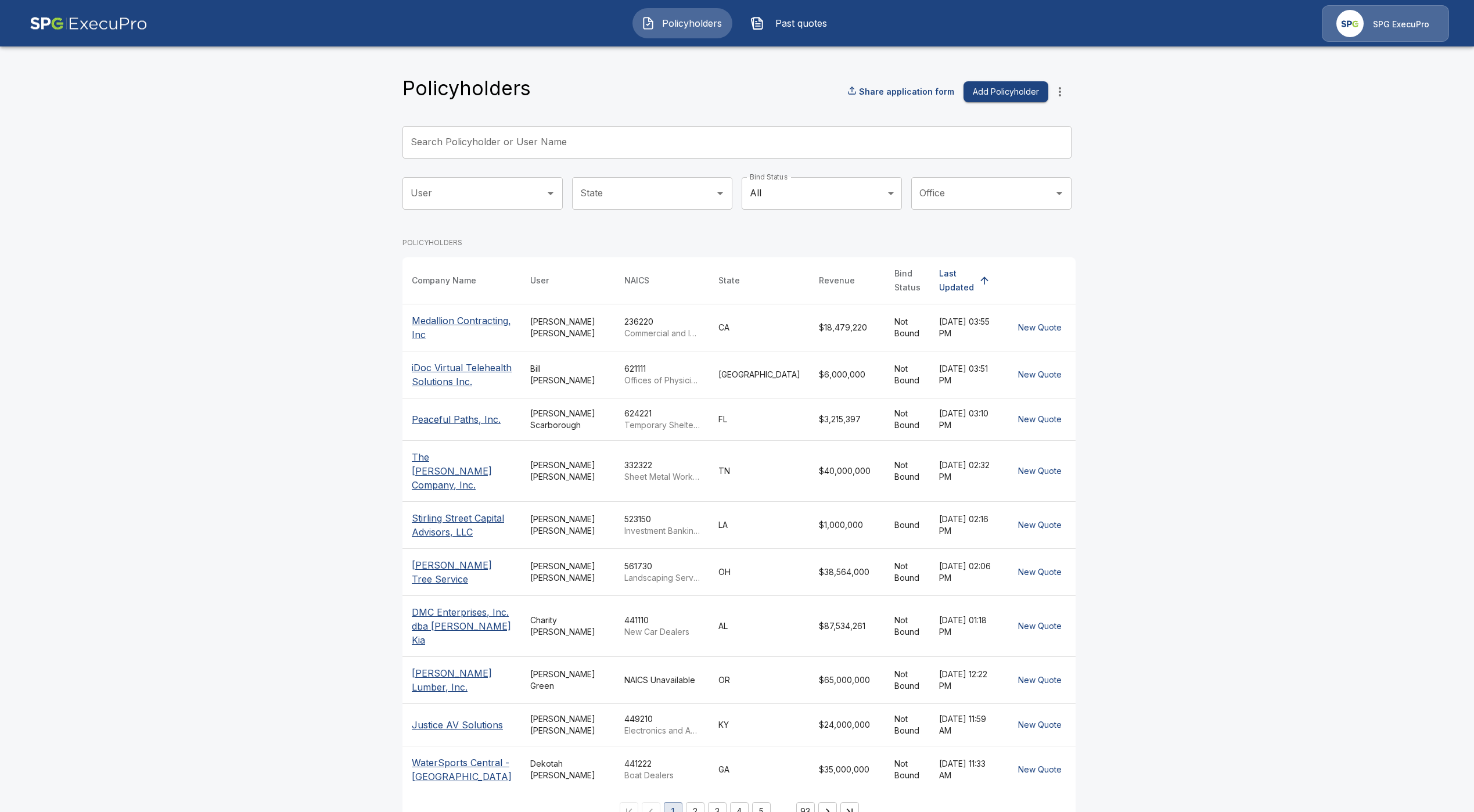
click at [498, 144] on input "Search Policyholder or User Name" at bounding box center [730, 142] width 656 height 32
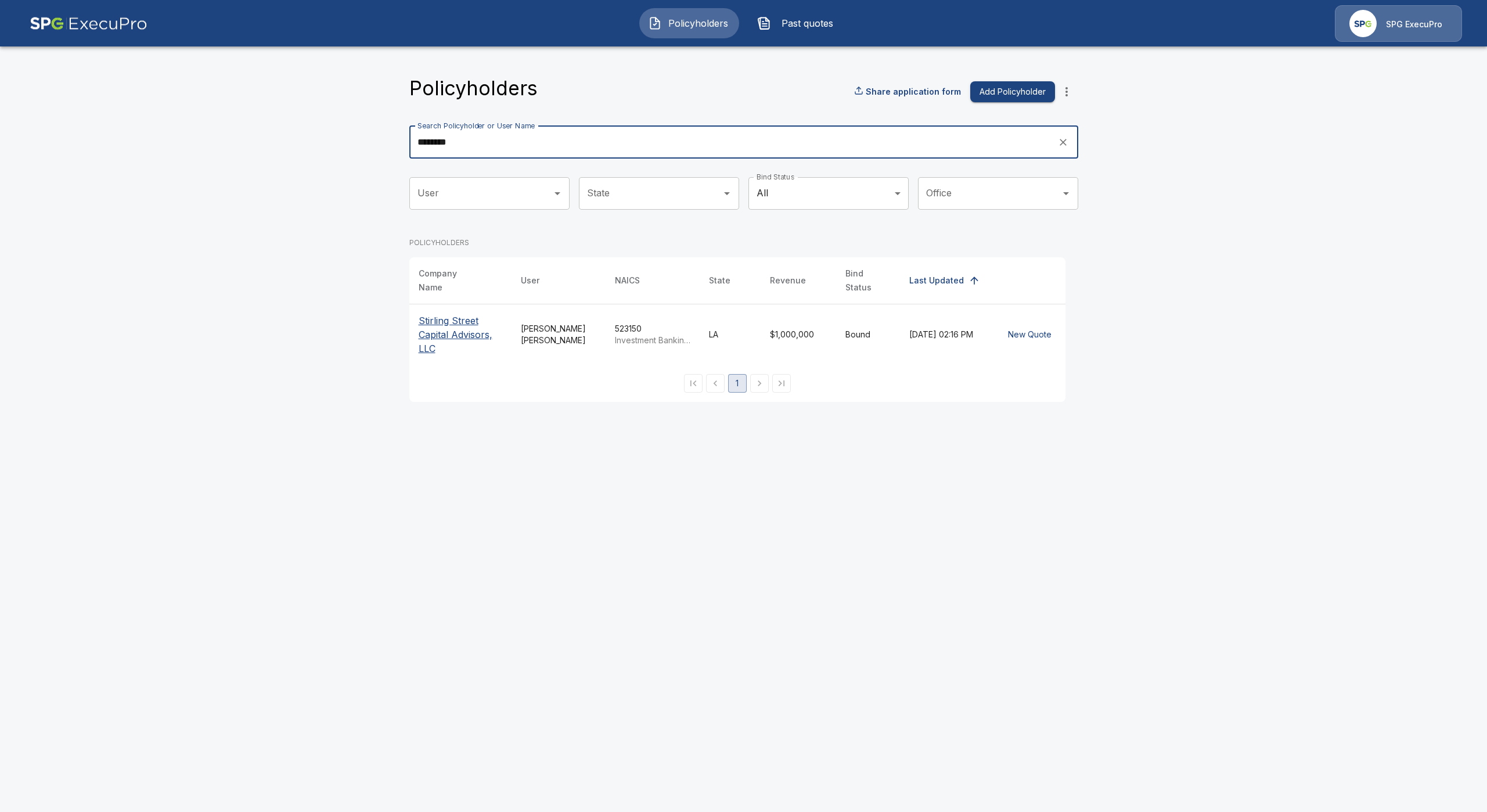
type input "********"
click at [449, 318] on p "Stirling Street Capital Advisors, LLC" at bounding box center [460, 335] width 83 height 42
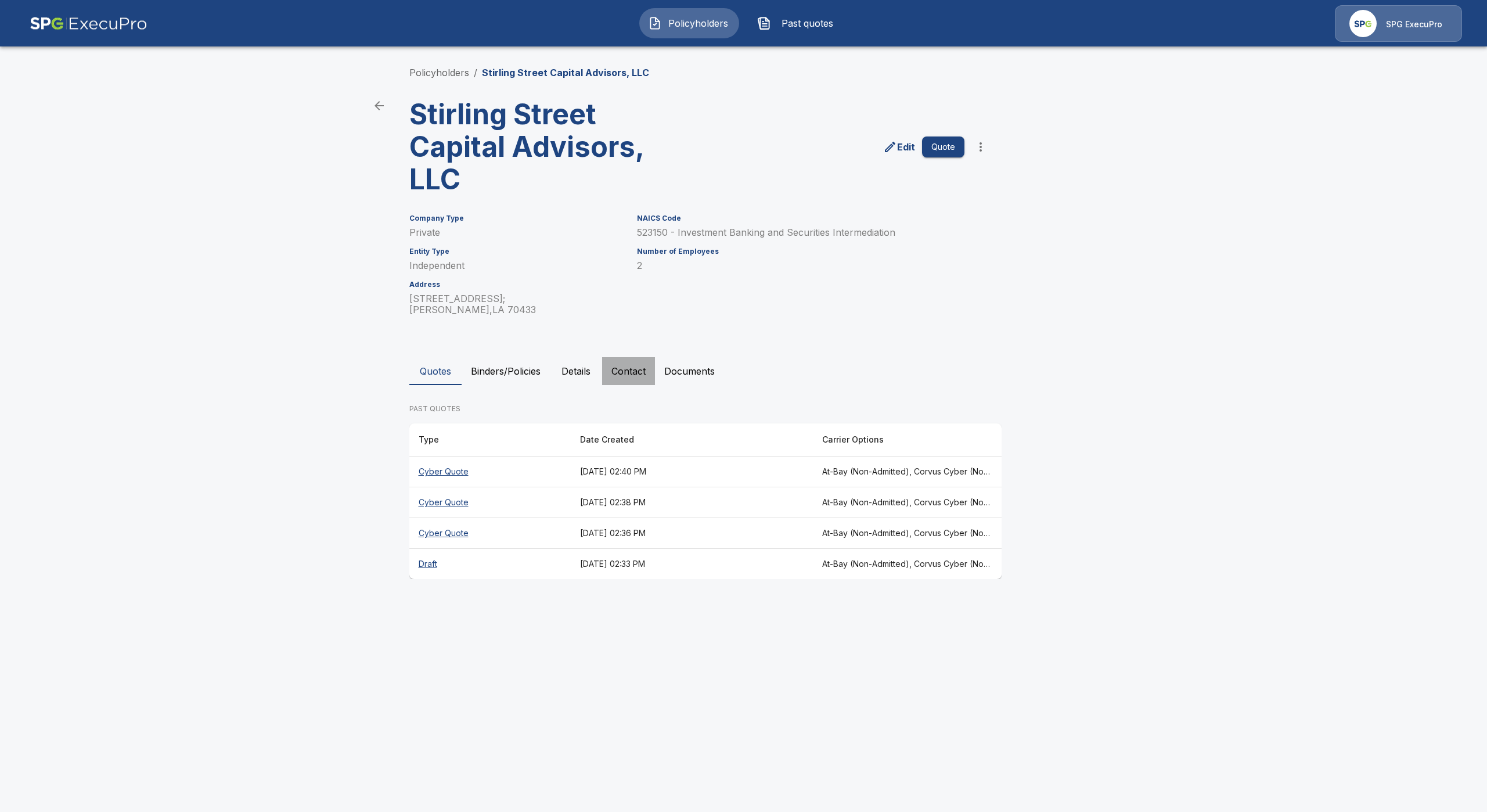
click at [608, 374] on button "Contact" at bounding box center [628, 371] width 53 height 28
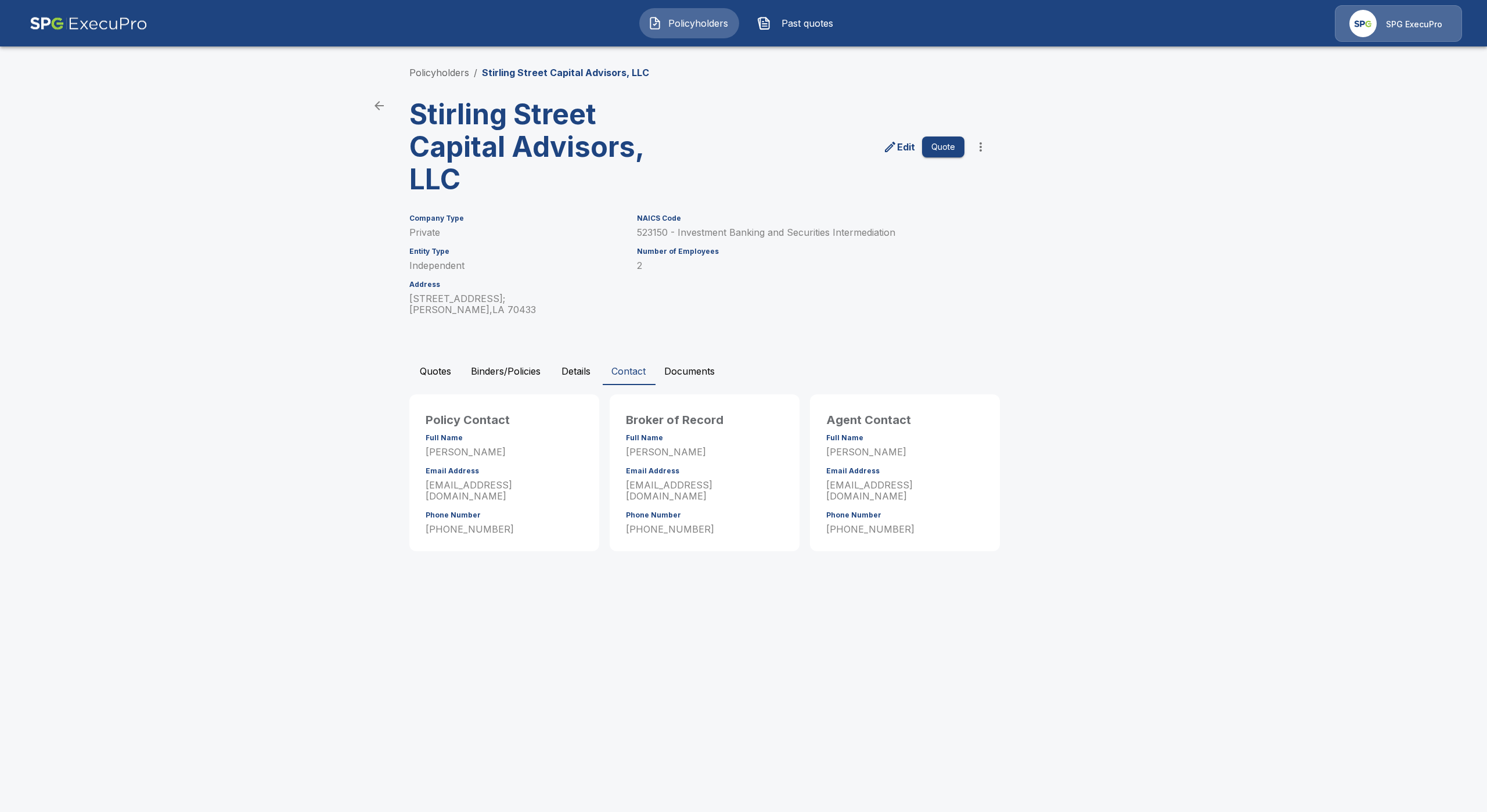
click at [656, 454] on p "[PERSON_NAME]" at bounding box center [704, 452] width 158 height 11
click at [657, 453] on p "[PERSON_NAME]" at bounding box center [704, 452] width 158 height 11
click at [654, 448] on p "[PERSON_NAME]" at bounding box center [704, 452] width 158 height 11
click at [654, 448] on p "John Bailey" at bounding box center [704, 452] width 158 height 11
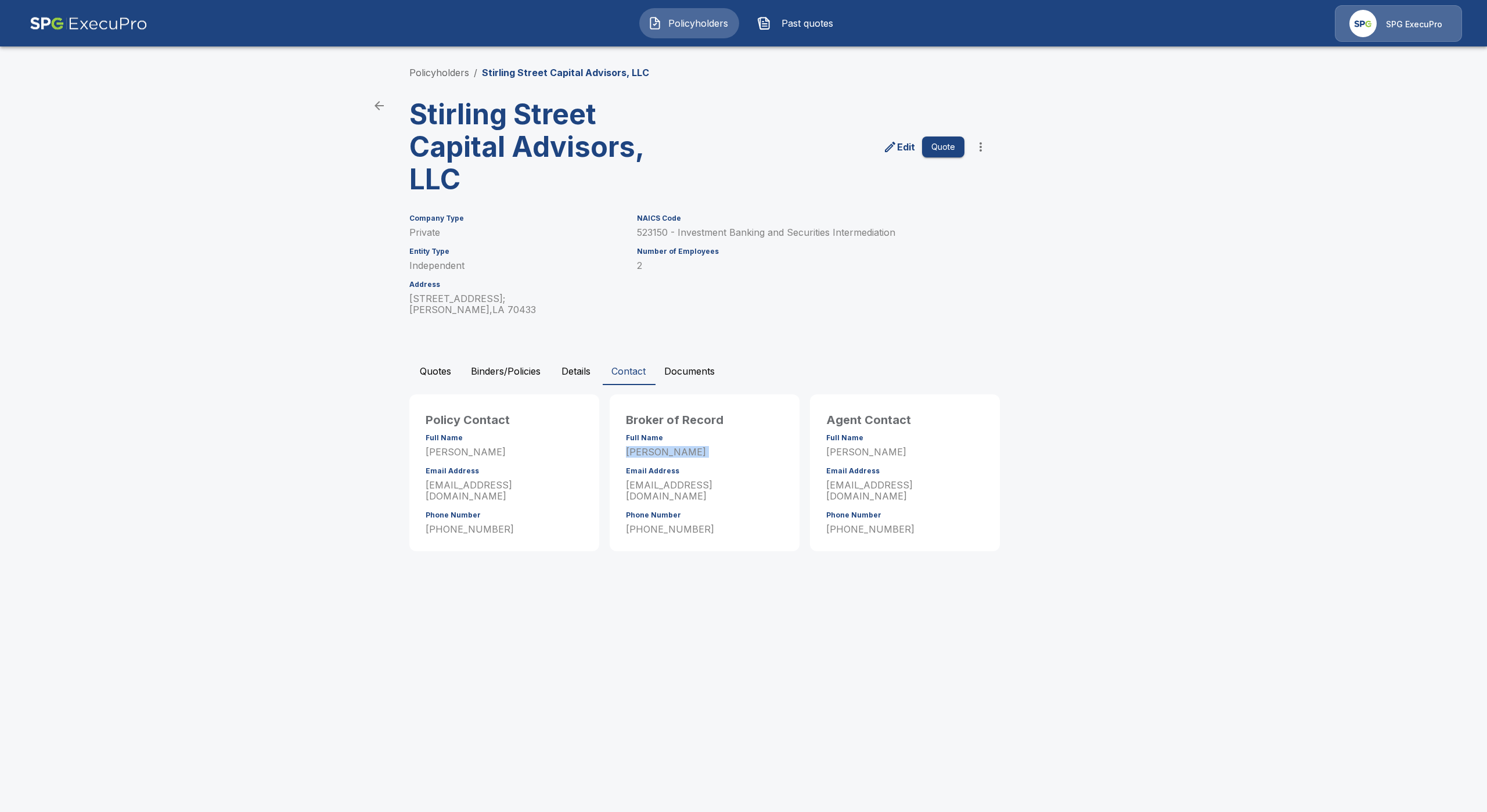
click at [654, 448] on p "John Bailey" at bounding box center [704, 452] width 158 height 11
copy p "John Bailey"
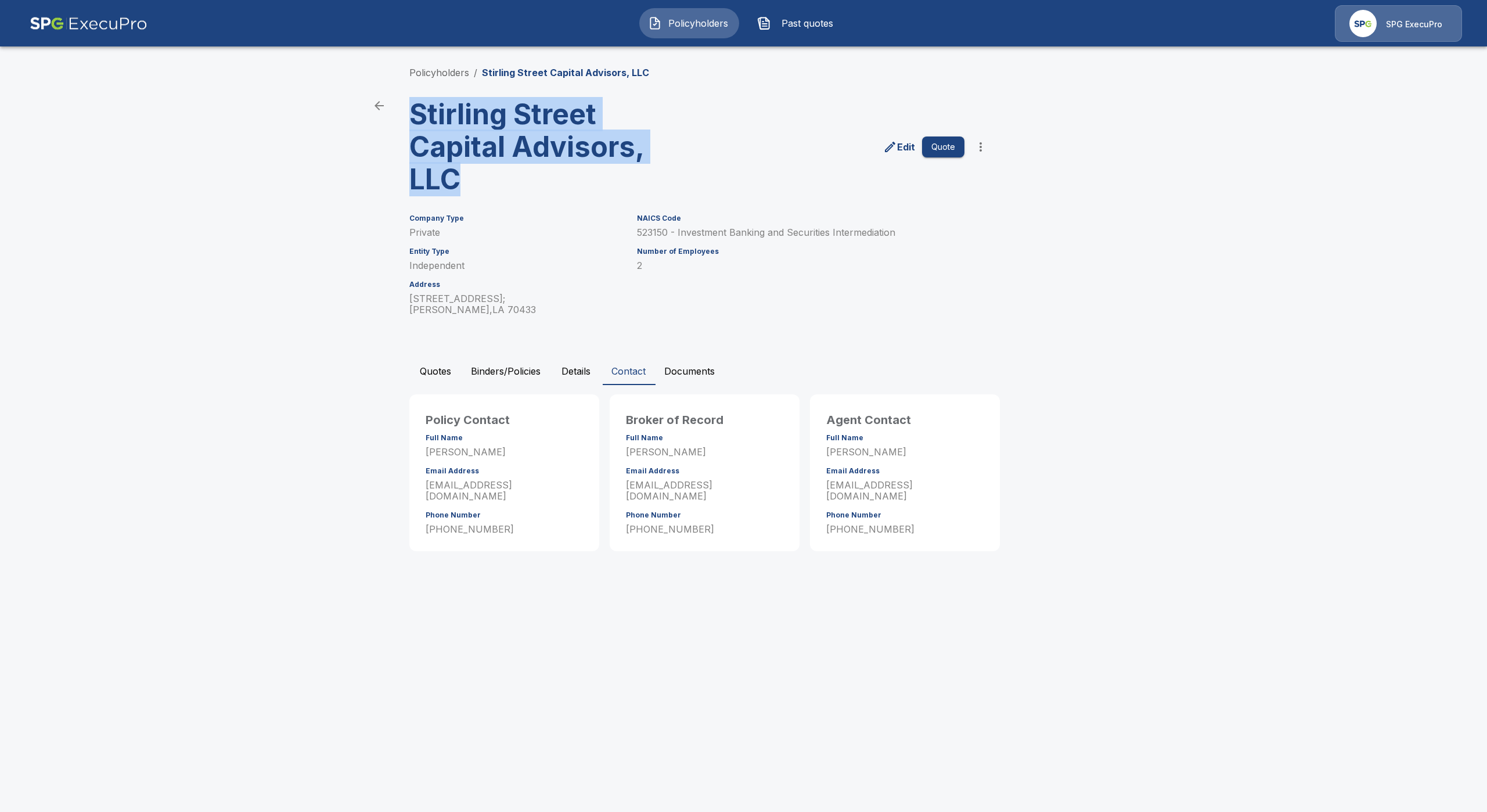
drag, startPoint x: 484, startPoint y: 181, endPoint x: 410, endPoint y: 125, distance: 92.8
click at [410, 125] on h3 "Stirling Street Capital Advisors, LLC" at bounding box center [553, 146] width 287 height 97
copy h3 "Stirling Street Capital Advisors, LLC"
click at [447, 372] on button "Quotes" at bounding box center [435, 371] width 53 height 28
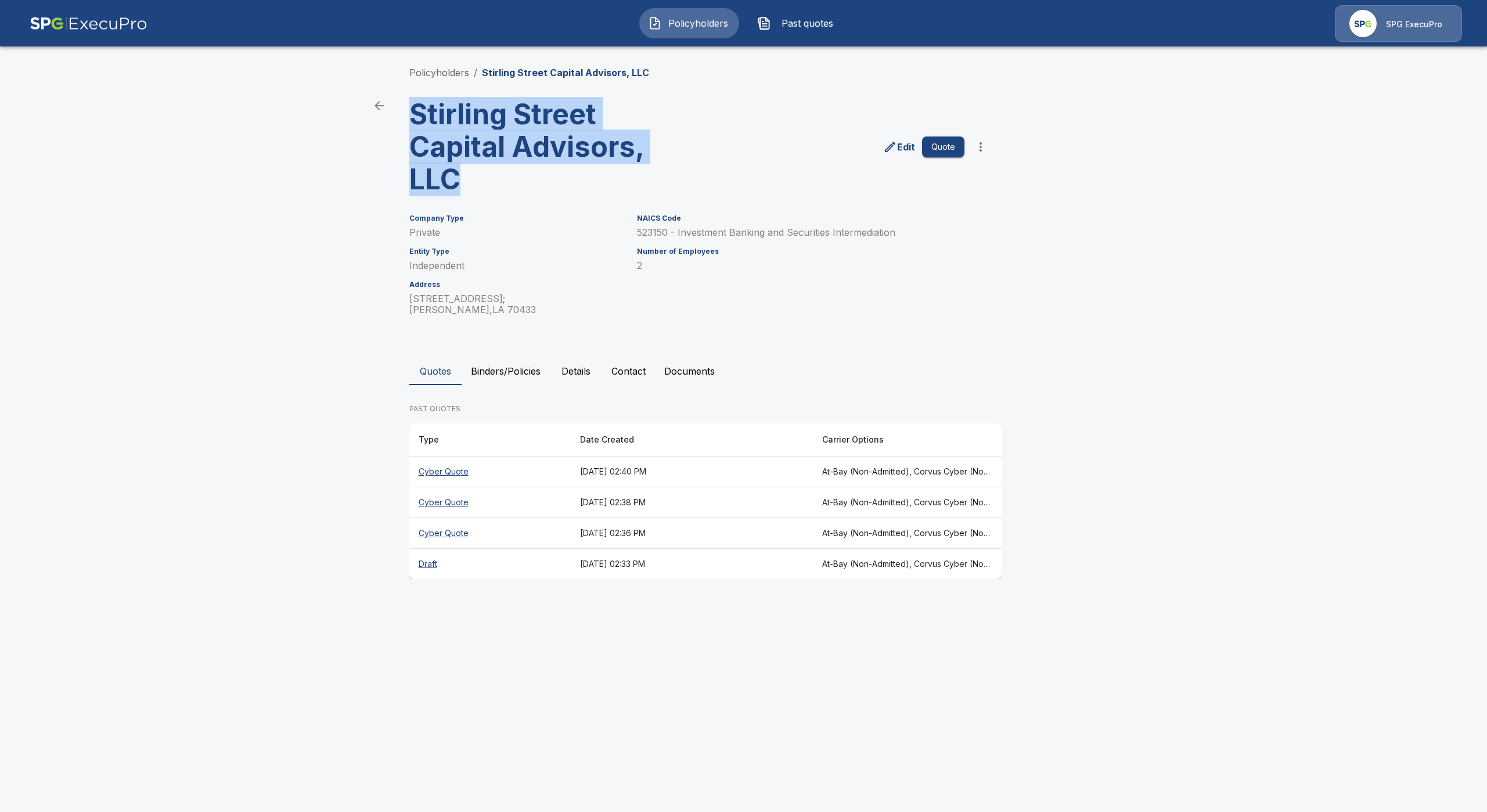
click at [503, 366] on button "Binders/Policies" at bounding box center [505, 371] width 88 height 28
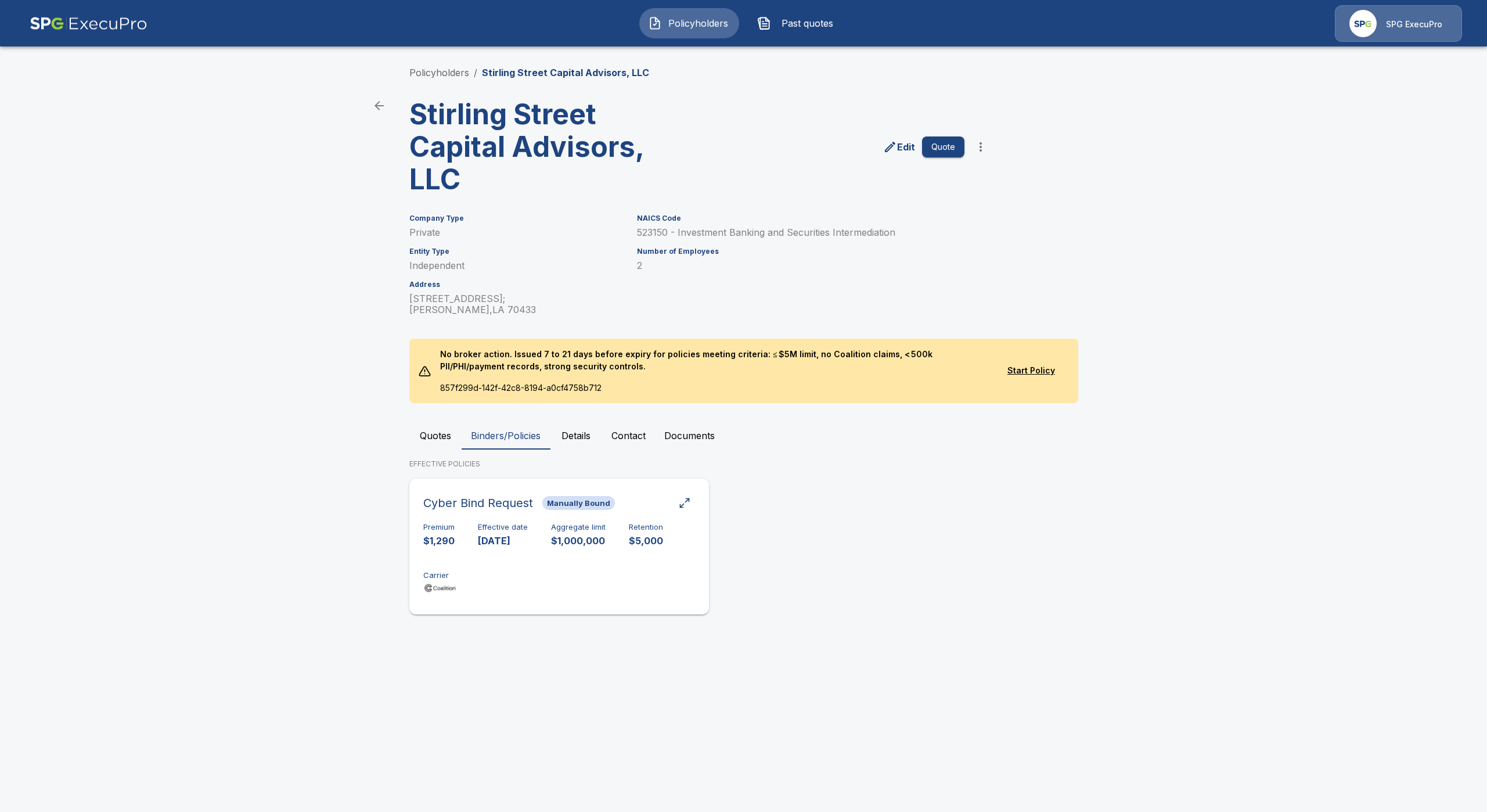
click at [470, 548] on div "Premium $1,290 Effective date 8/21/2025 Aggregate limit $1,000,000 Retention $5…" at bounding box center [559, 559] width 272 height 74
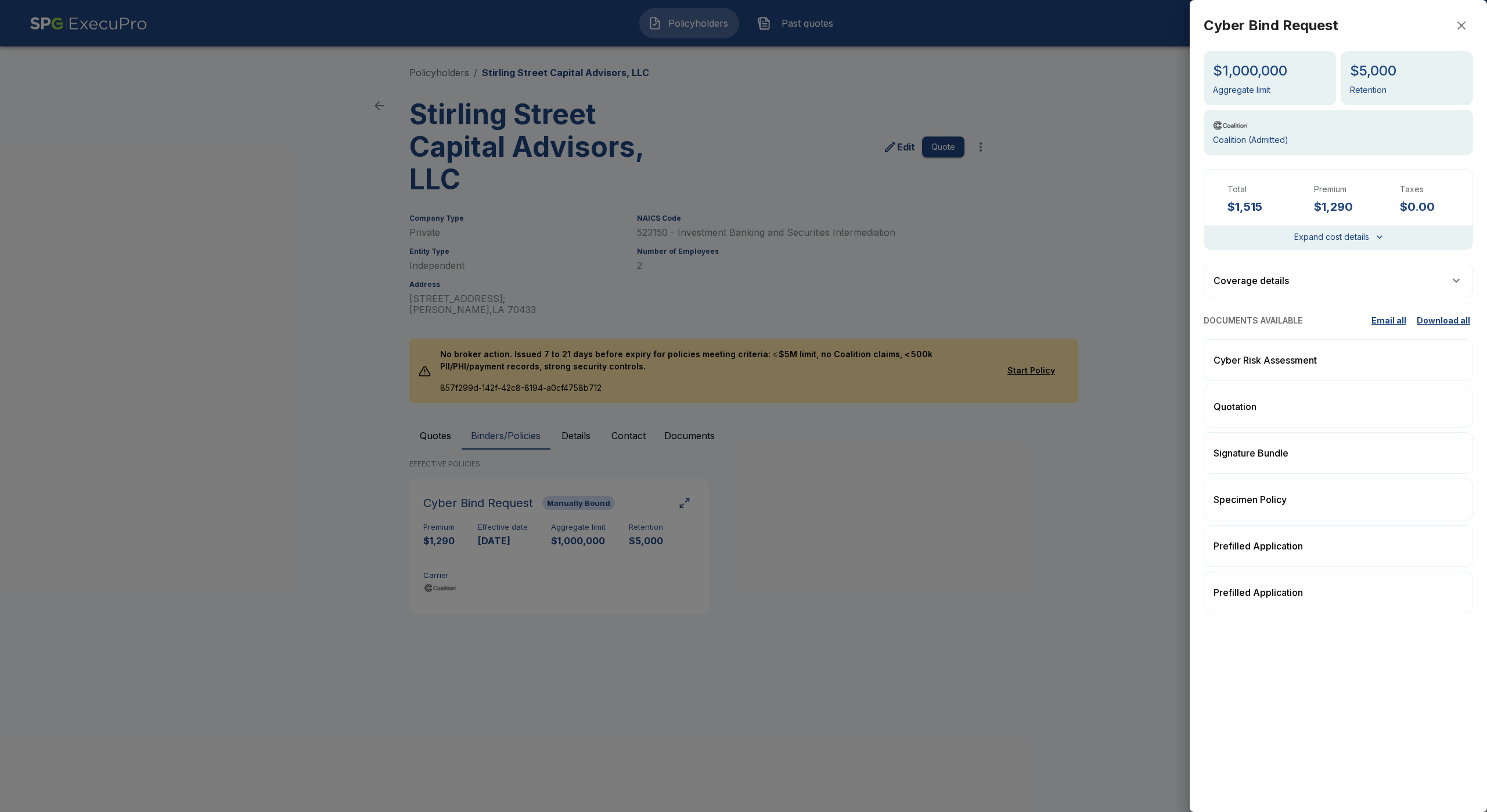
click at [1299, 227] on div "Expand cost details" at bounding box center [1338, 237] width 268 height 24
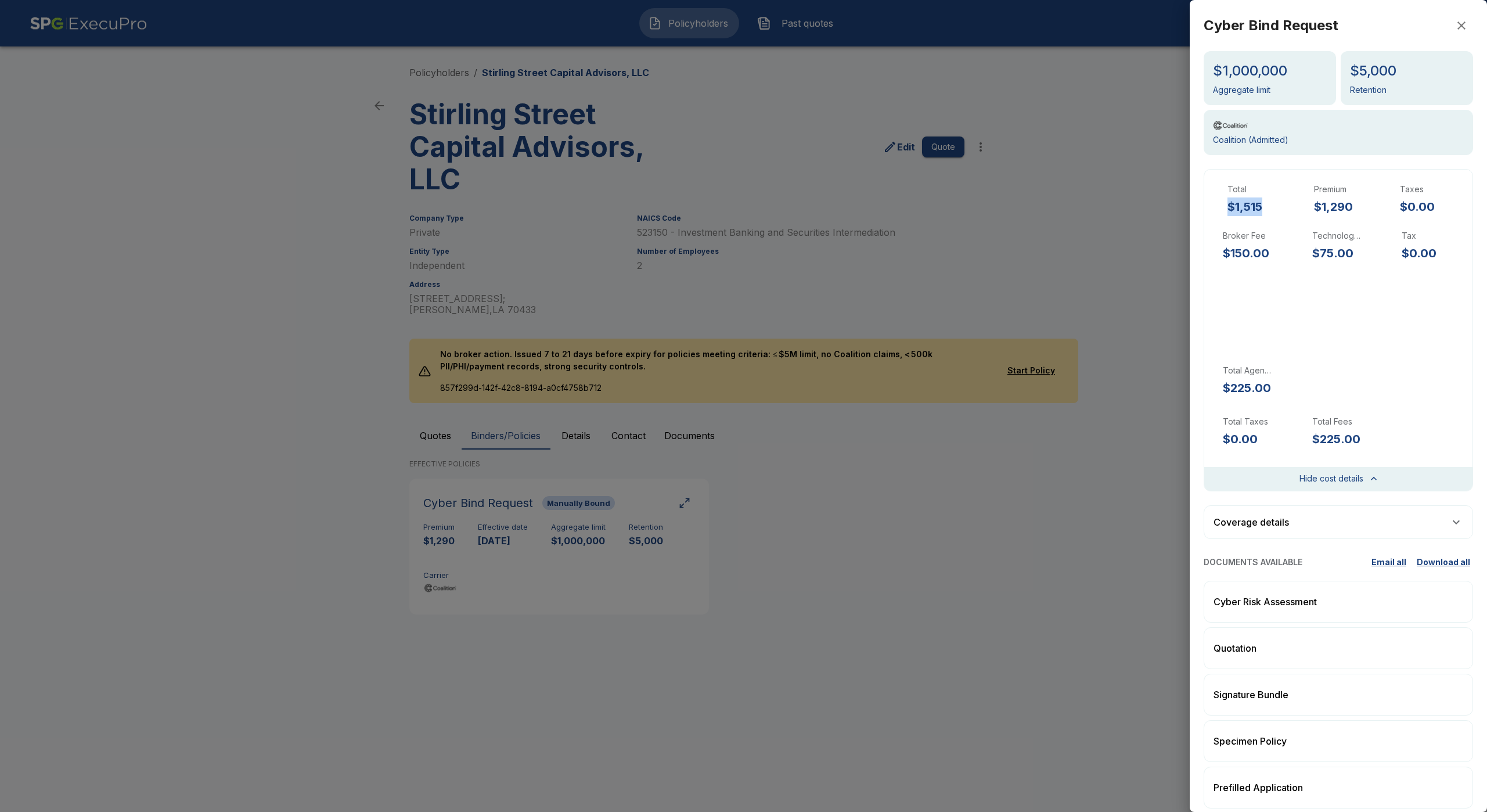
drag, startPoint x: 1264, startPoint y: 212, endPoint x: 1227, endPoint y: 209, distance: 37.1
click at [1227, 209] on div "Total $1,515" at bounding box center [1252, 200] width 68 height 32
copy h6 "$1,515"
click at [533, 186] on div at bounding box center [744, 406] width 1487 height 812
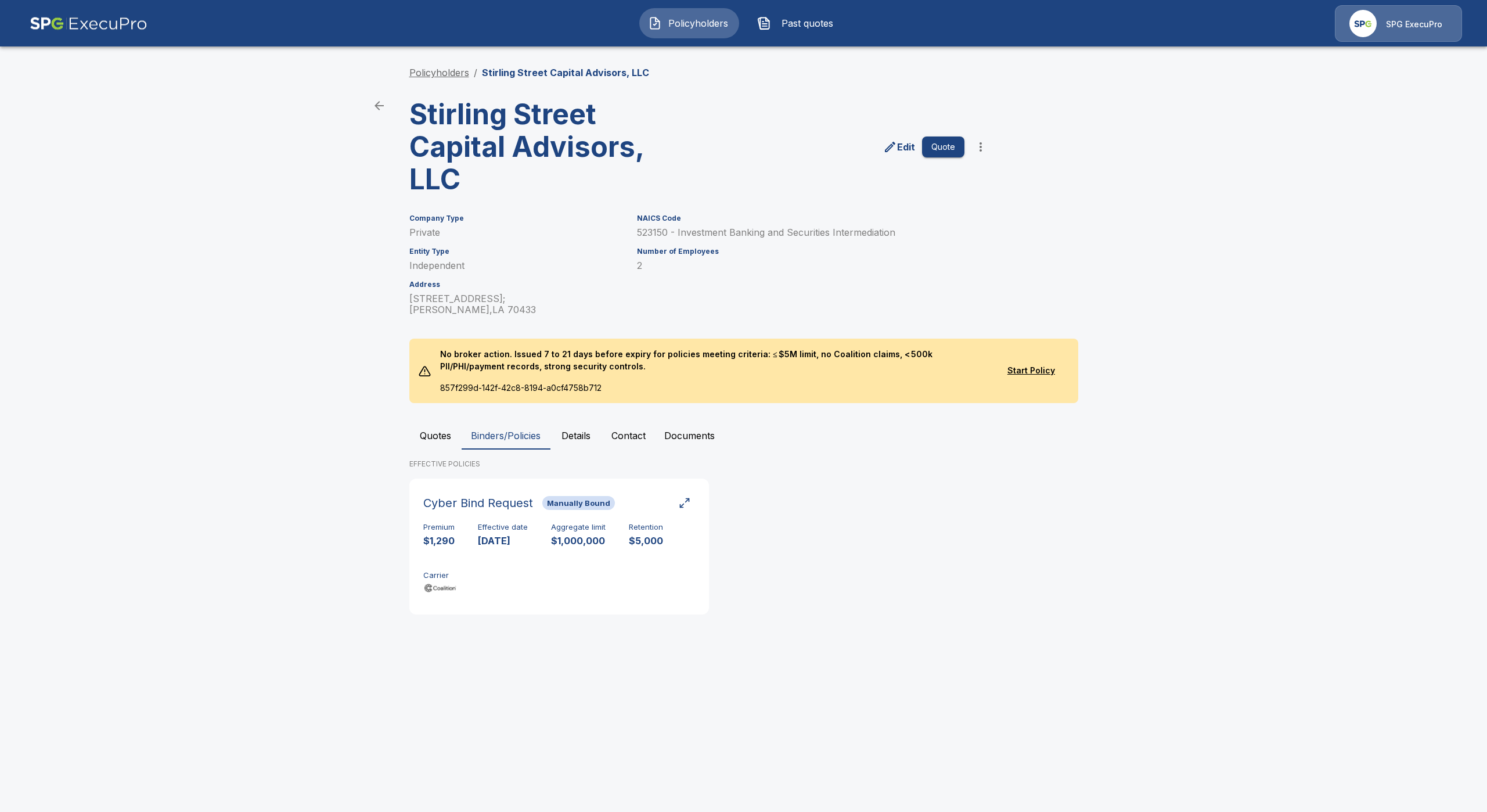
click at [428, 71] on link "Policyholders" at bounding box center [439, 72] width 60 height 12
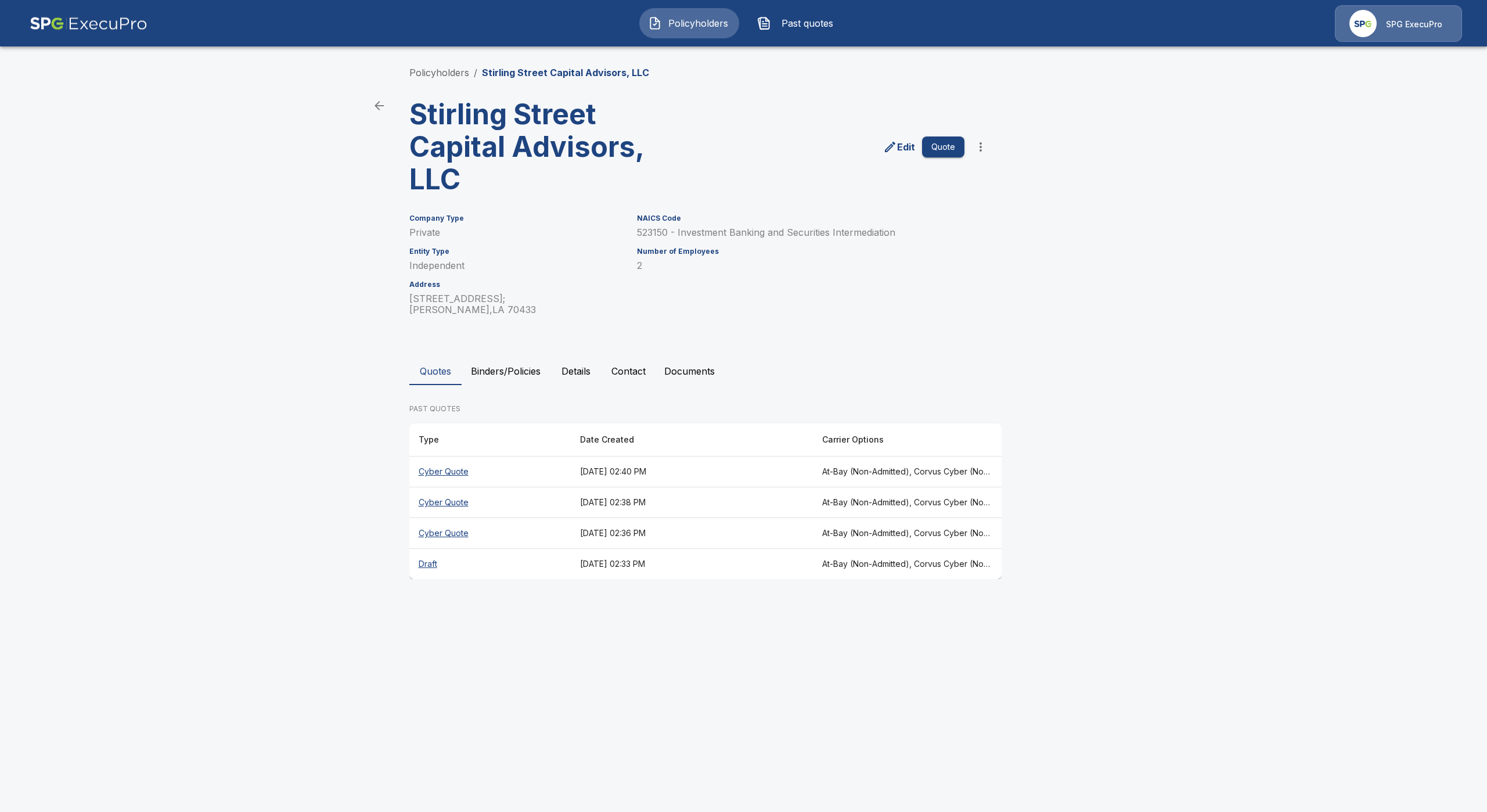
click at [445, 467] on th "Cyber Quote" at bounding box center [490, 472] width 162 height 31
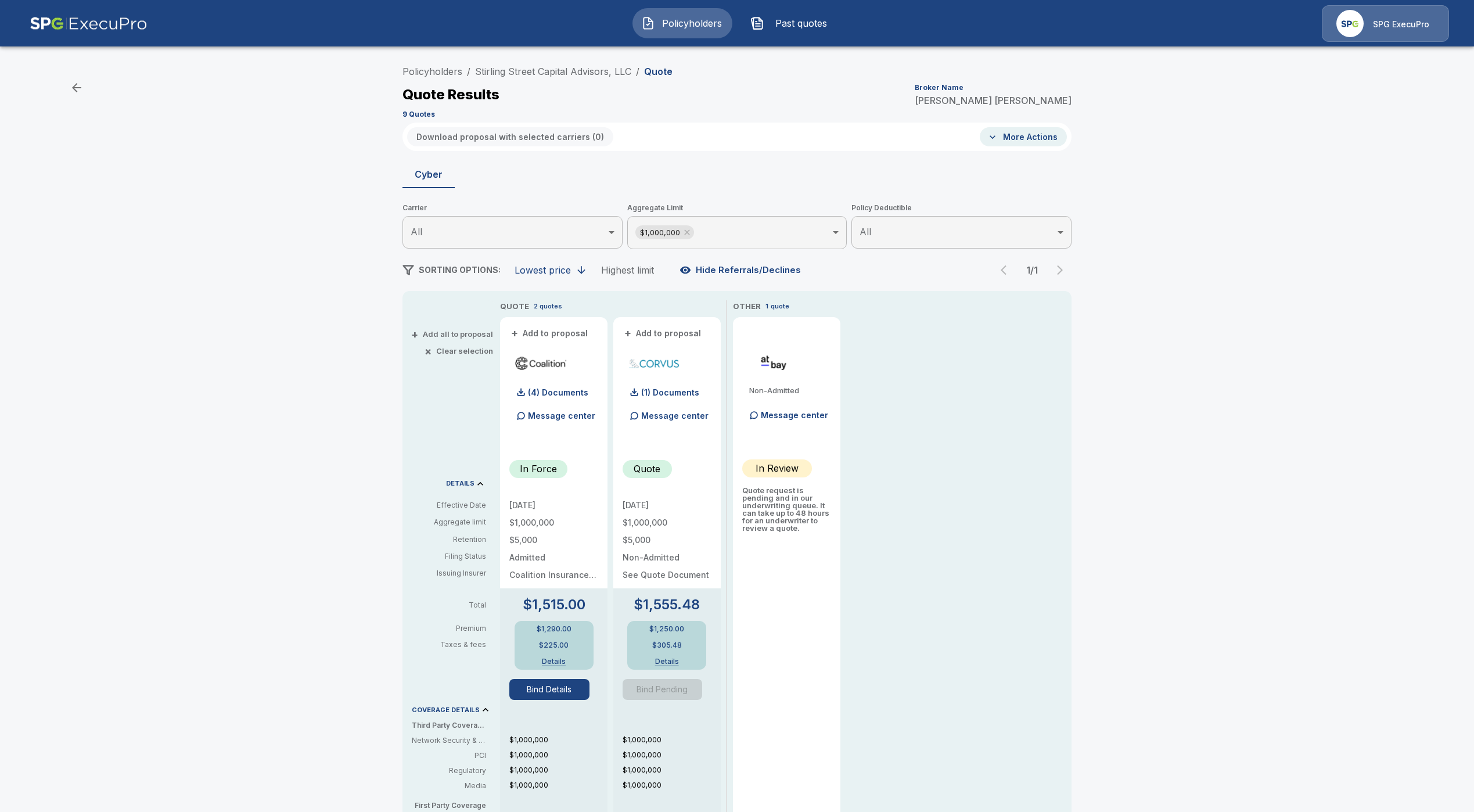
click at [571, 692] on button "Bind Details" at bounding box center [549, 690] width 80 height 21
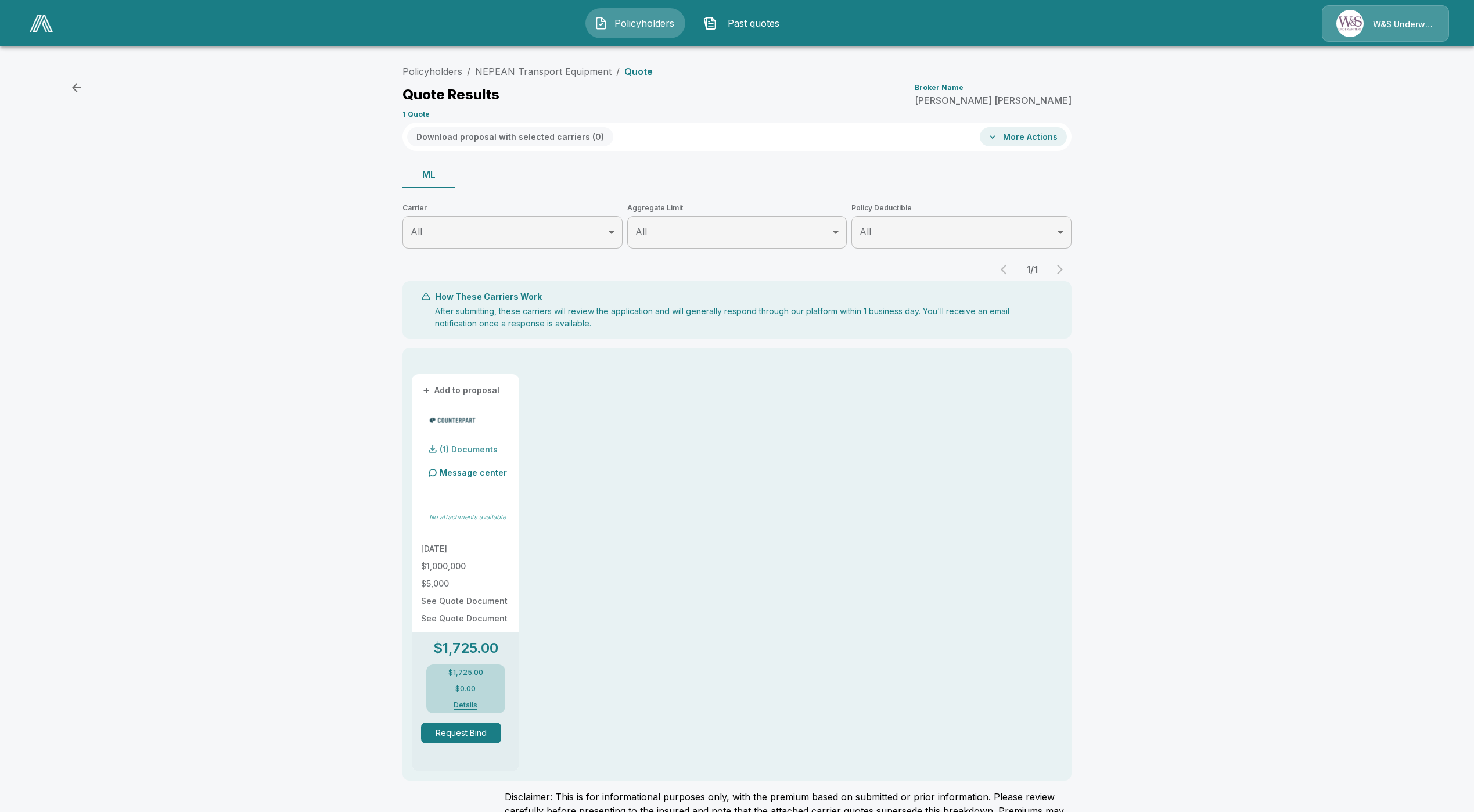
click at [479, 450] on p "(1) Documents" at bounding box center [468, 449] width 58 height 8
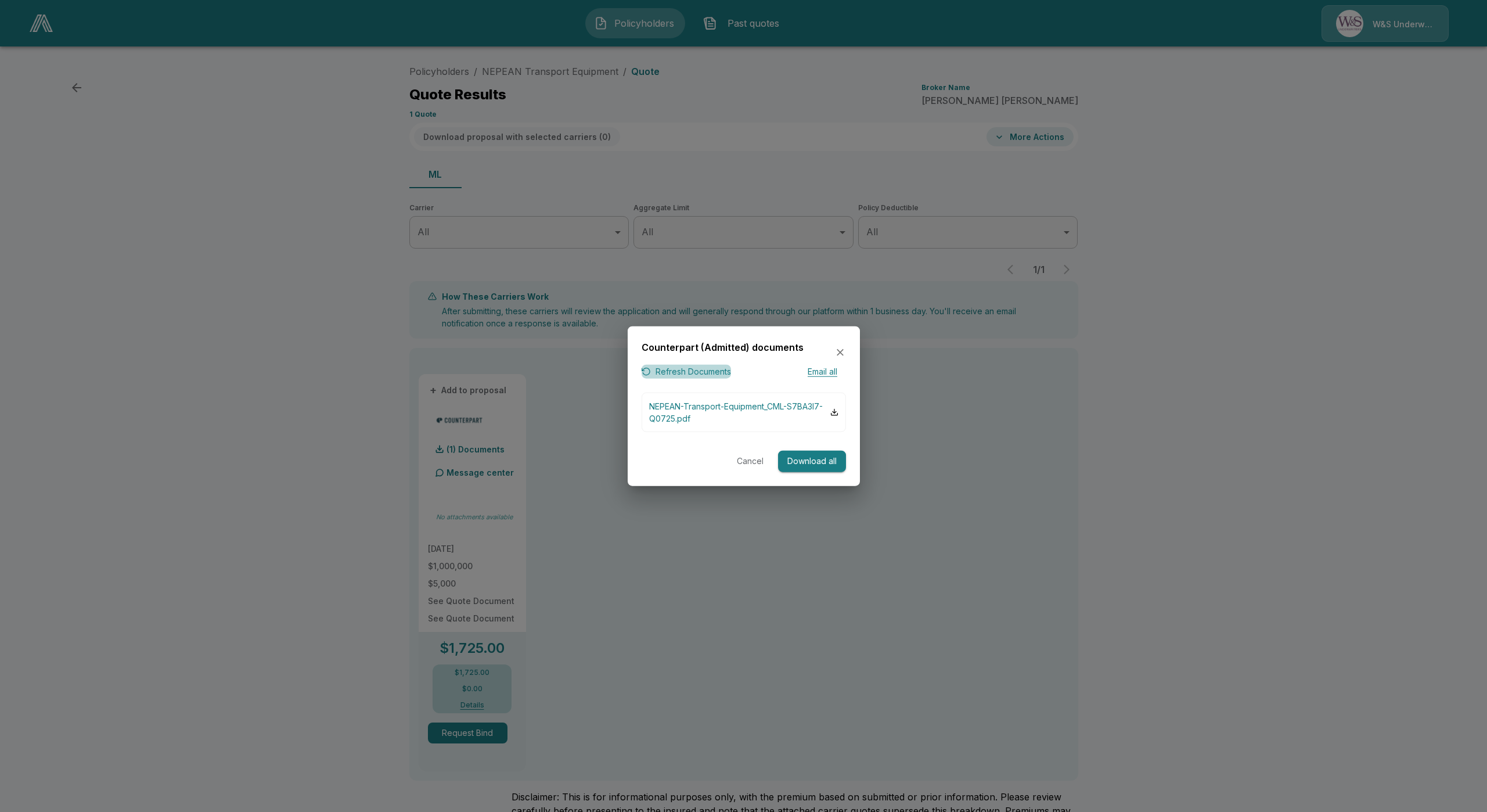
click at [666, 366] on button "Refresh Documents" at bounding box center [687, 371] width 90 height 15
click at [746, 423] on p "NEPEAN-Transport-Equipment_CML-S7BA3I7-Q0725.pdf" at bounding box center [739, 412] width 181 height 24
drag, startPoint x: 438, startPoint y: 465, endPoint x: 446, endPoint y: 455, distance: 12.8
click at [442, 460] on div at bounding box center [744, 406] width 1487 height 812
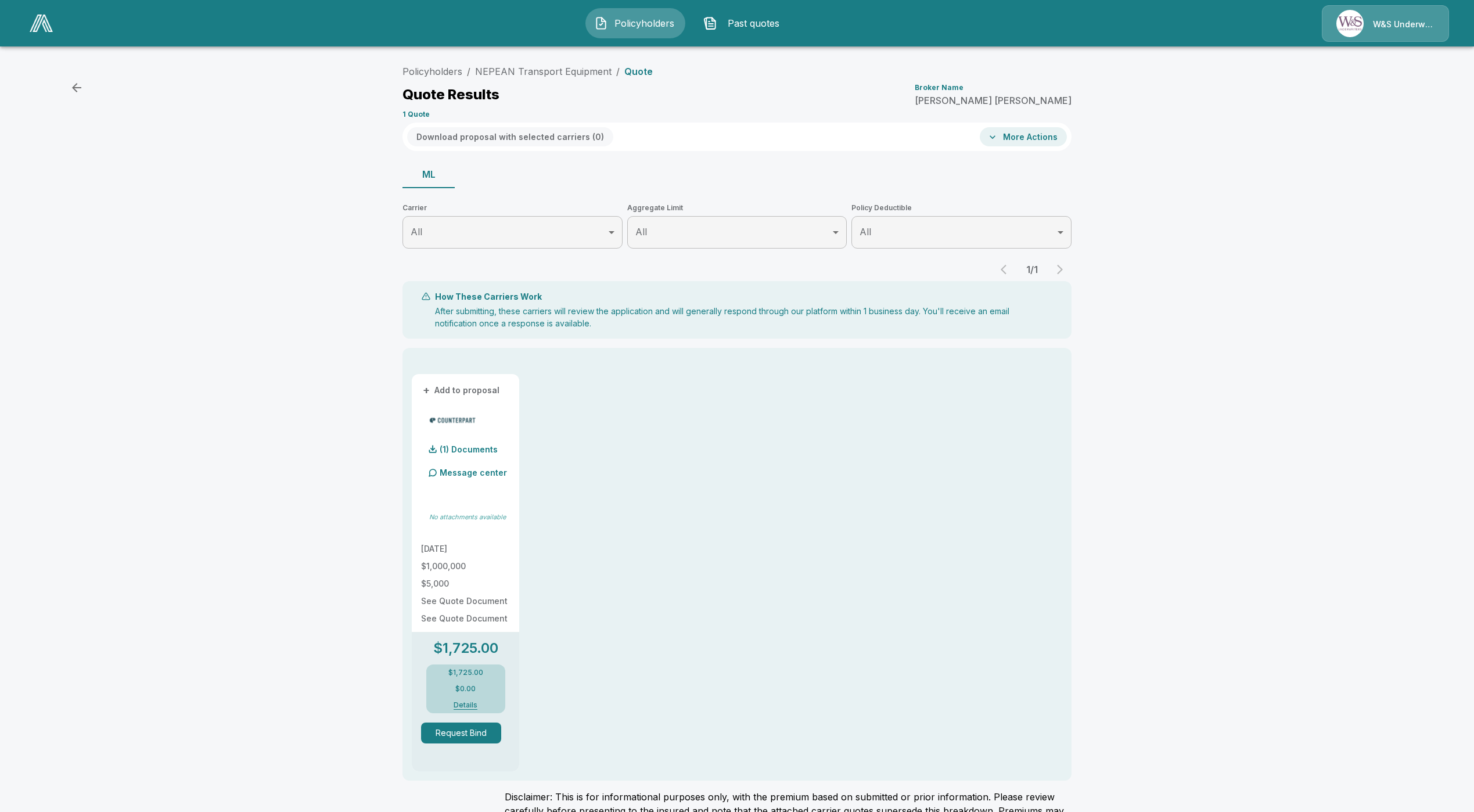
click at [548, 80] on div "Policyholders / NEPEAN Transport Equipment / Quote Quote Results Broker Name Mi…" at bounding box center [737, 91] width 669 height 63
click at [553, 75] on link "NEPEAN Transport Equipment" at bounding box center [543, 71] width 137 height 12
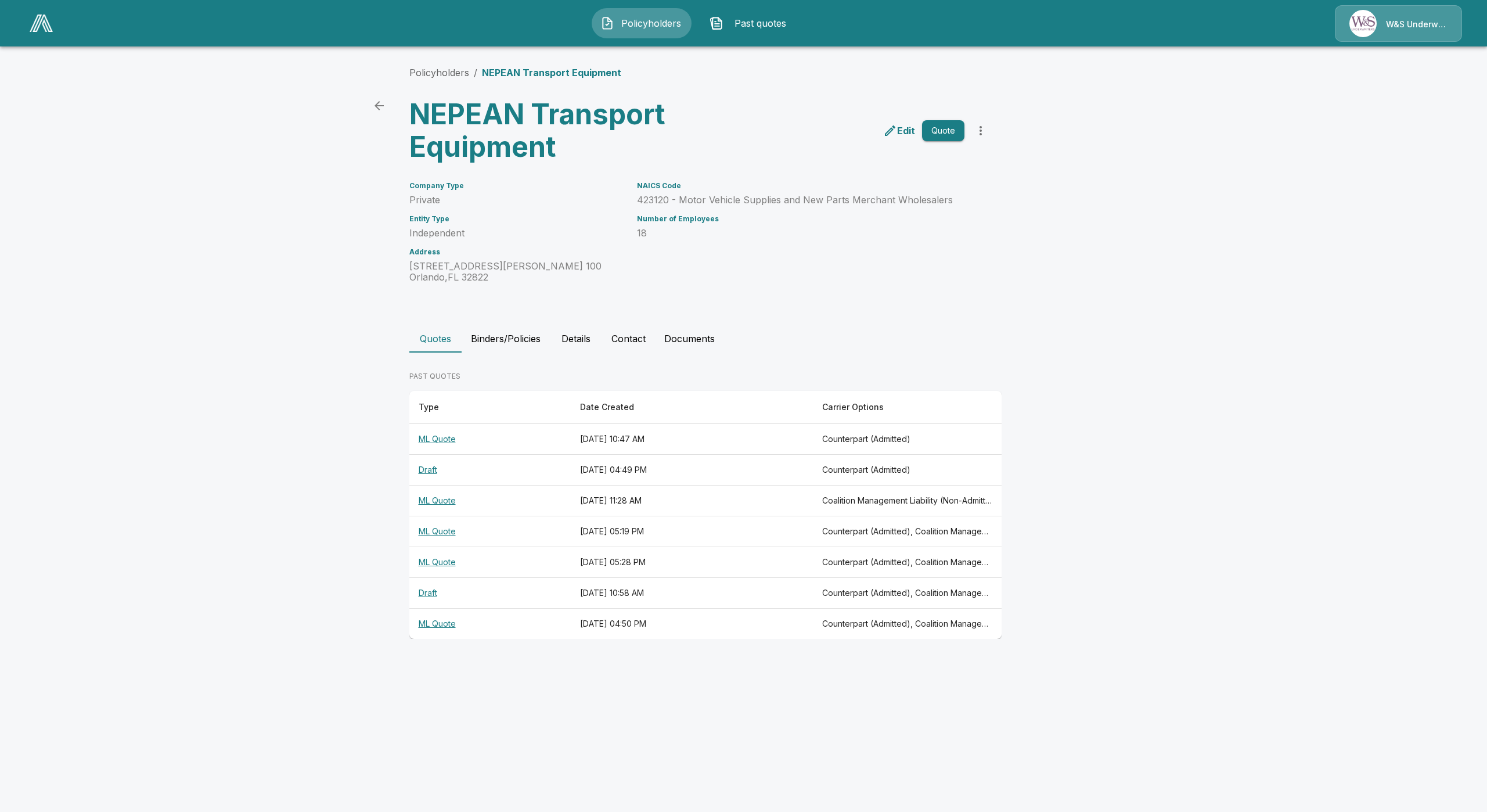
click at [444, 506] on th "ML Quote" at bounding box center [490, 500] width 162 height 31
click at [431, 568] on th "ML Quote" at bounding box center [490, 562] width 162 height 31
click at [428, 630] on th "ML Quote" at bounding box center [490, 624] width 162 height 31
click at [434, 435] on th "ML Quote" at bounding box center [490, 440] width 162 height 31
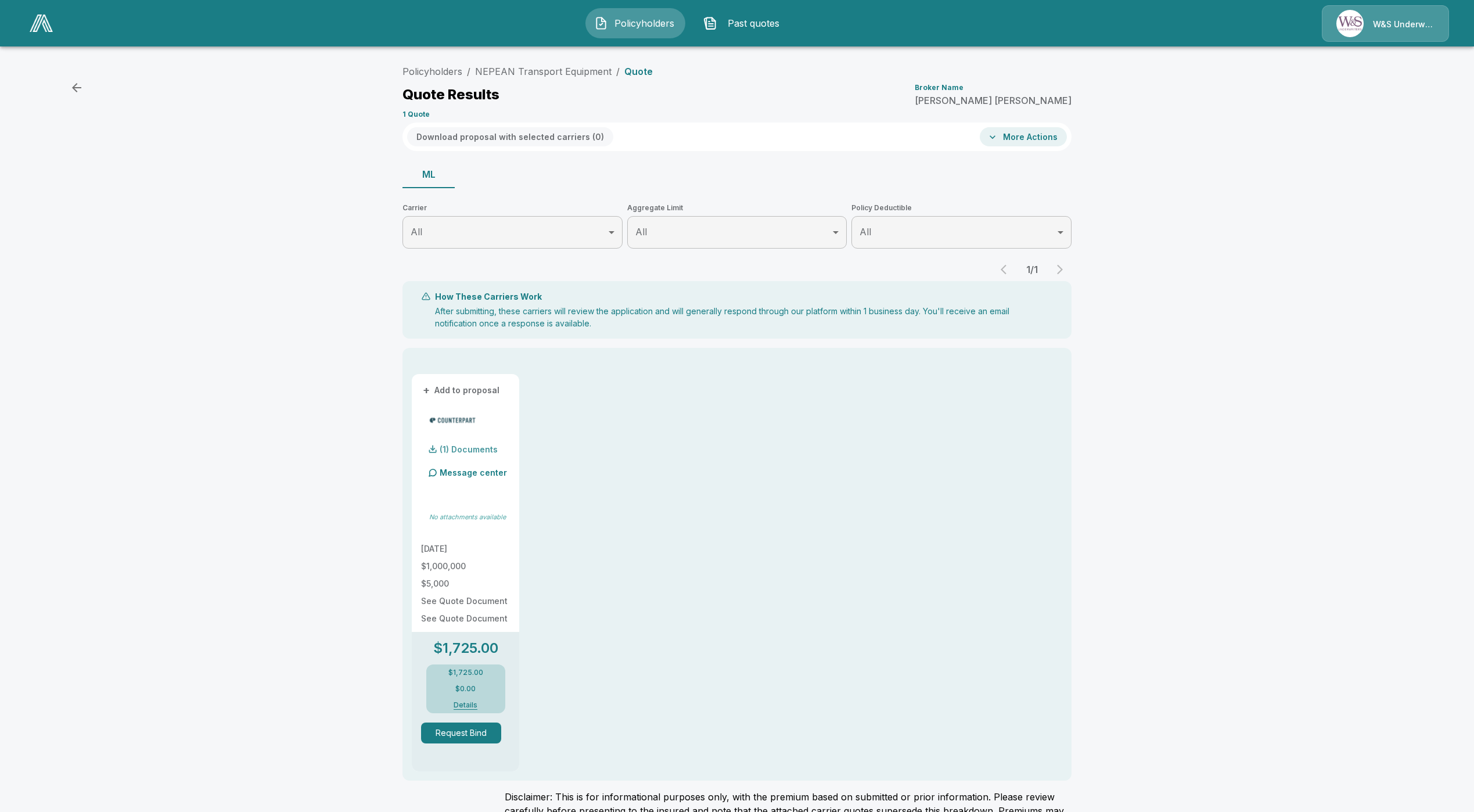
click at [471, 453] on div "(1) Documents" at bounding box center [459, 449] width 76 height 23
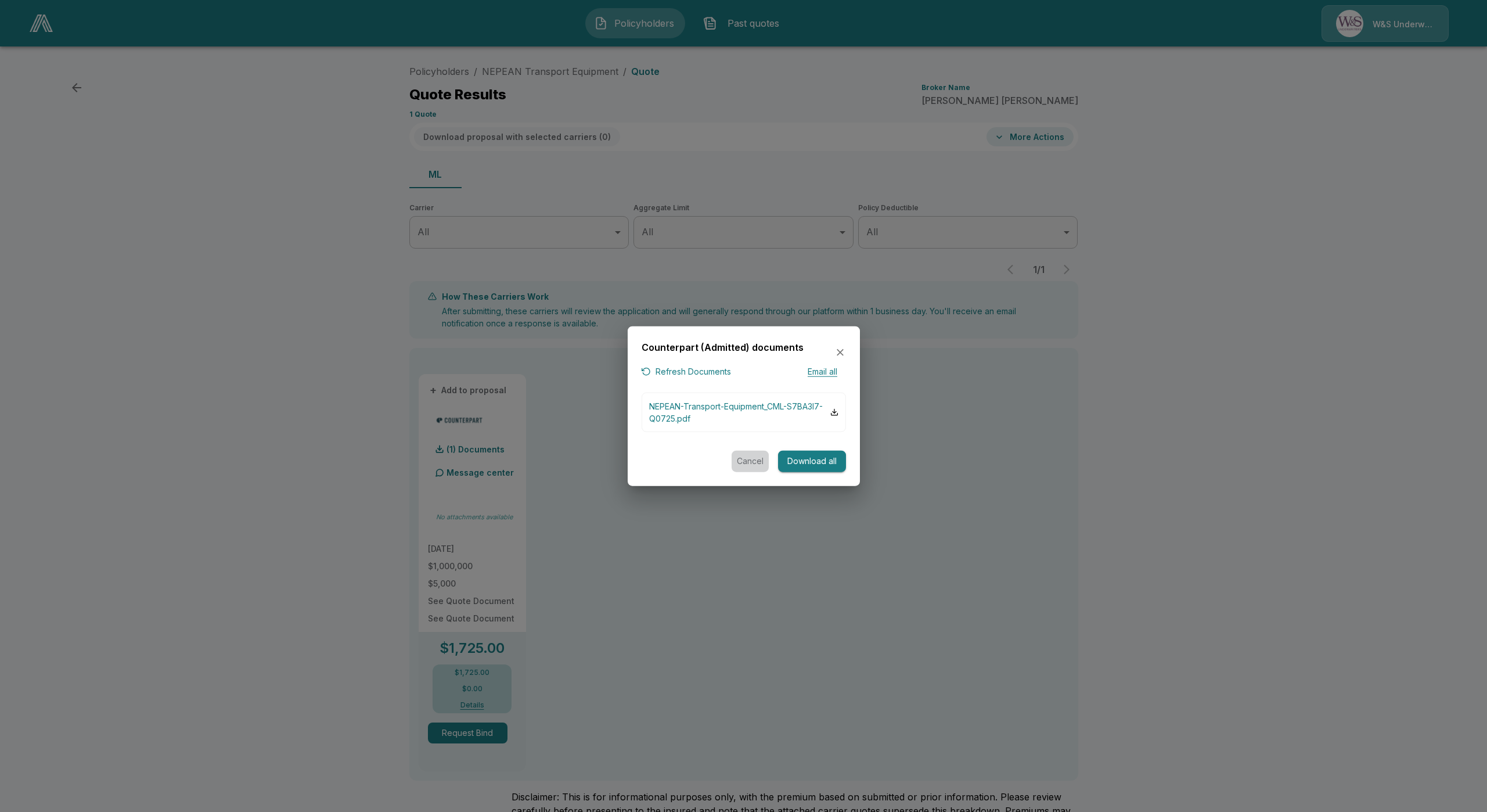
click at [744, 459] on button "Cancel" at bounding box center [750, 461] width 37 height 22
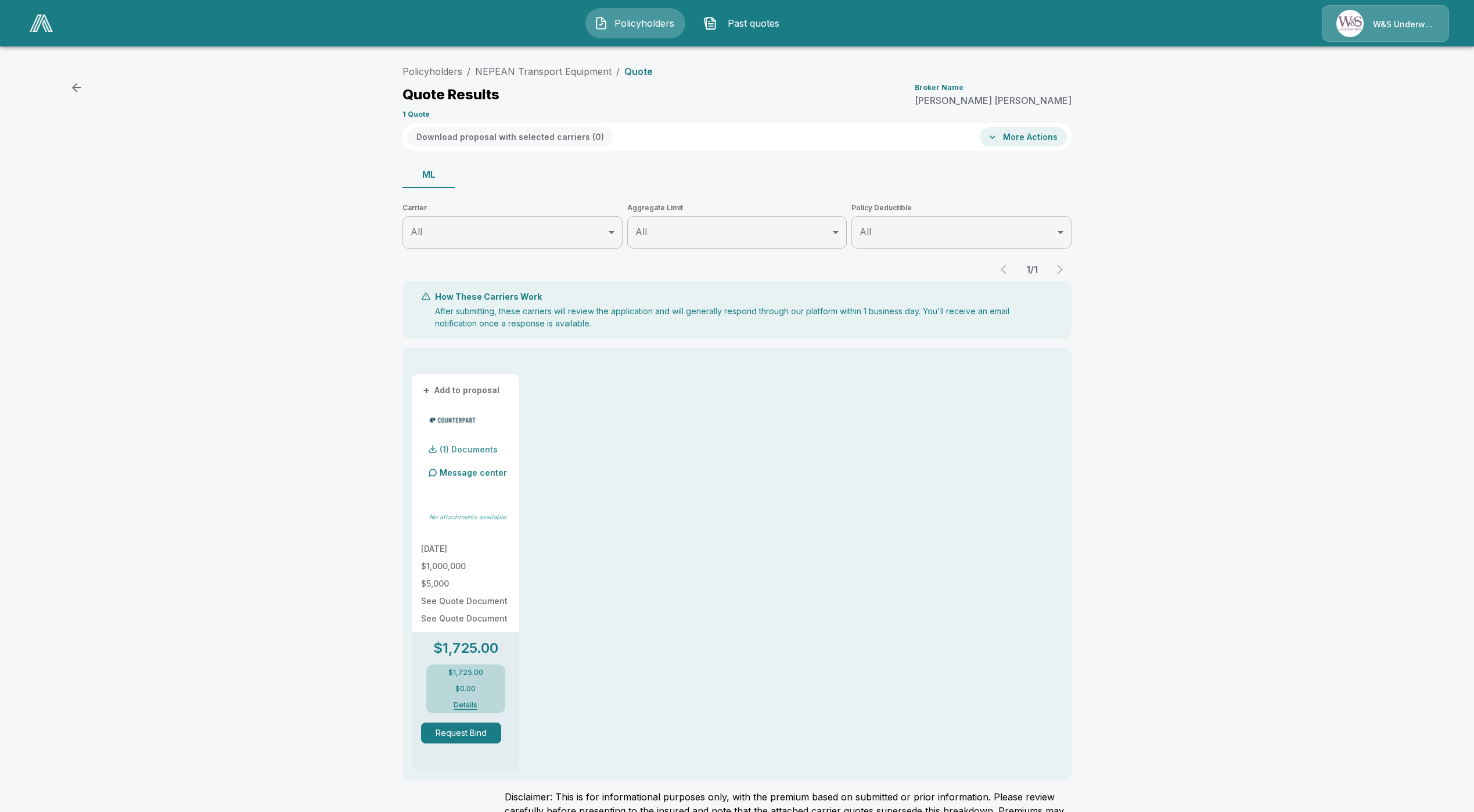
click at [454, 447] on p "(1) Documents" at bounding box center [468, 449] width 58 height 8
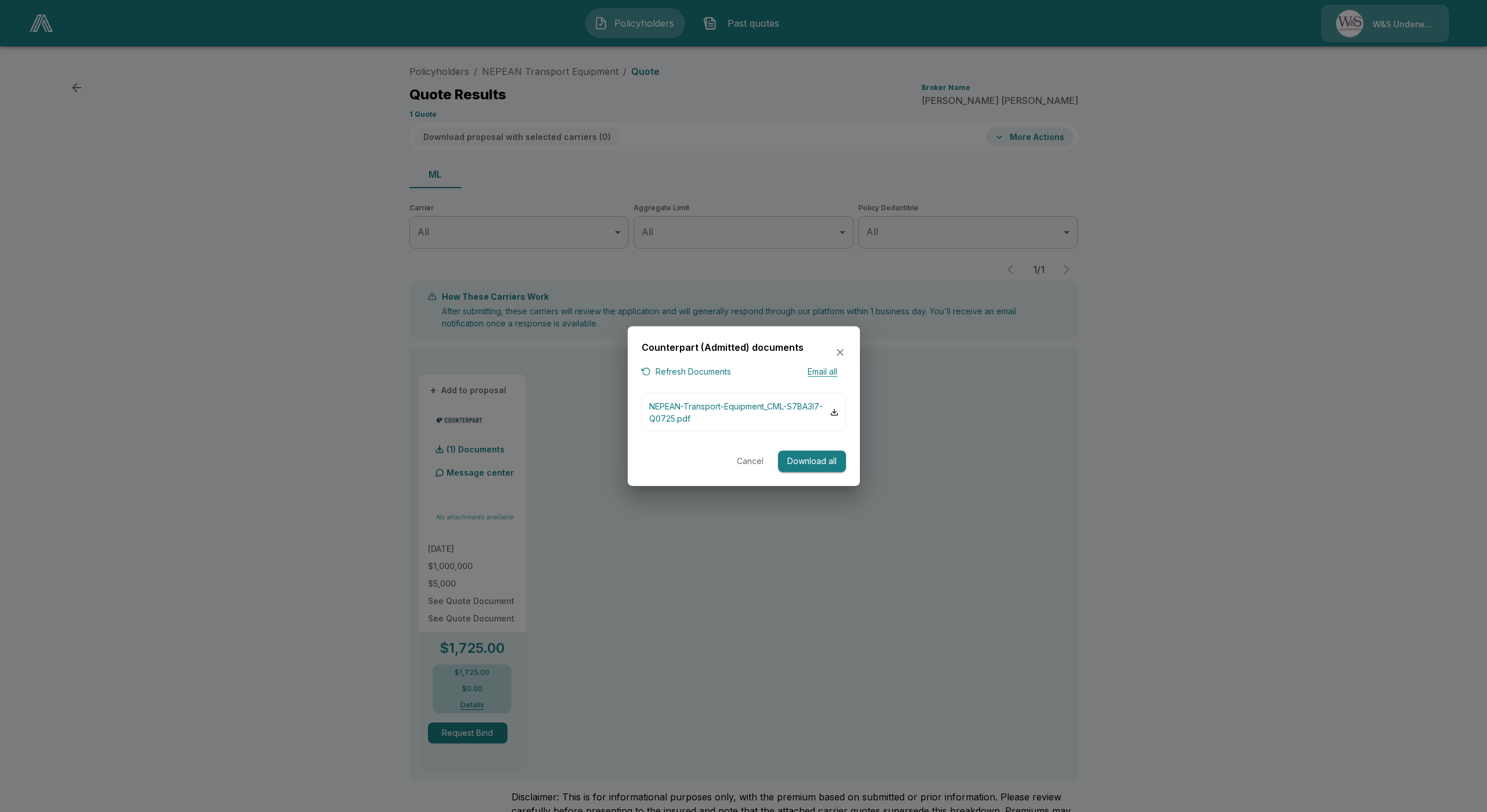
drag, startPoint x: 1222, startPoint y: 296, endPoint x: 1222, endPoint y: 272, distance: 24.0
click at [1221, 296] on div at bounding box center [744, 406] width 1487 height 812
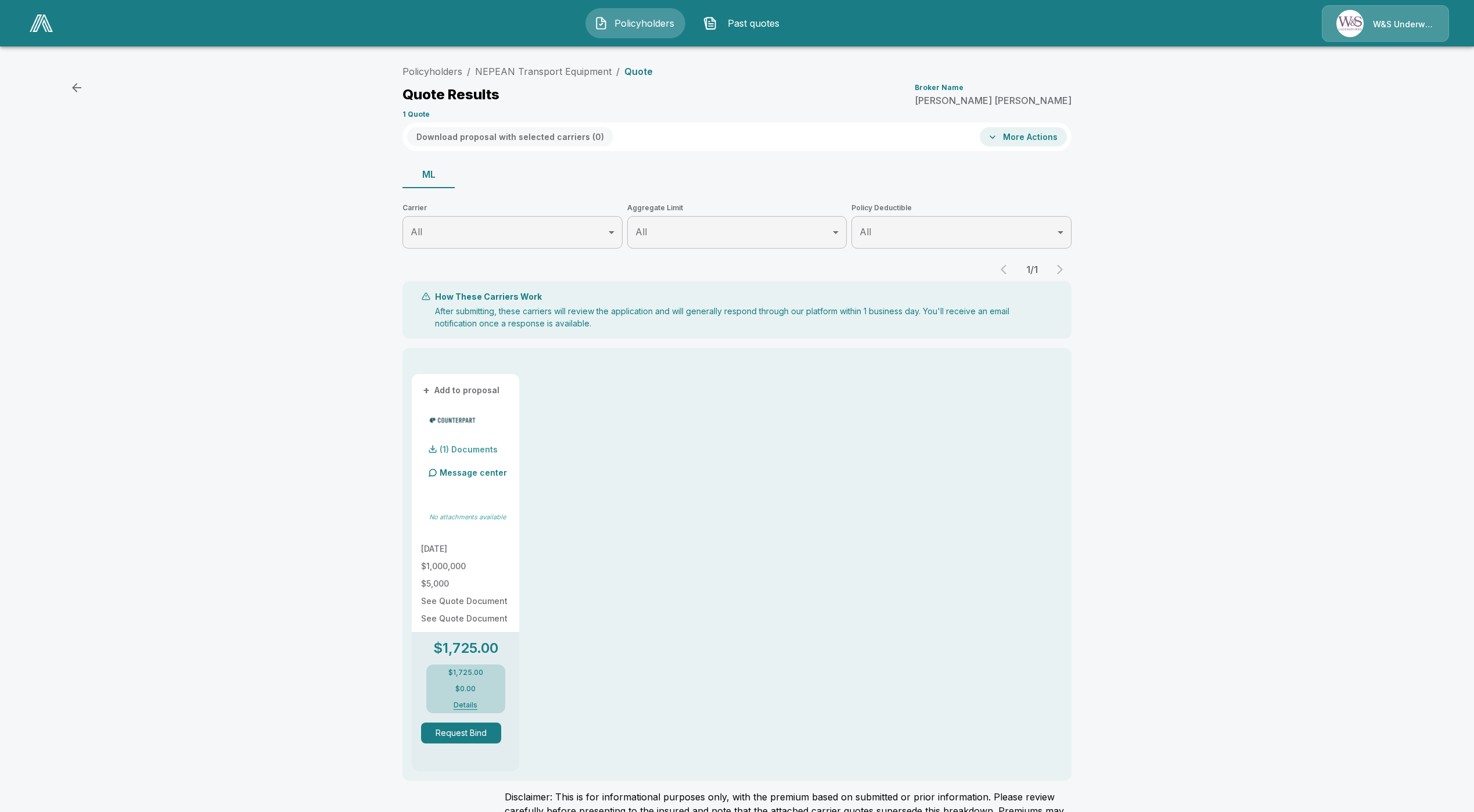
click at [472, 447] on p "(1) Documents" at bounding box center [468, 449] width 58 height 8
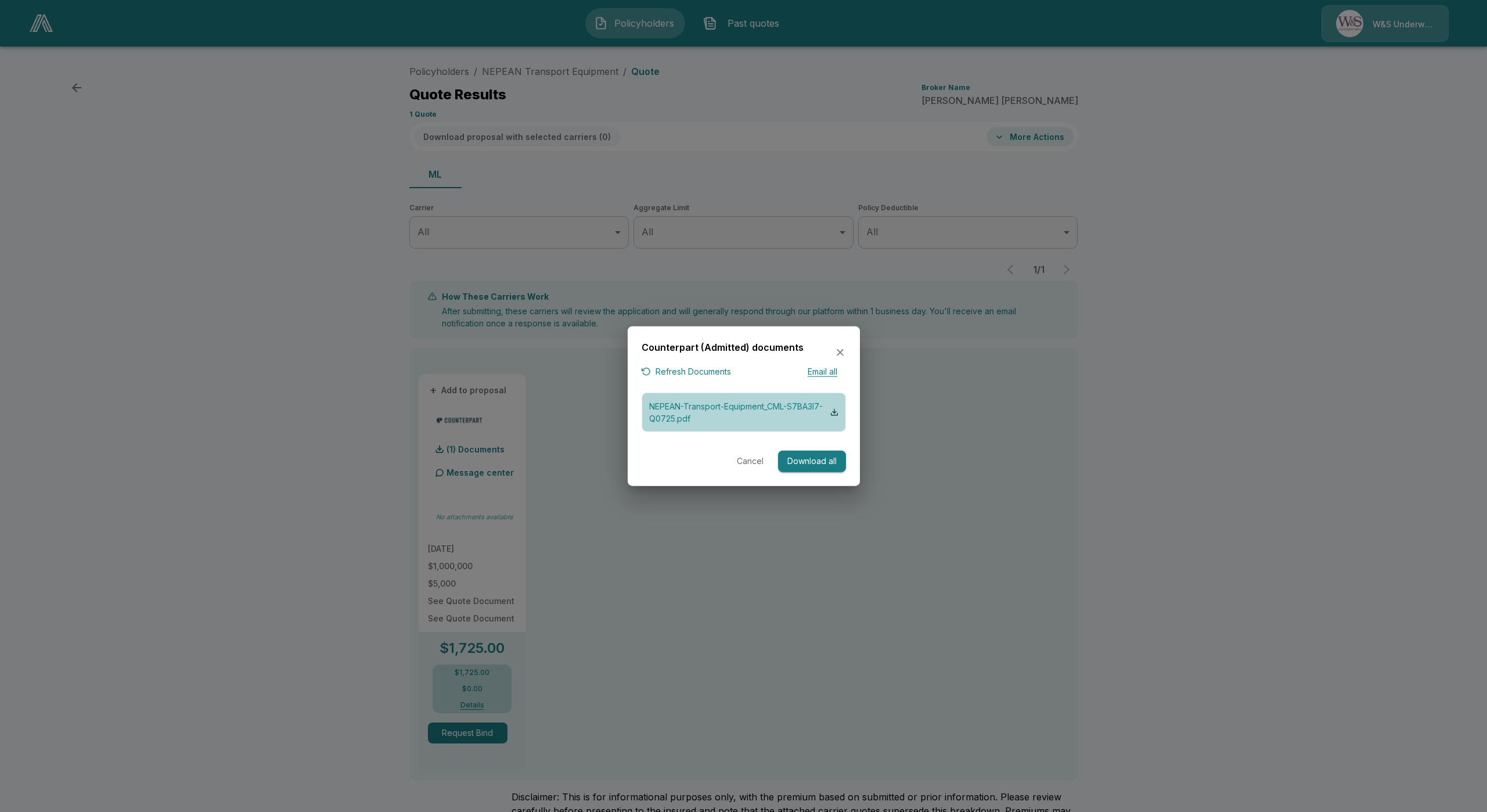
click at [747, 395] on button "NEPEAN-Transport-Equipment_CML-S7BA3I7-Q0725.pdf" at bounding box center [744, 412] width 204 height 39
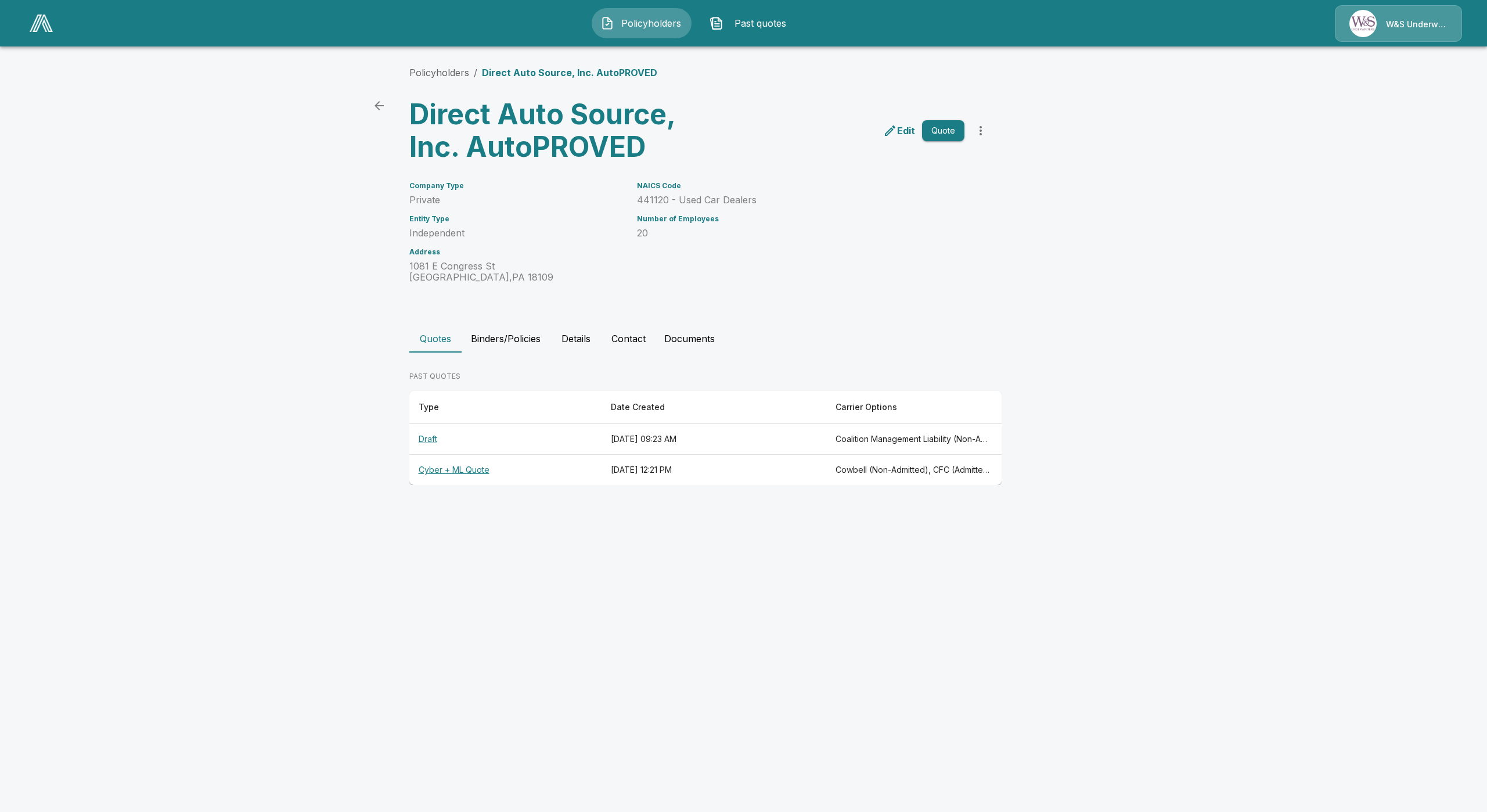
click at [428, 471] on th "Cyber + ML Quote" at bounding box center [505, 470] width 193 height 31
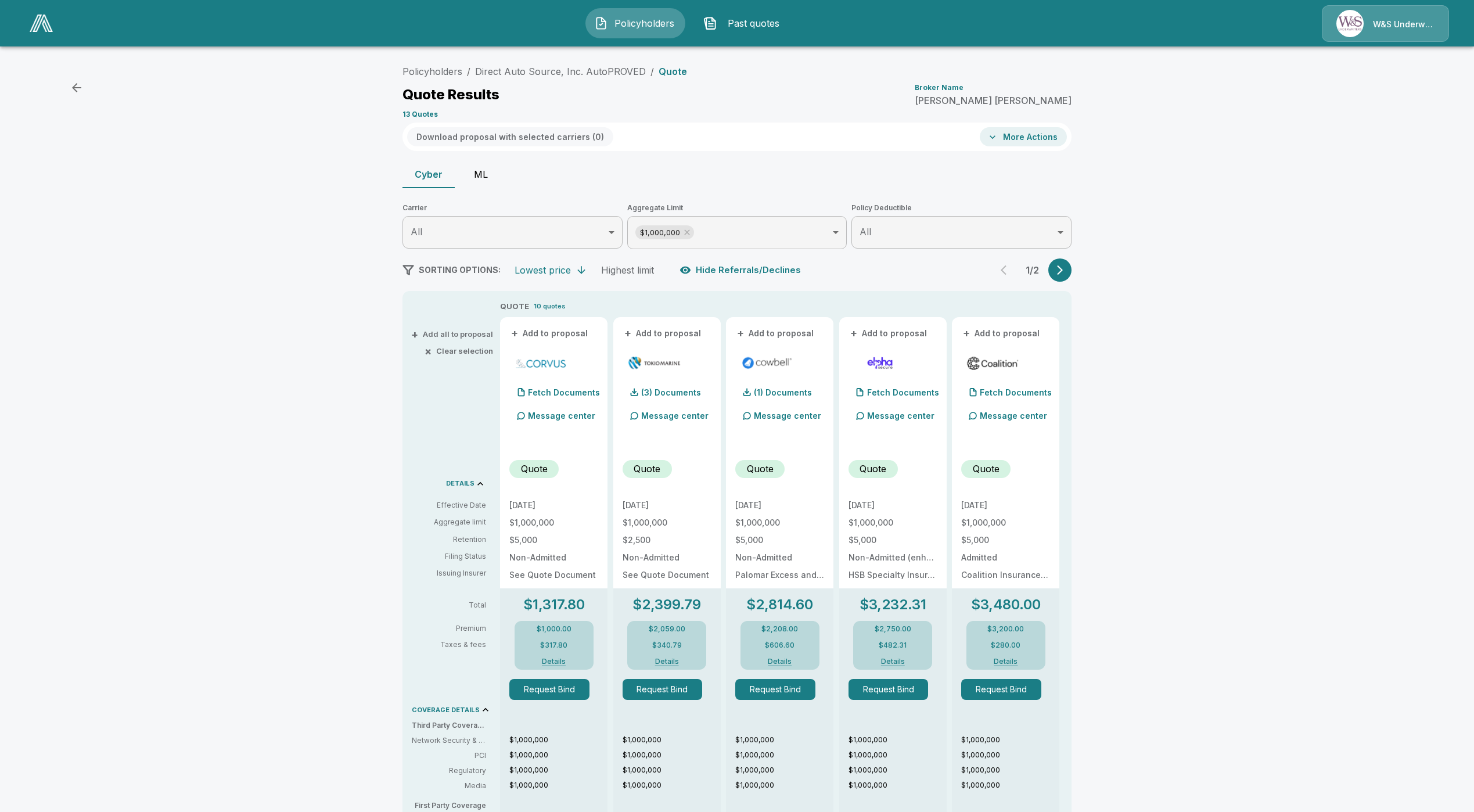
click at [571, 662] on button "Details" at bounding box center [554, 662] width 46 height 7
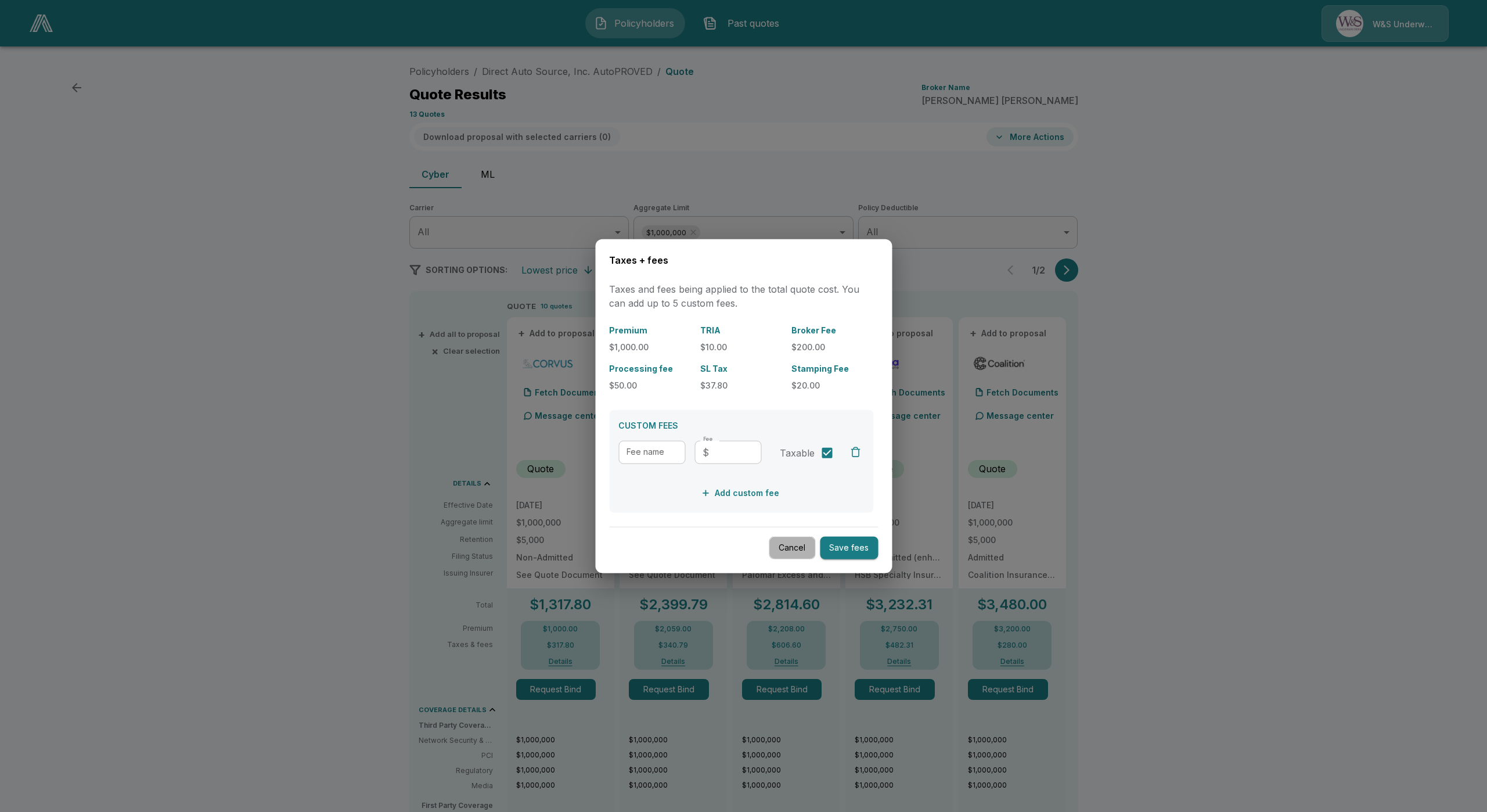
click at [790, 551] on button "Cancel" at bounding box center [792, 547] width 46 height 22
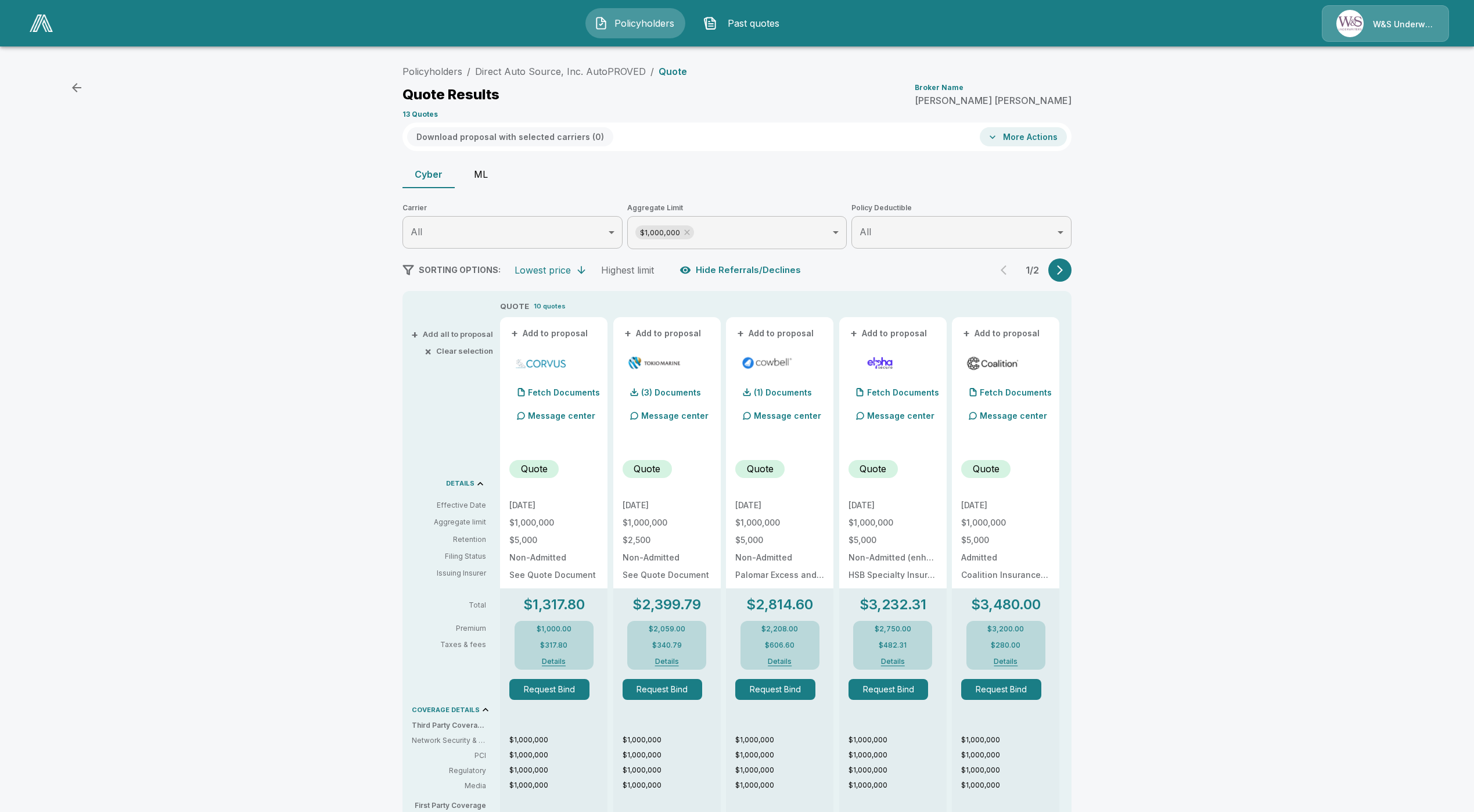
click at [490, 175] on button "ML" at bounding box center [481, 174] width 53 height 28
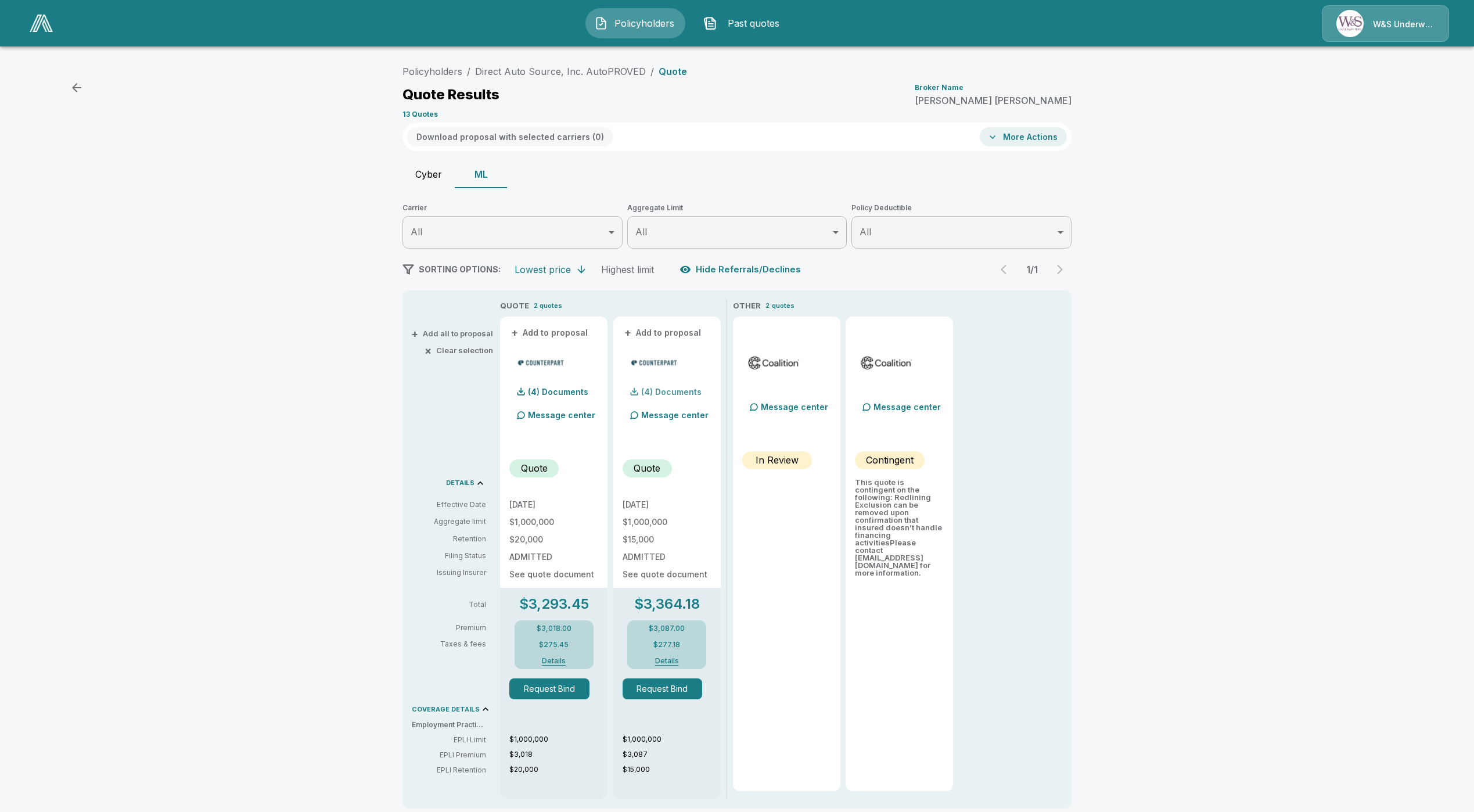
click at [674, 396] on div "(4) Documents" at bounding box center [662, 391] width 79 height 23
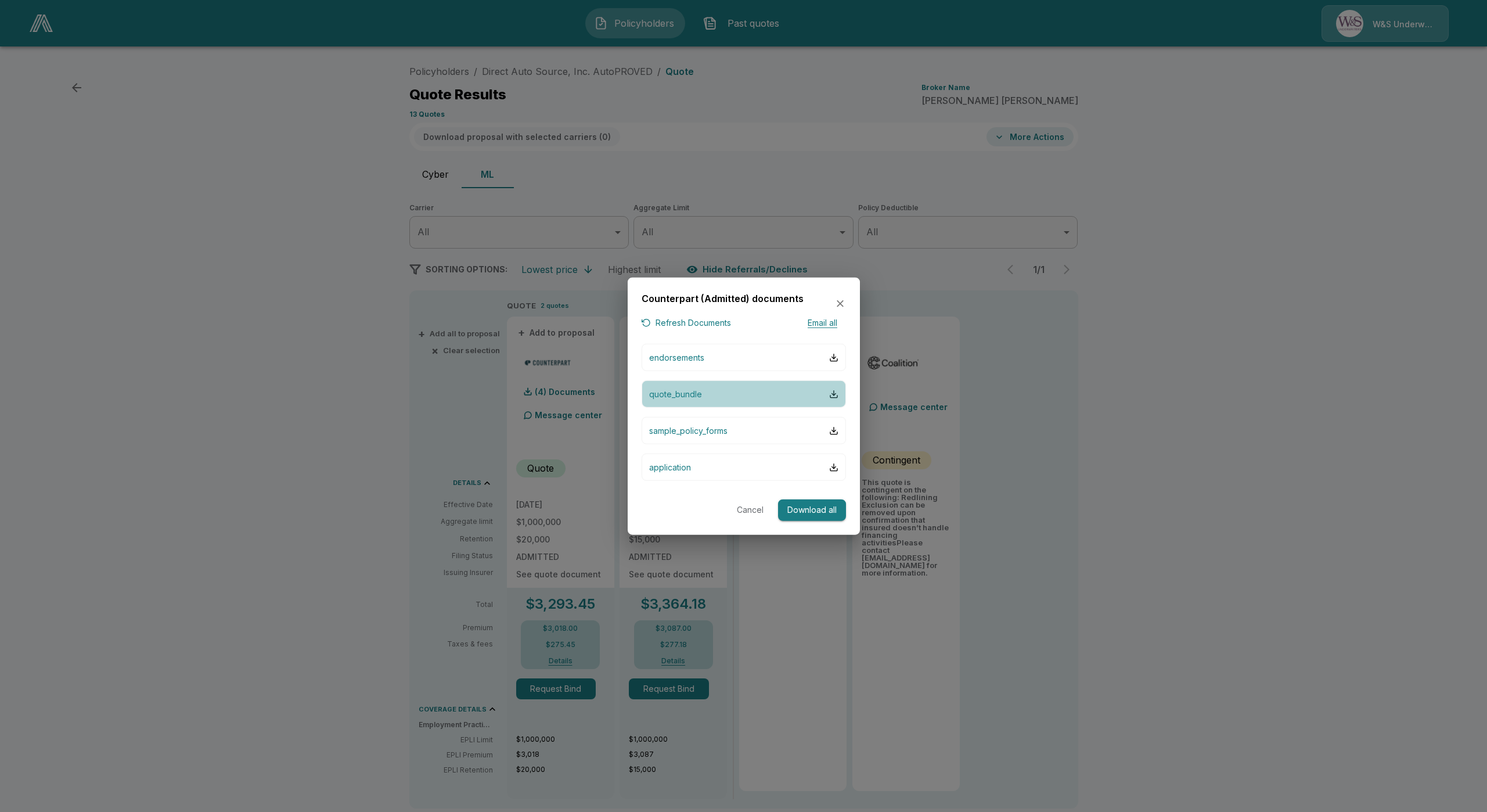
click at [703, 399] on button "quote_bundle" at bounding box center [744, 393] width 204 height 27
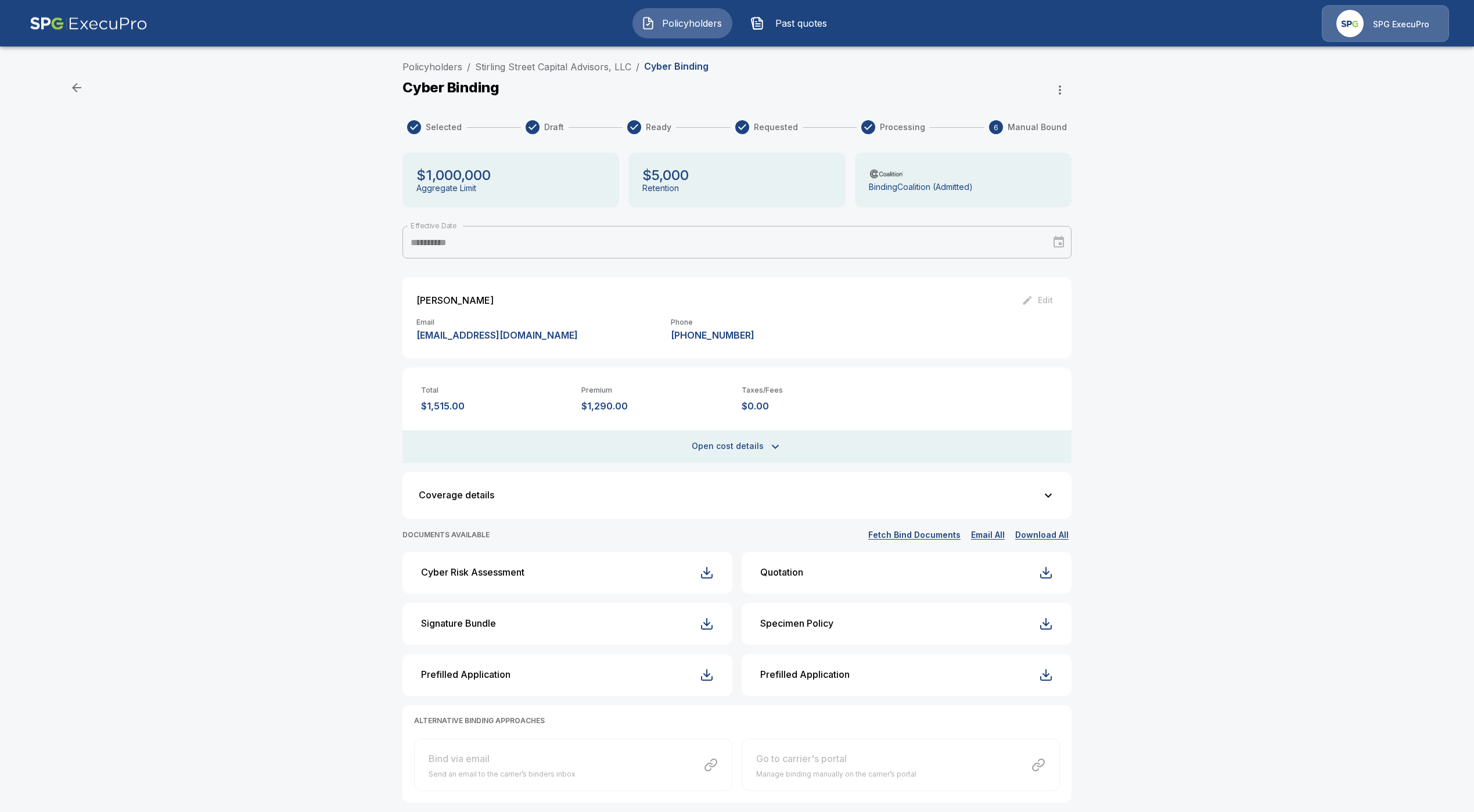
click at [460, 71] on link "Policyholders" at bounding box center [432, 66] width 60 height 12
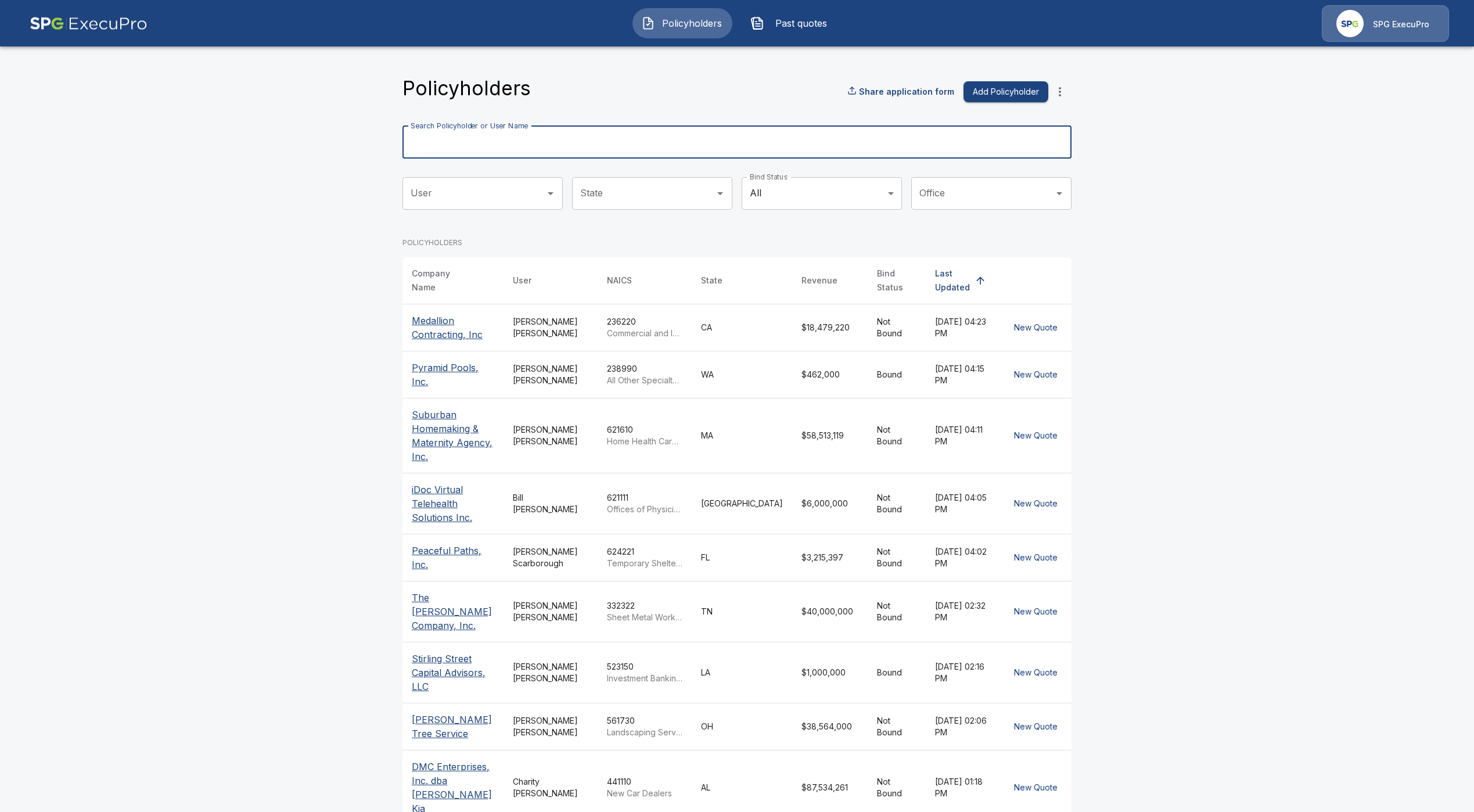
click at [624, 136] on input "Search Policyholder or User Name" at bounding box center [730, 142] width 656 height 32
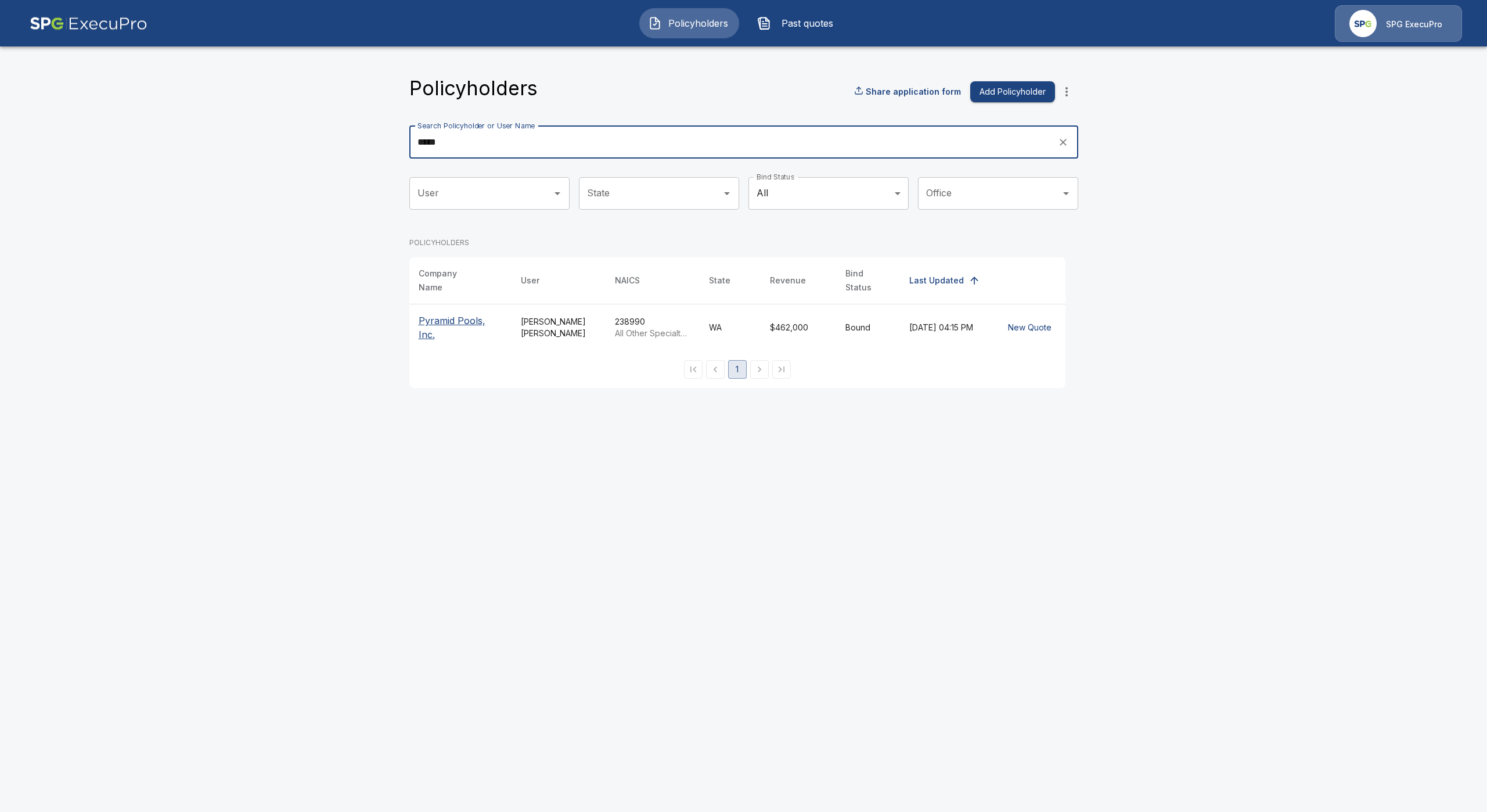
type input "*****"
click at [440, 314] on p "Pyramid Pools, Inc." at bounding box center [460, 328] width 83 height 28
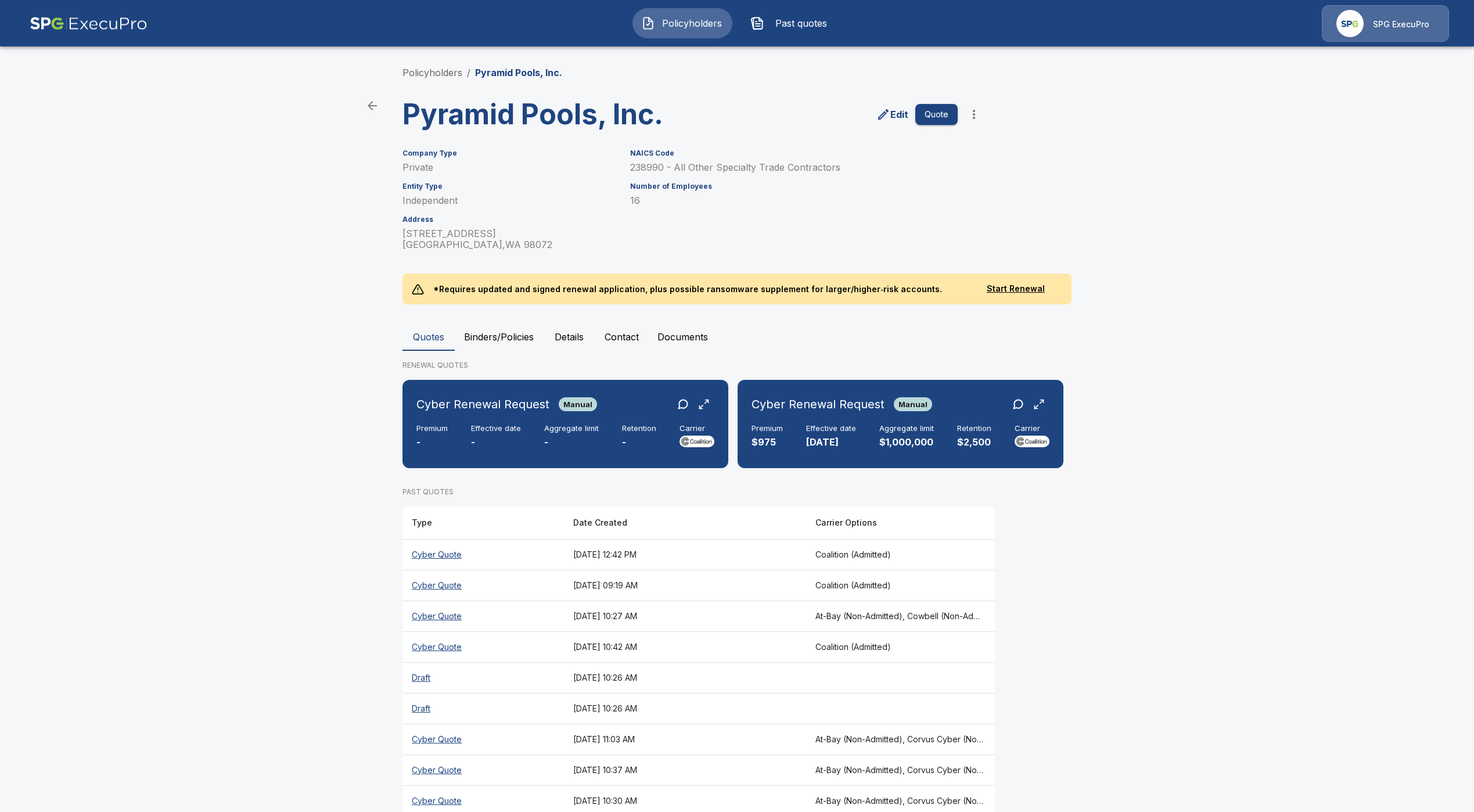
click at [443, 567] on th "Cyber Quote" at bounding box center [483, 554] width 162 height 31
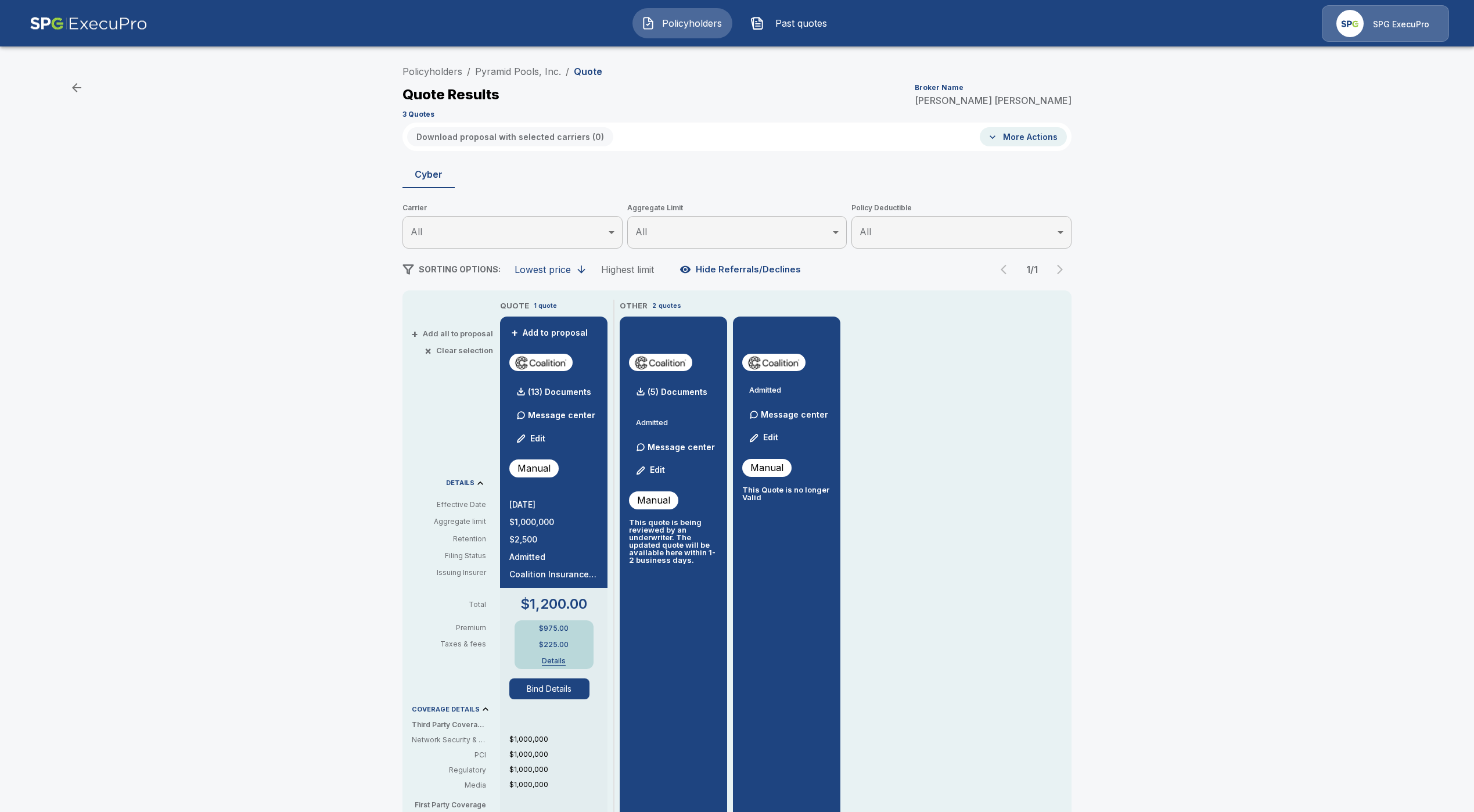
click at [567, 694] on button "Bind Details" at bounding box center [549, 689] width 80 height 21
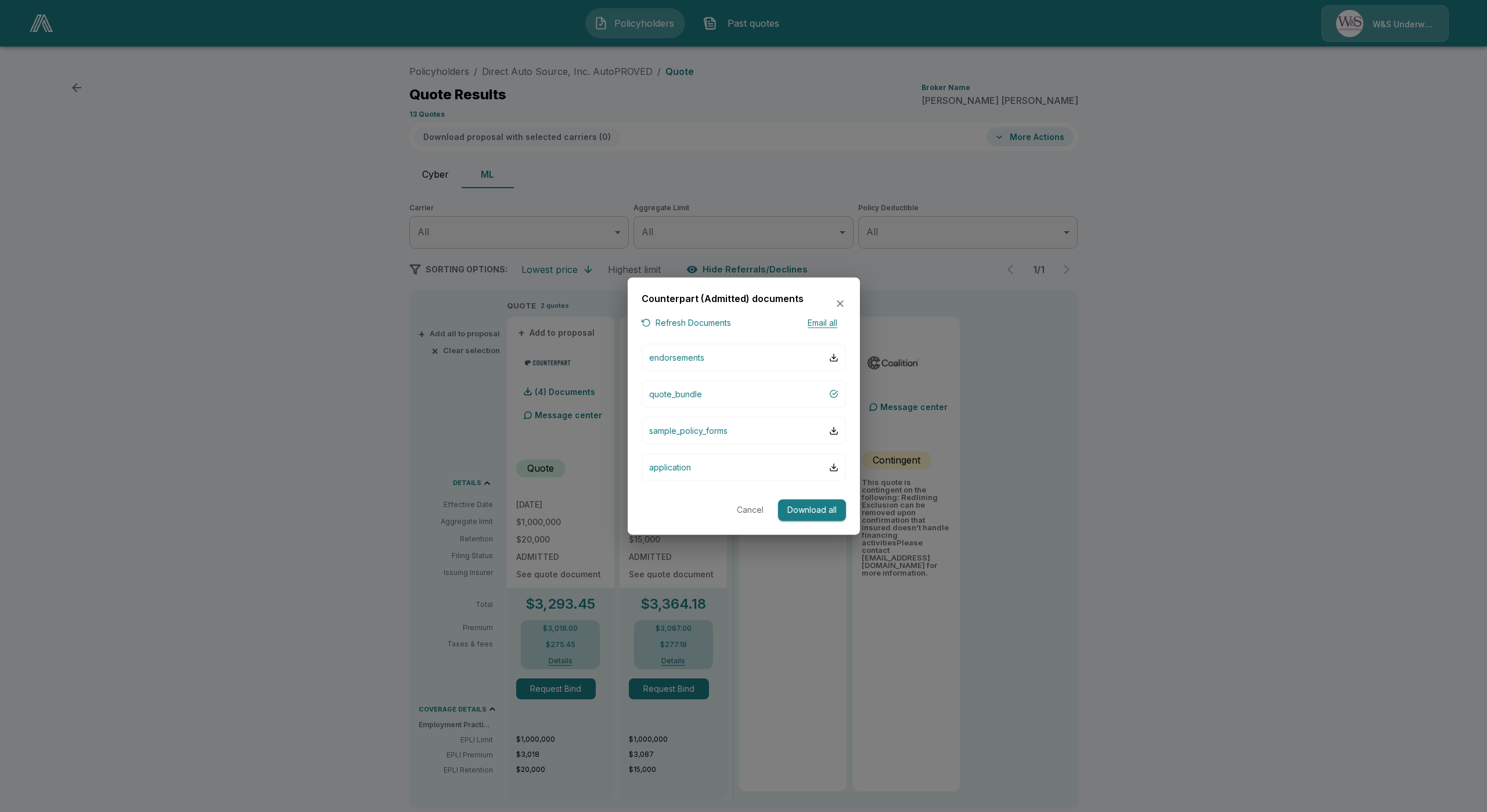
click at [622, 104] on div at bounding box center [744, 406] width 1487 height 812
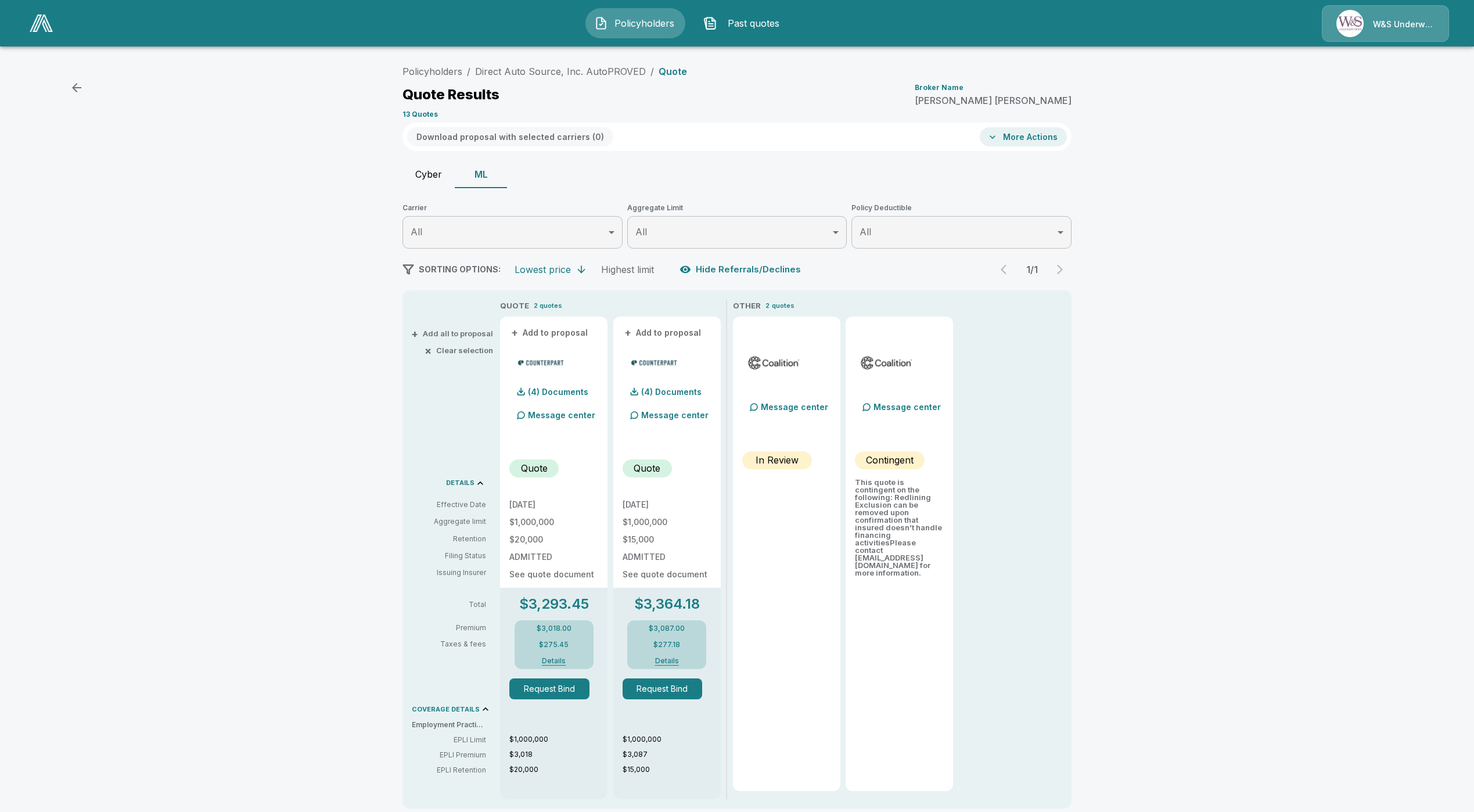
click at [489, 77] on li "Direct Auto Source, Inc. AutoPROVED" at bounding box center [561, 71] width 171 height 14
click at [501, 64] on li "Direct Auto Source, Inc. AutoPROVED" at bounding box center [561, 71] width 171 height 14
click at [503, 74] on link "Direct Auto Source, Inc. AutoPROVED" at bounding box center [561, 71] width 171 height 12
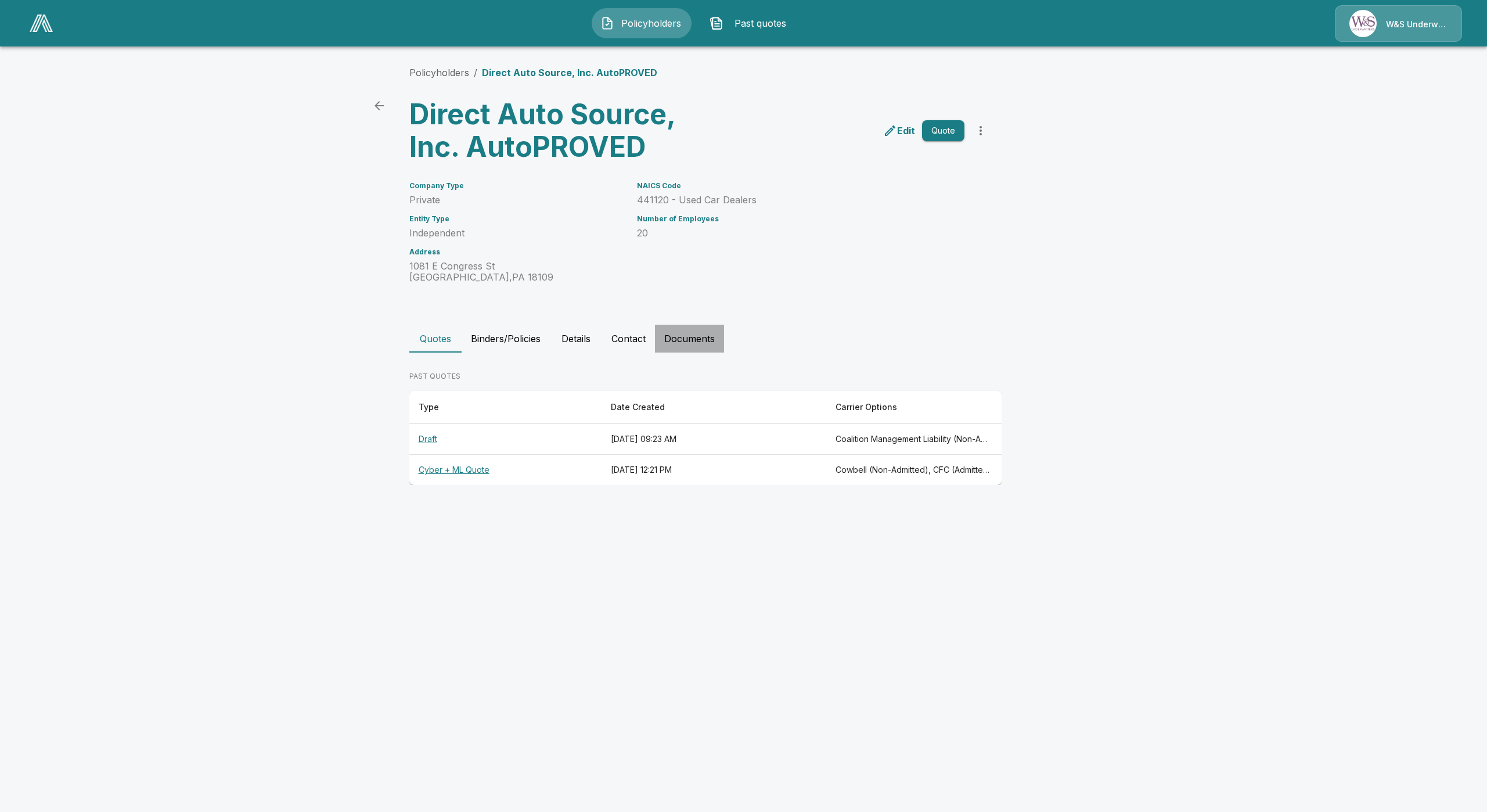
click at [683, 333] on button "Documents" at bounding box center [690, 339] width 69 height 28
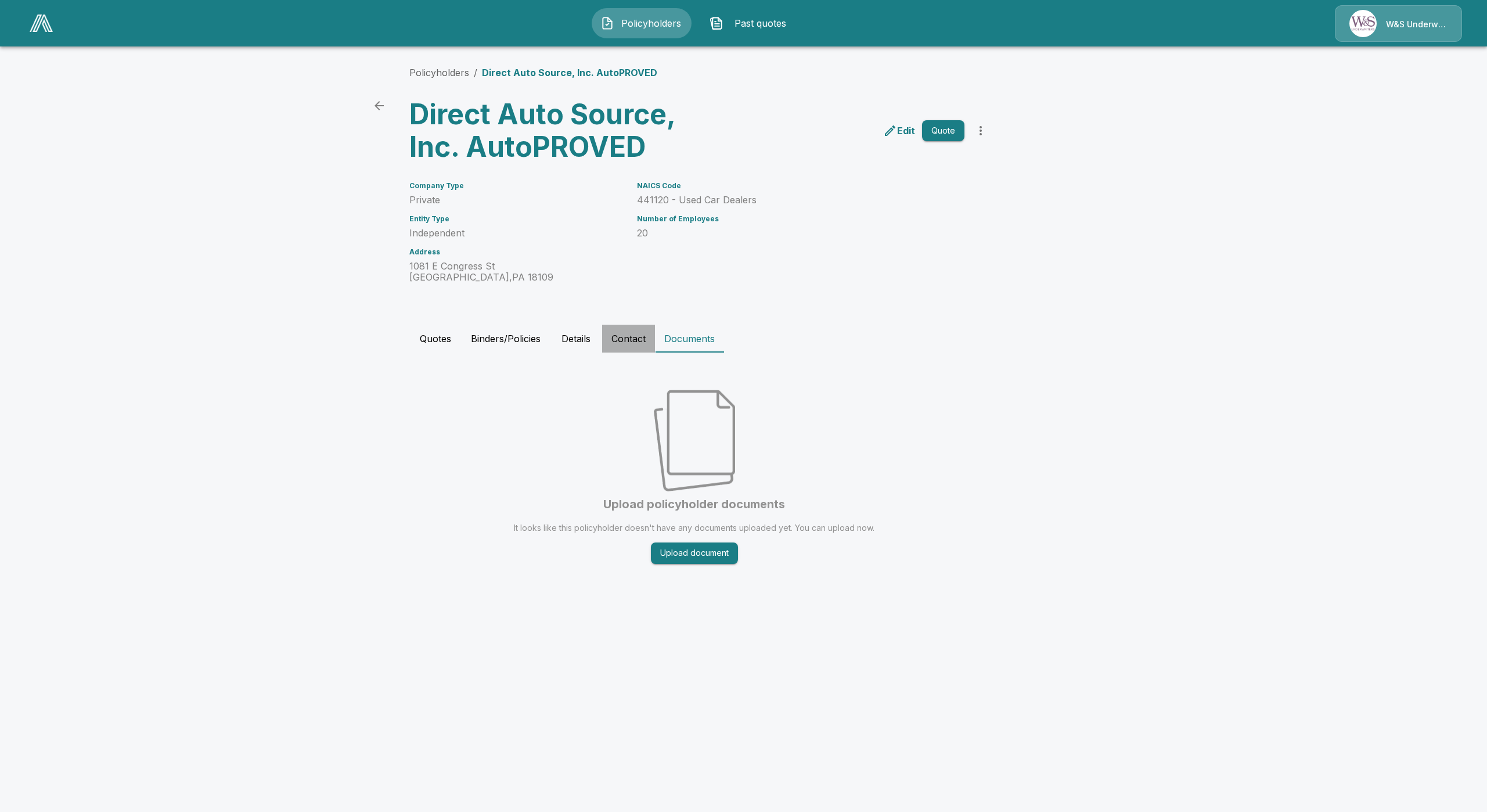
click at [636, 329] on button "Contact" at bounding box center [628, 339] width 53 height 28
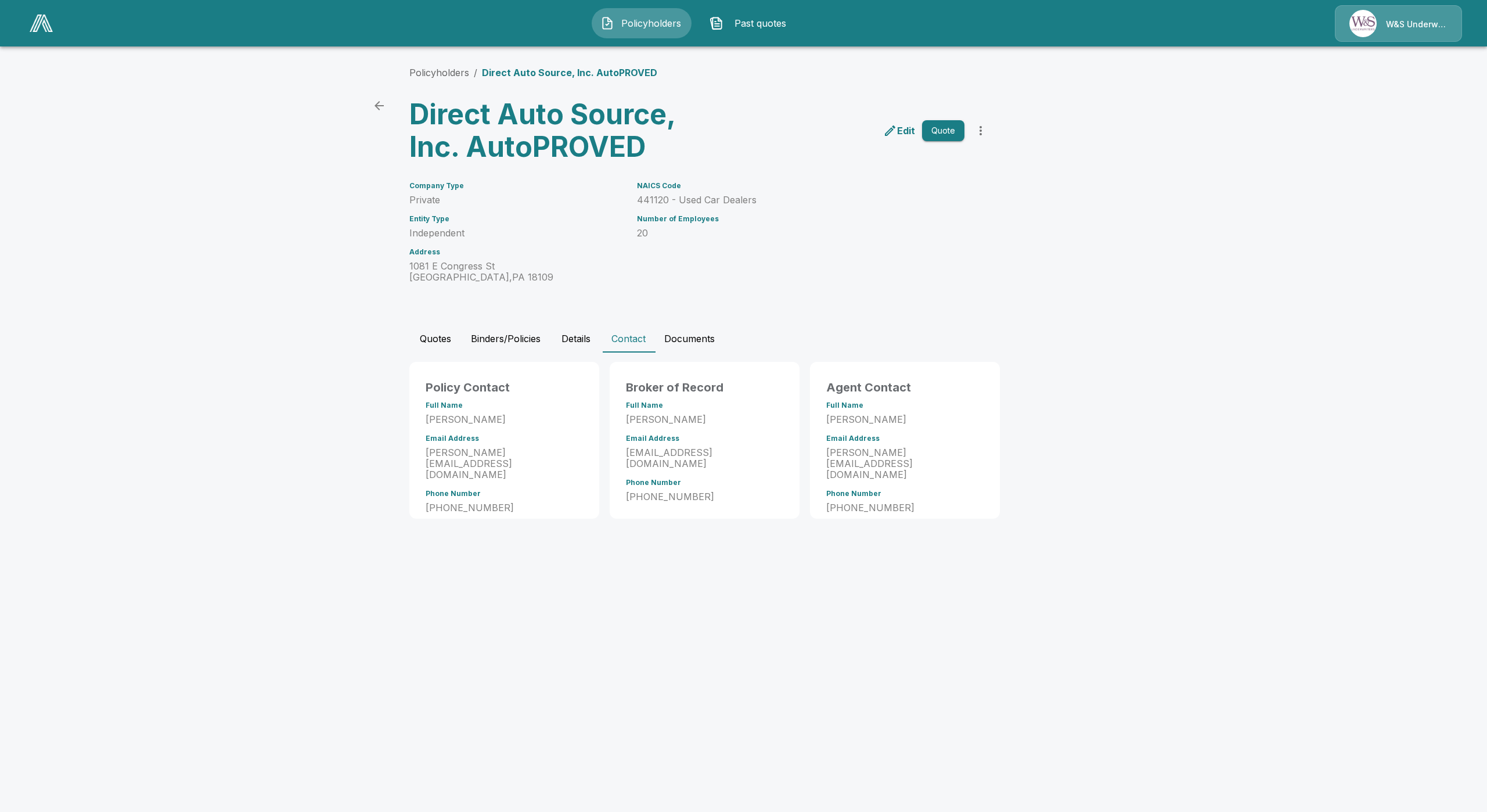
click at [451, 332] on button "Quotes" at bounding box center [435, 339] width 53 height 28
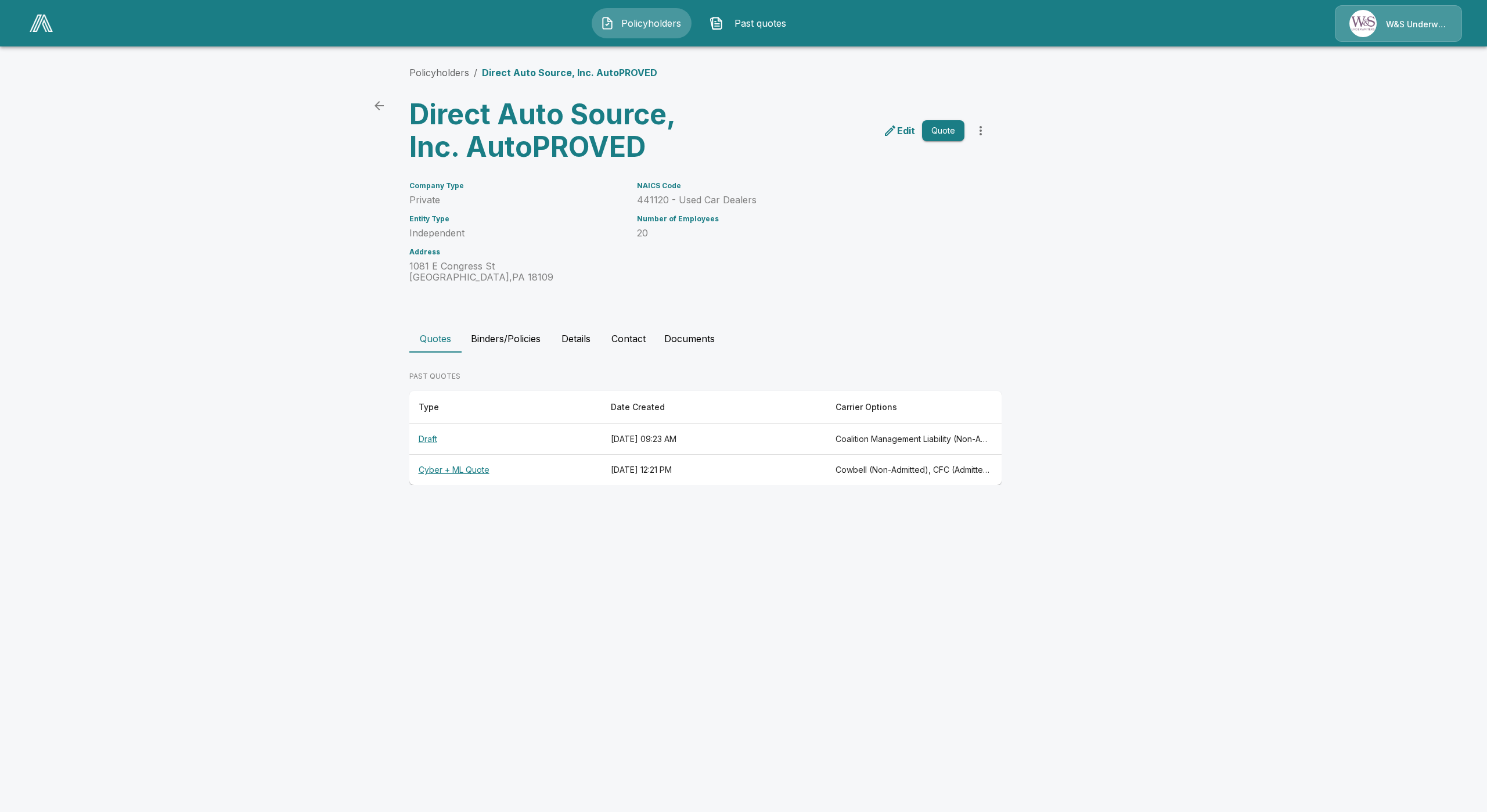
click at [440, 472] on th "Cyber + ML Quote" at bounding box center [505, 470] width 193 height 31
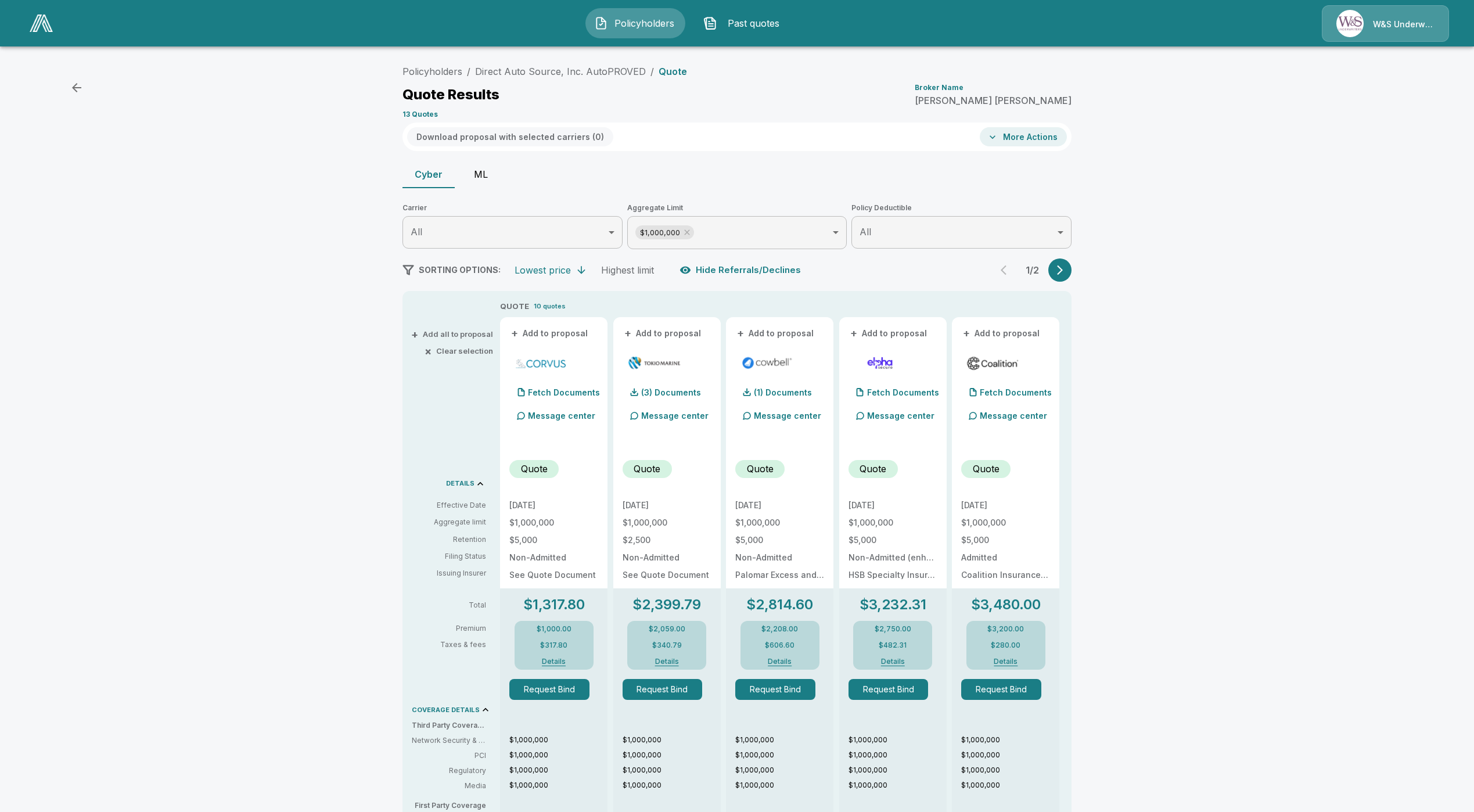
click at [496, 185] on button "ML" at bounding box center [481, 174] width 53 height 28
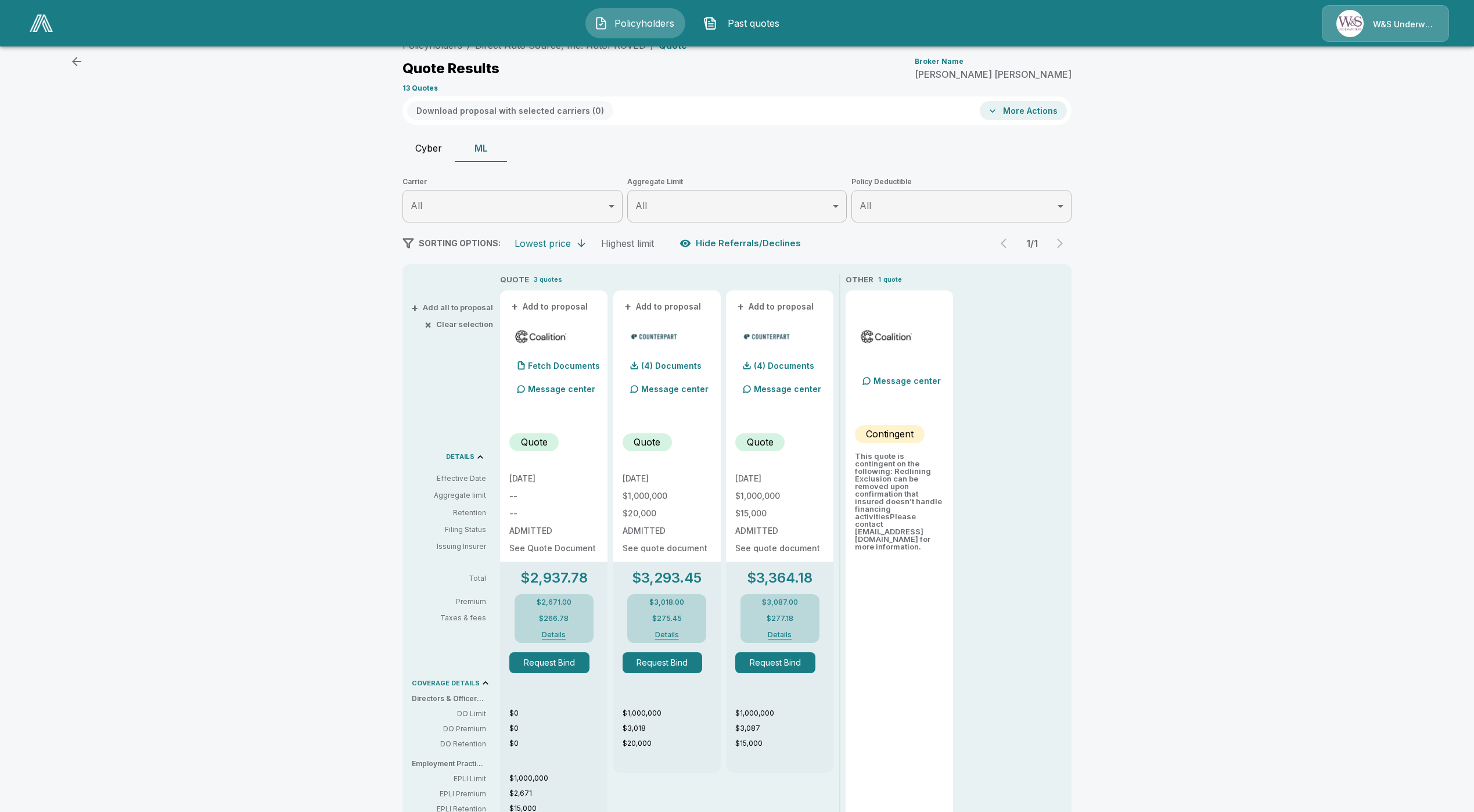
scroll to position [87, 0]
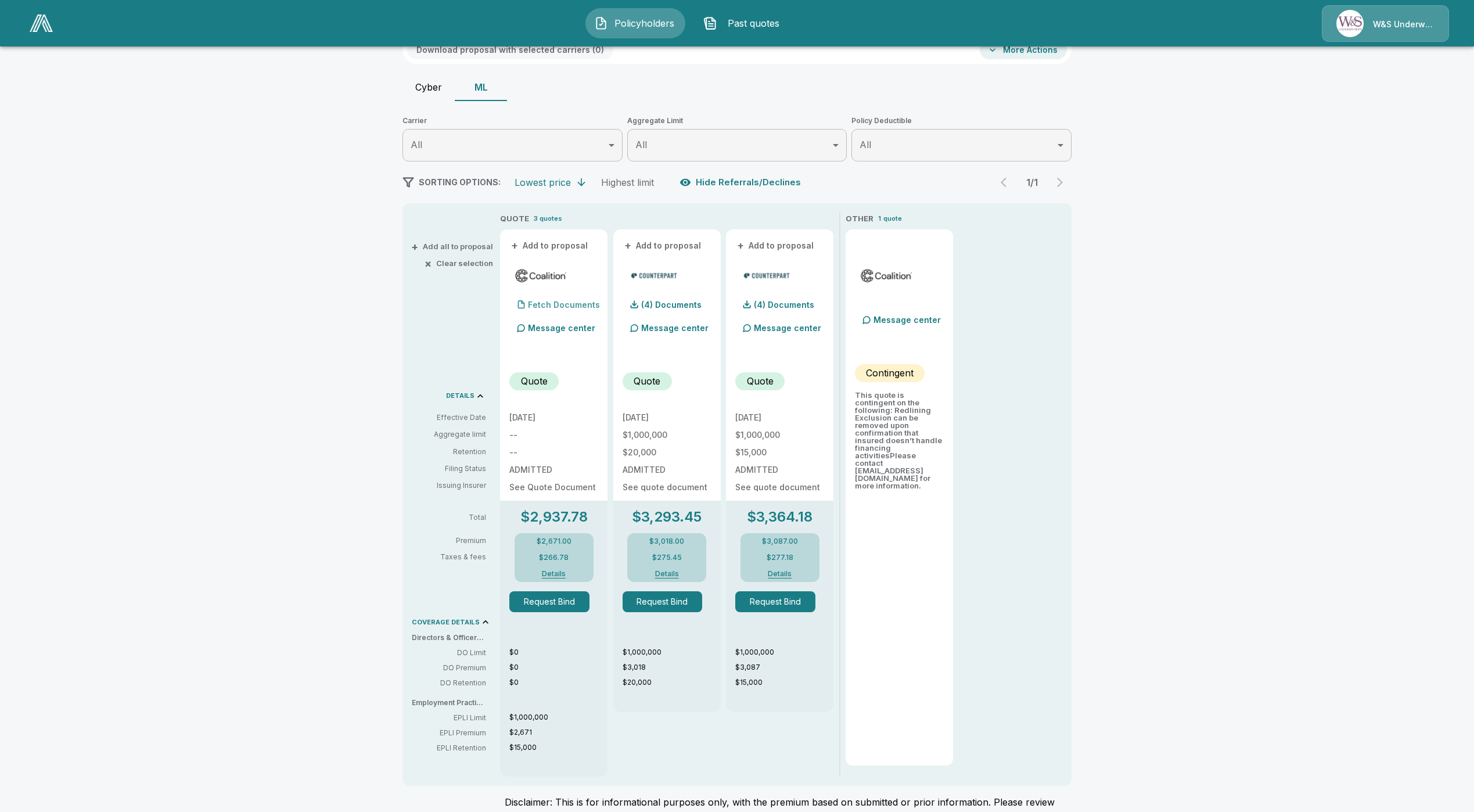
click at [533, 302] on div at bounding box center [520, 304] width 23 height 23
click at [559, 304] on p "Fetch Documents" at bounding box center [564, 305] width 72 height 8
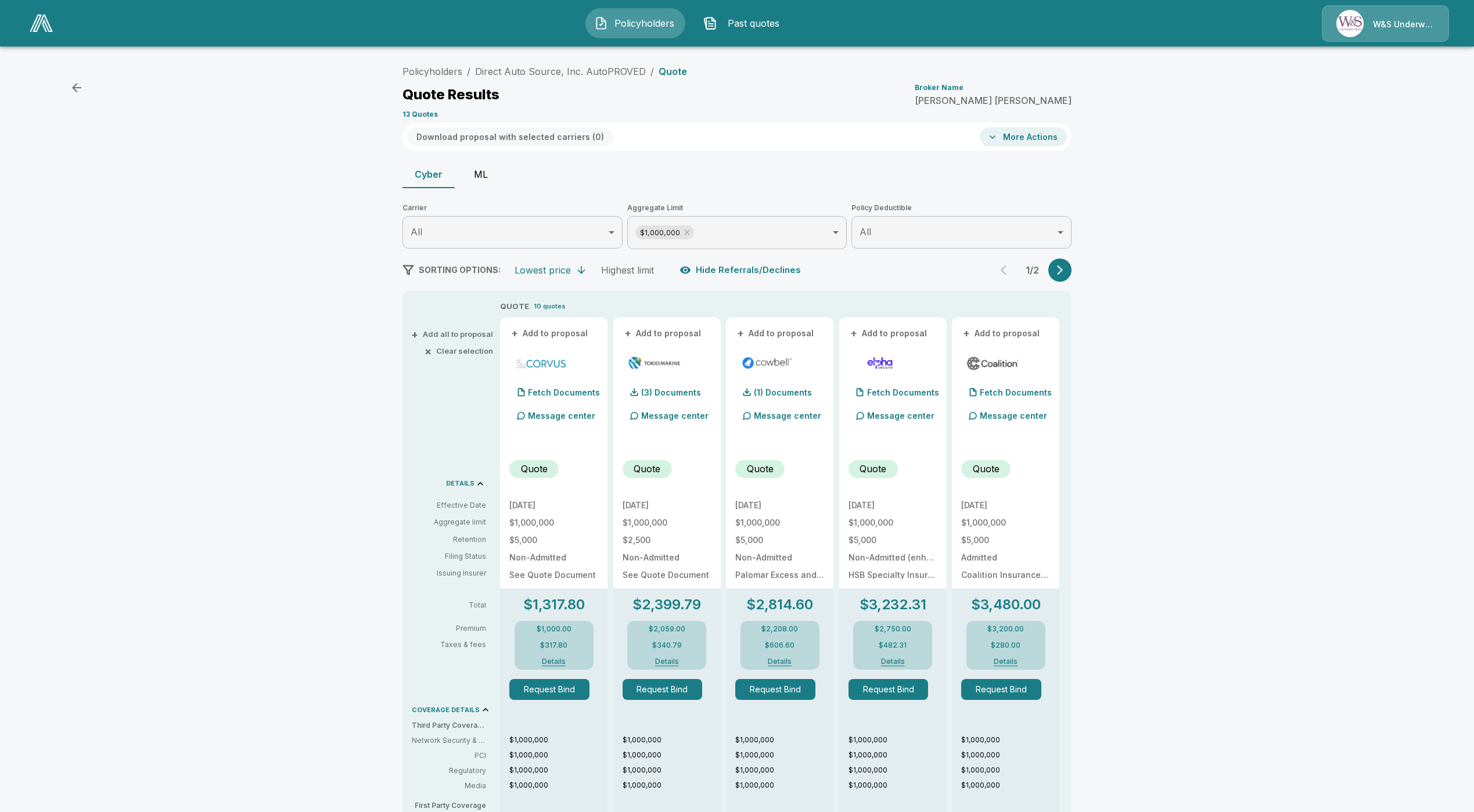
click at [488, 171] on button "ML" at bounding box center [481, 174] width 53 height 28
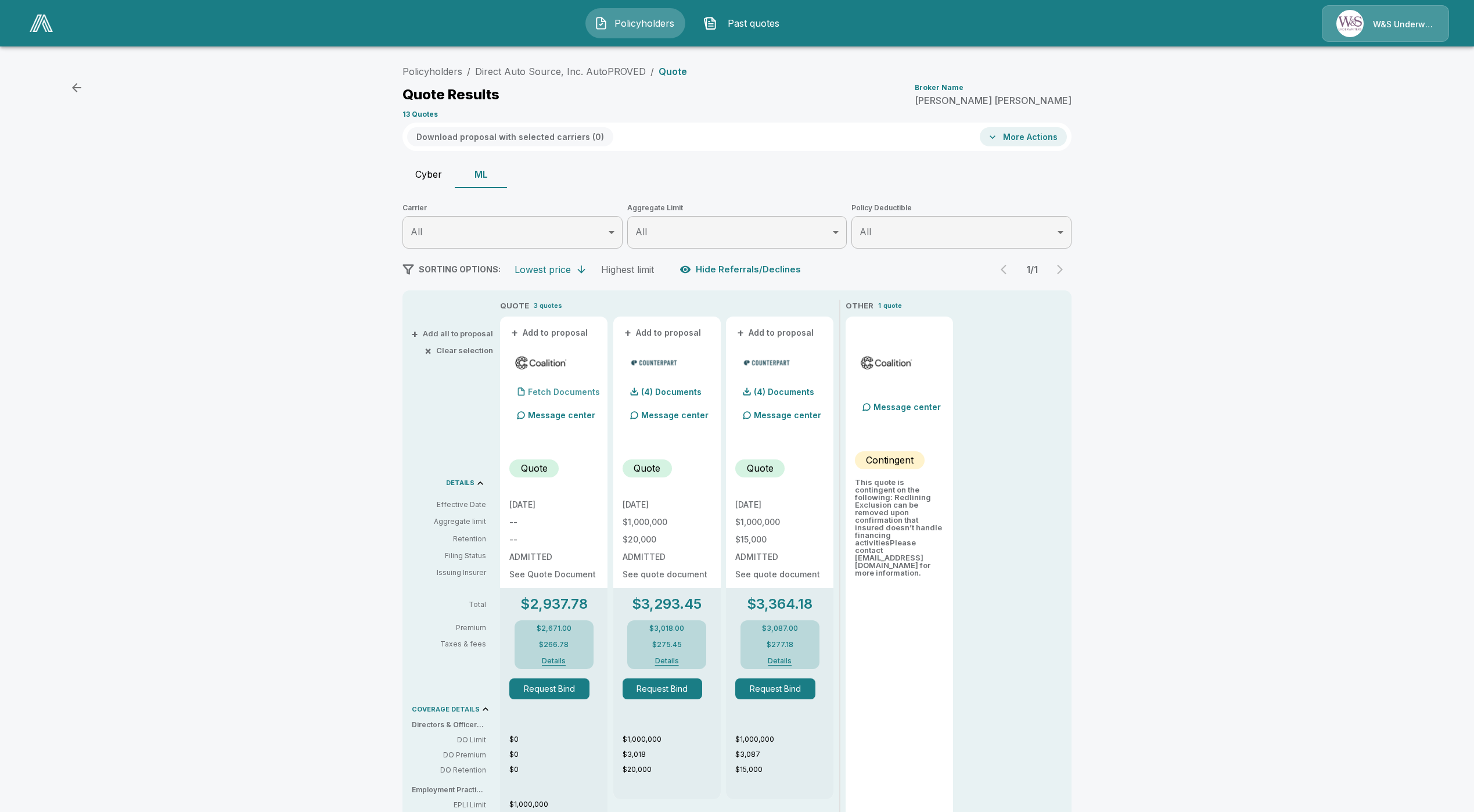
click at [551, 398] on div "Fetch Documents" at bounding box center [554, 391] width 90 height 23
click at [579, 388] on p "Fetch Documents" at bounding box center [564, 392] width 72 height 8
click at [1111, 603] on div "Policyholders / Direct Auto Source, Inc. AutoPROVED / Quote Quote Results Broke…" at bounding box center [737, 510] width 1474 height 911
click at [260, 390] on div "Policyholders / Direct Auto Source, Inc. AutoPROVED / Quote Quote Results Broke…" at bounding box center [737, 510] width 1474 height 911
click at [565, 388] on p "Fetch Documents" at bounding box center [564, 392] width 72 height 8
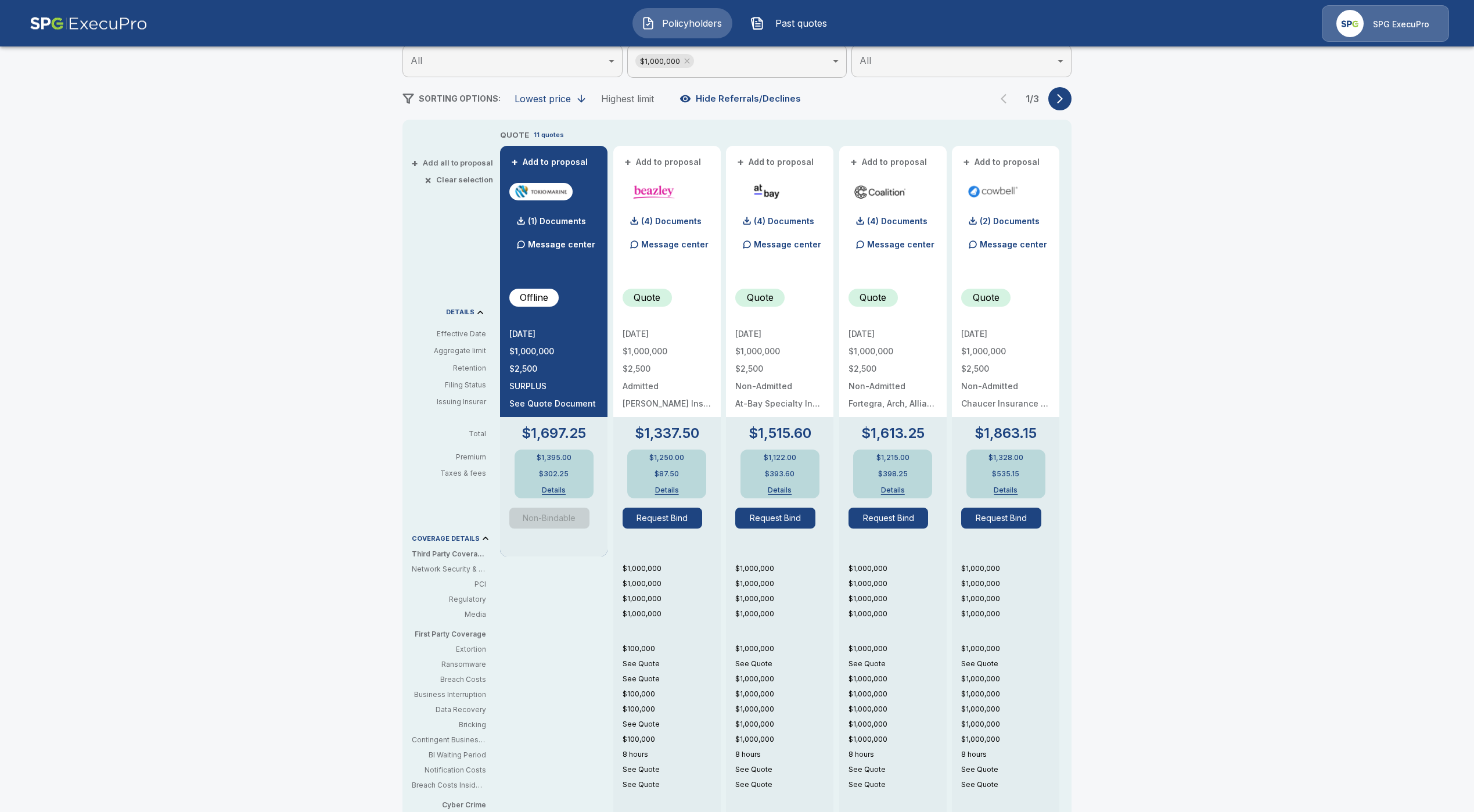
scroll to position [174, 0]
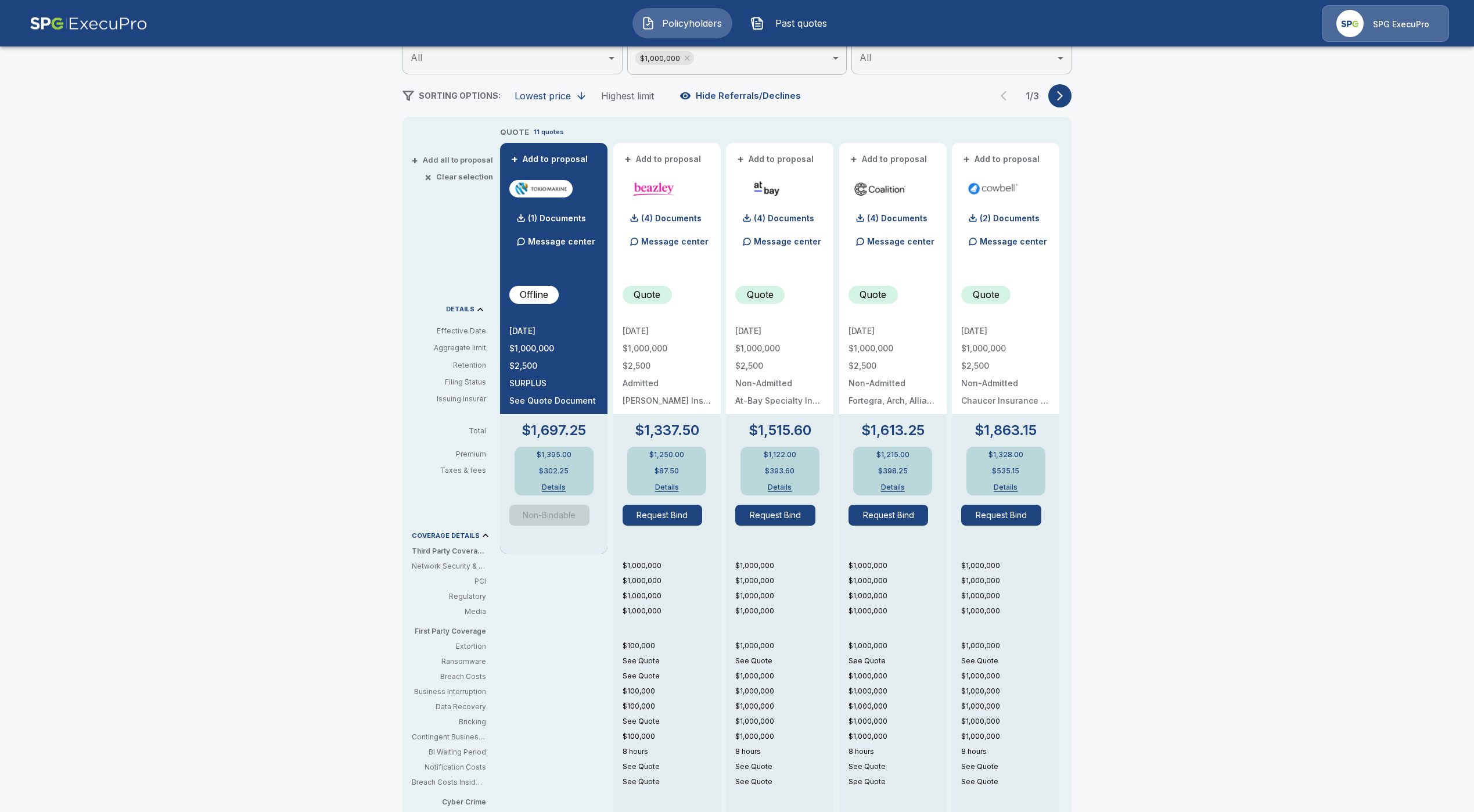
click at [1066, 101] on icon "button" at bounding box center [1060, 96] width 12 height 12
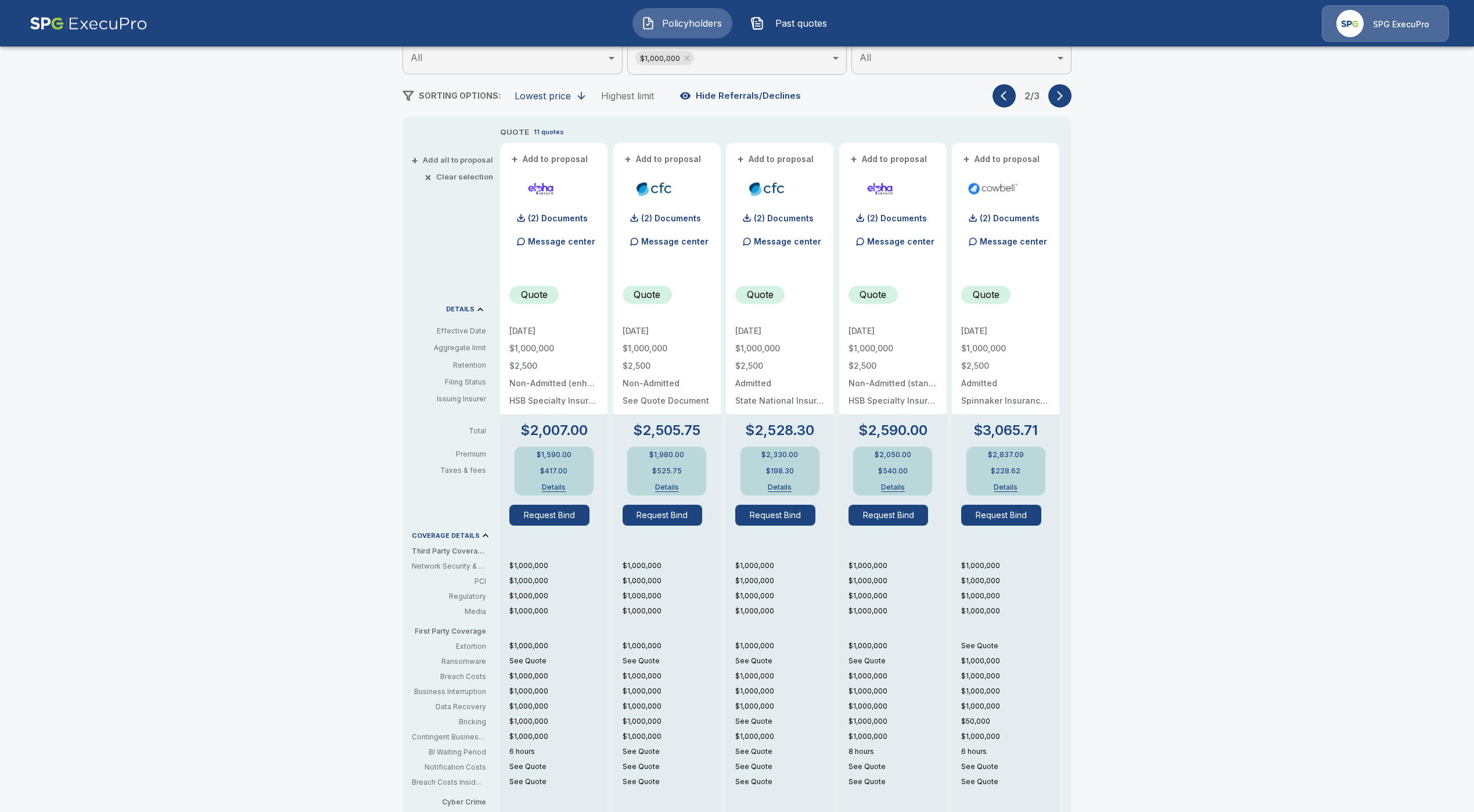
drag, startPoint x: 1051, startPoint y: 94, endPoint x: 1058, endPoint y: 95, distance: 7.1
click at [1052, 96] on div "2 / 3" at bounding box center [1032, 95] width 79 height 23
click at [1058, 95] on button "button" at bounding box center [1059, 95] width 23 height 23
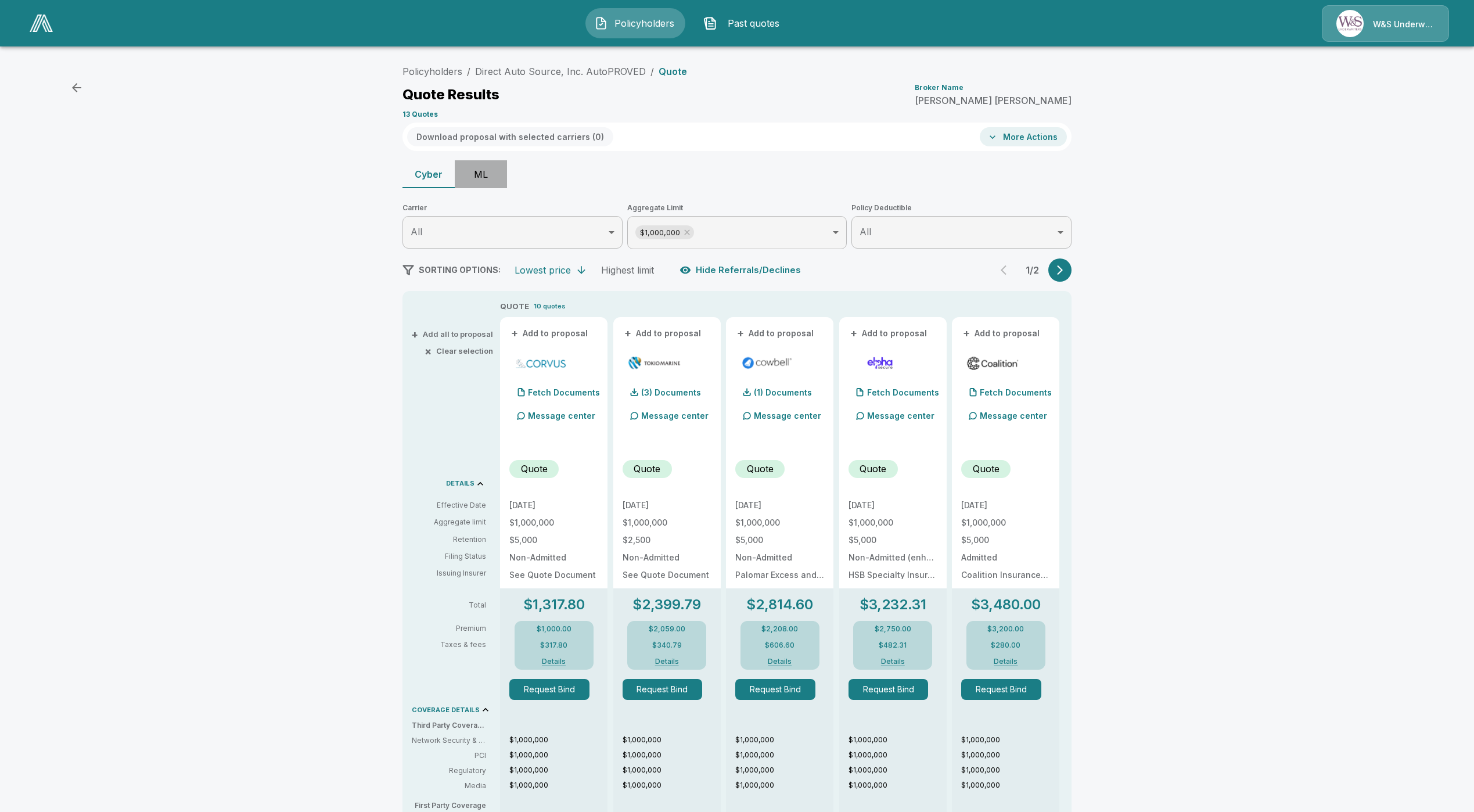
click at [501, 178] on button "ML" at bounding box center [481, 174] width 53 height 28
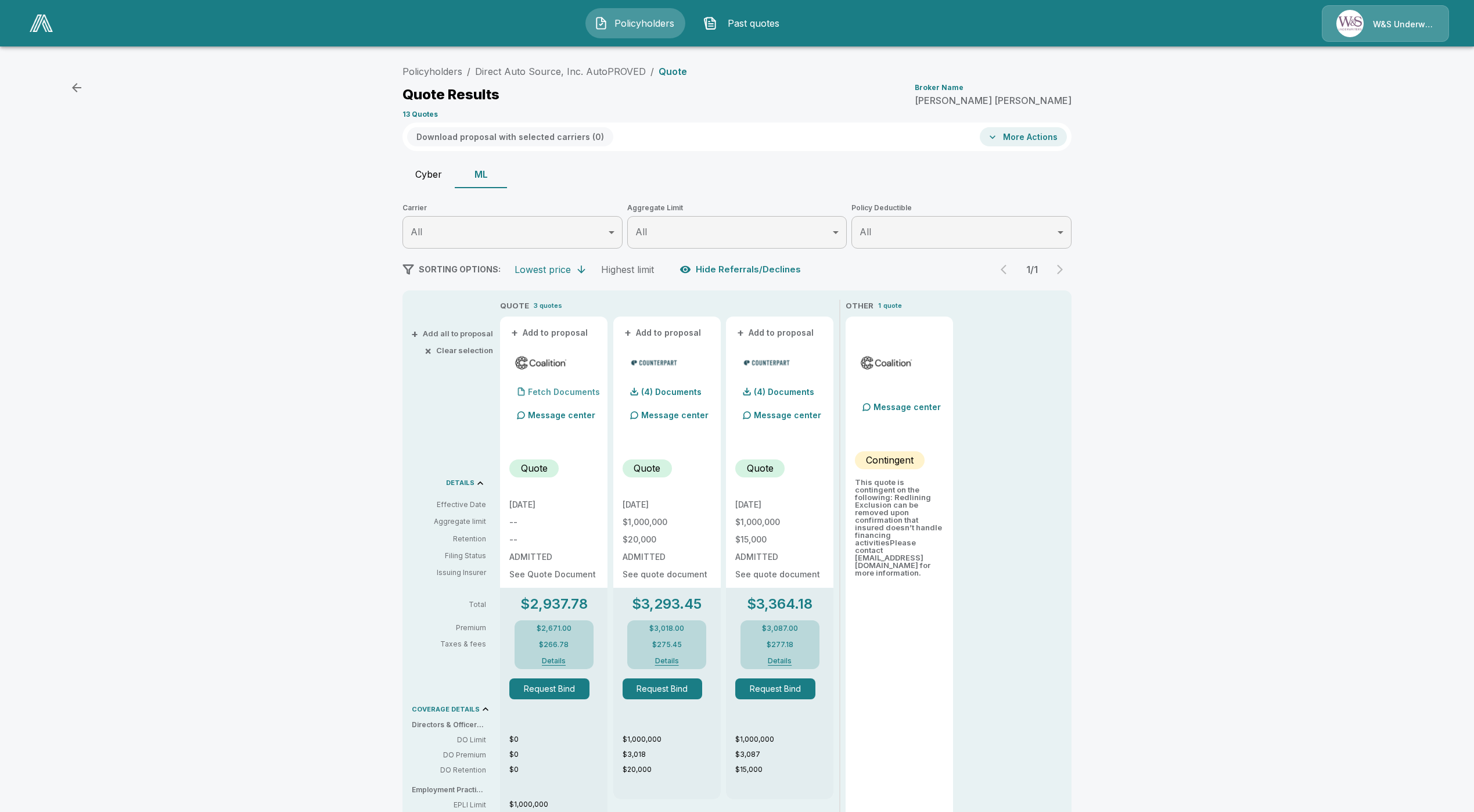
click at [569, 383] on div "Fetch Documents" at bounding box center [554, 391] width 90 height 23
click at [546, 394] on p "Fetch Documents" at bounding box center [564, 392] width 72 height 8
click at [543, 393] on div "Fetch Documents" at bounding box center [554, 391] width 90 height 23
click at [574, 396] on p "Fetch Documents" at bounding box center [564, 392] width 72 height 8
click at [567, 382] on div "Fetch Documents" at bounding box center [554, 391] width 90 height 23
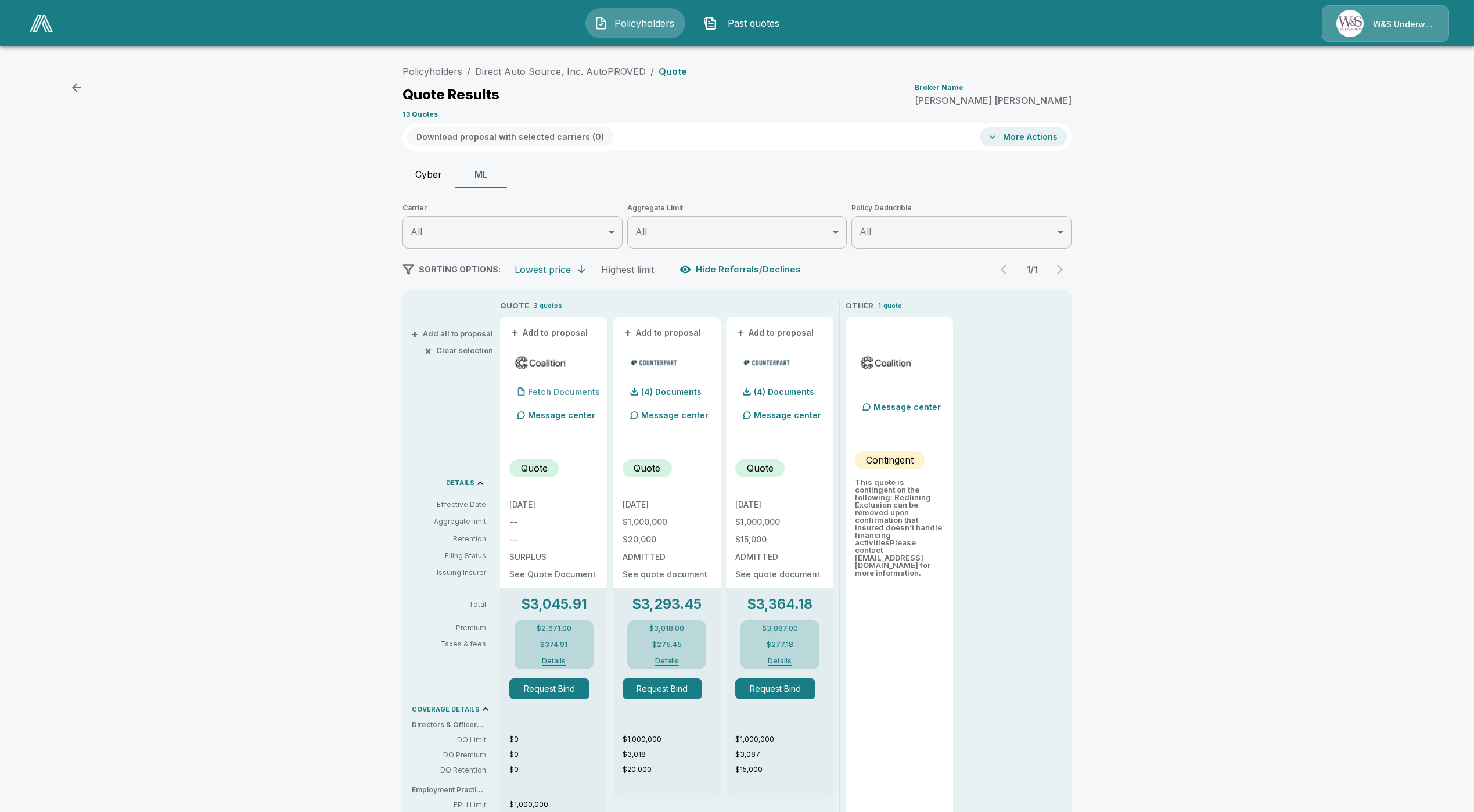
click at [566, 388] on p "Fetch Documents" at bounding box center [564, 392] width 72 height 8
click at [575, 399] on div "Fetch Documents" at bounding box center [554, 391] width 90 height 23
click at [560, 391] on p "Fetch Documents" at bounding box center [564, 392] width 72 height 8
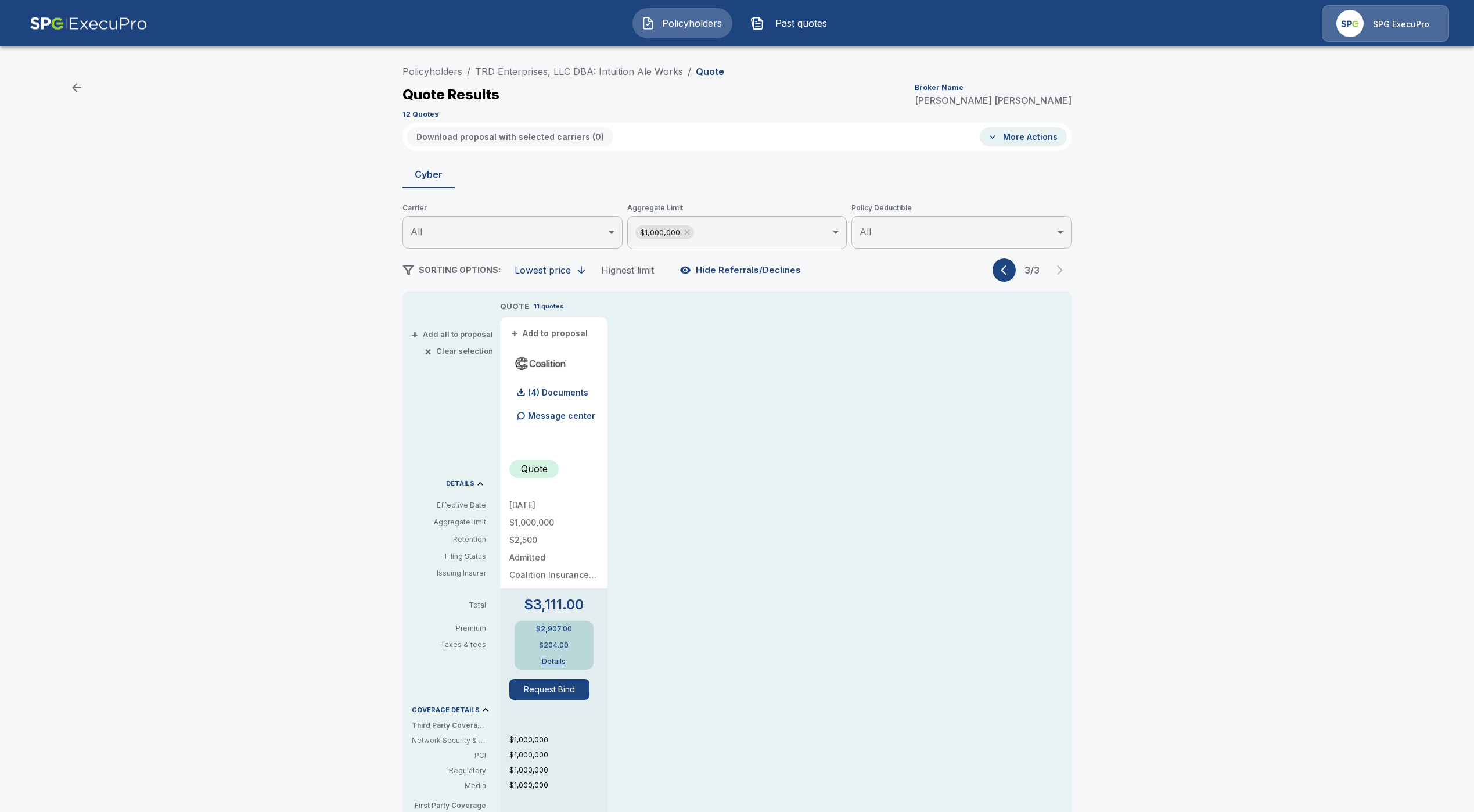
scroll to position [174, 0]
